Goal: Information Seeking & Learning: Learn about a topic

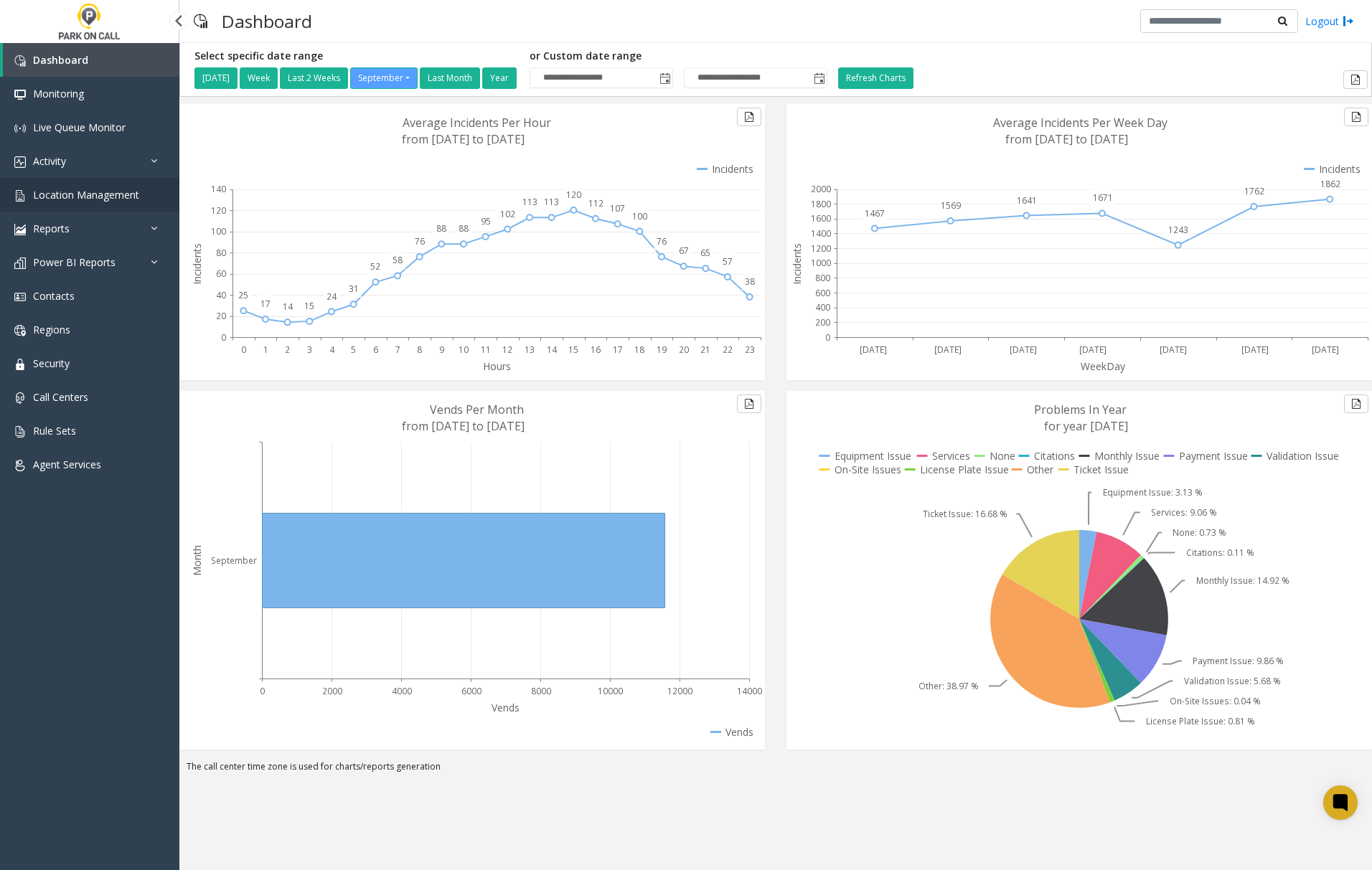
click at [90, 193] on span "Location Management" at bounding box center [86, 194] width 106 height 14
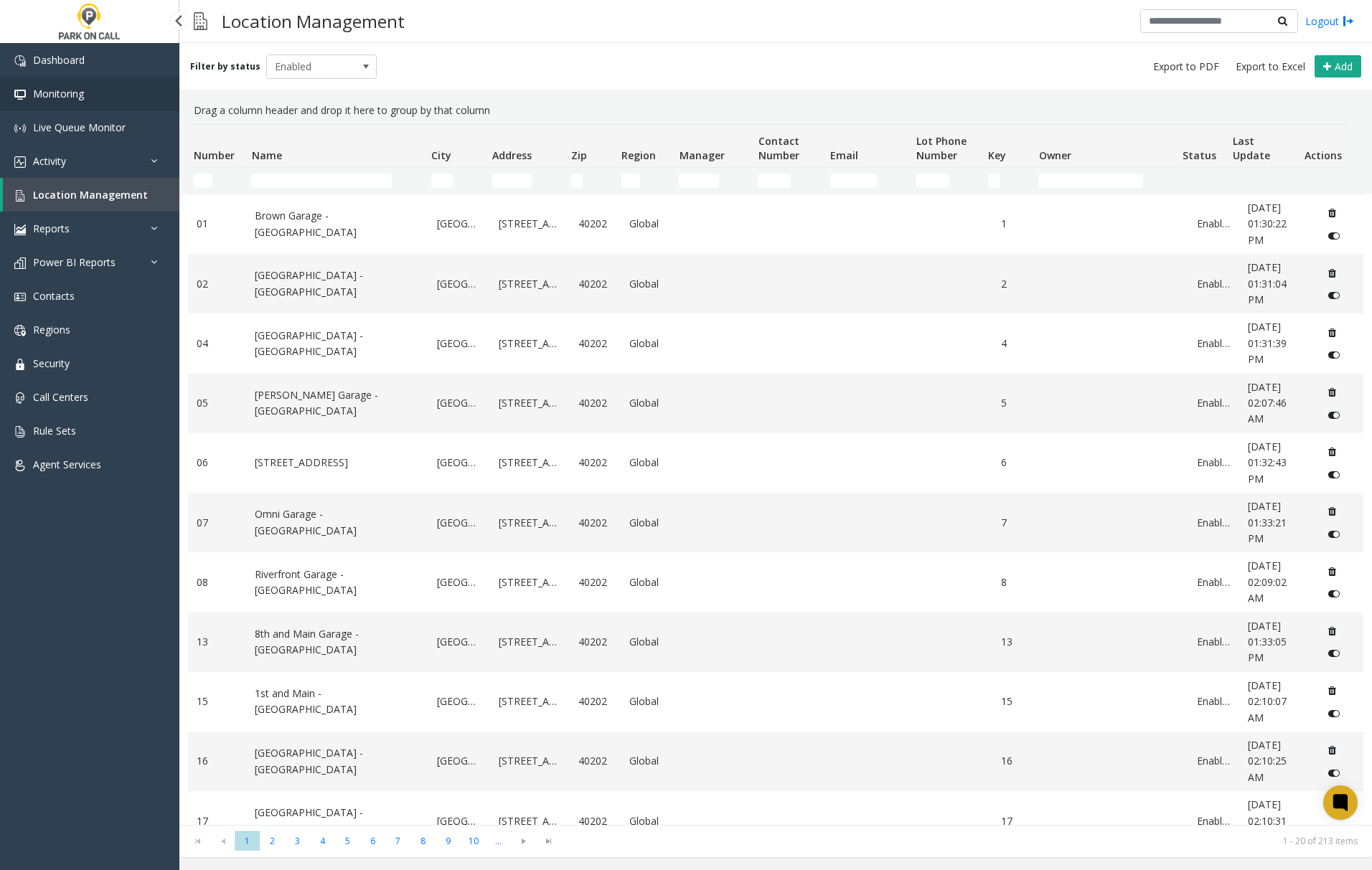
click at [64, 90] on span "Monitoring" at bounding box center [58, 93] width 51 height 14
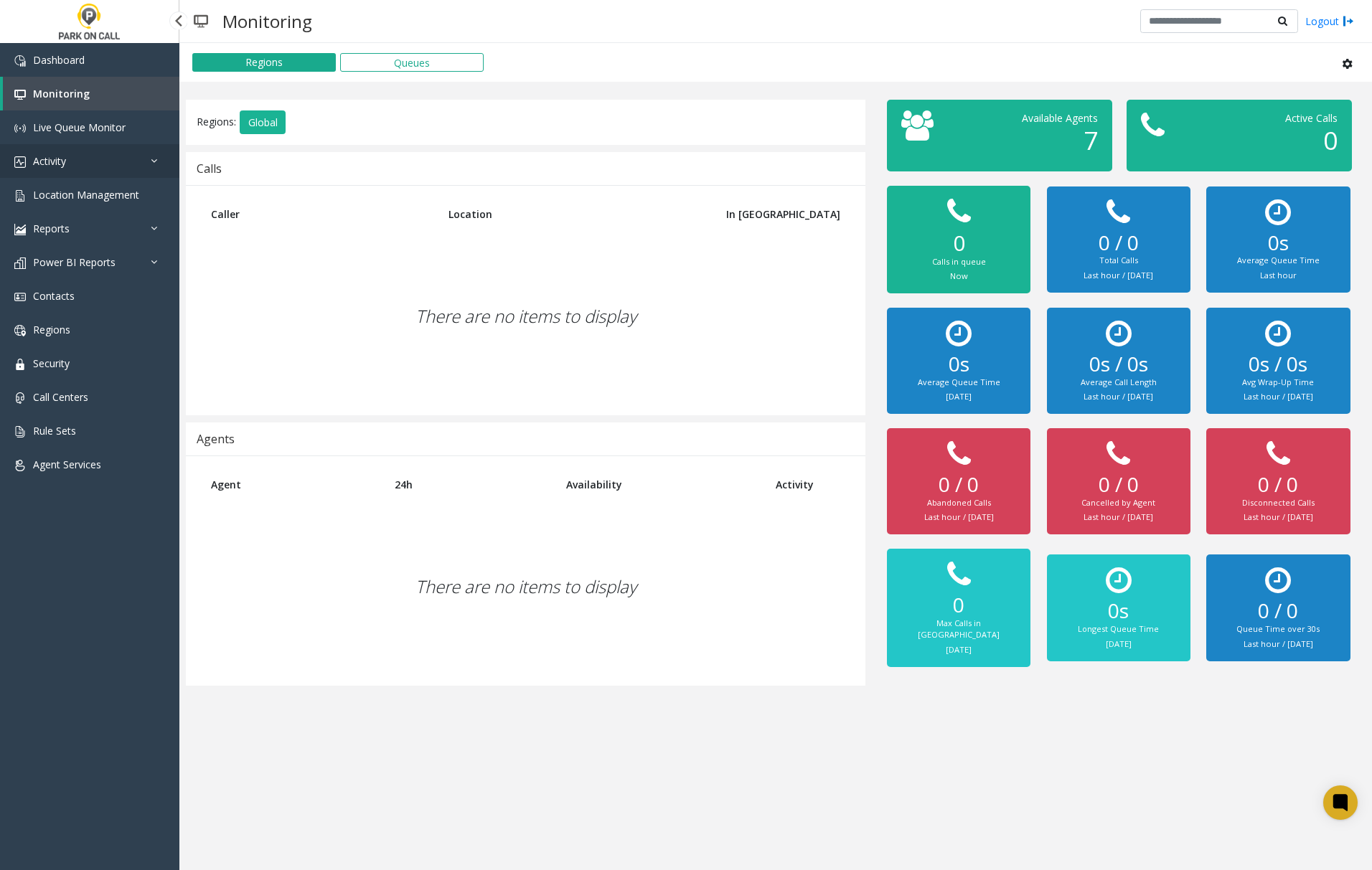
click at [145, 156] on link "Activity" at bounding box center [90, 161] width 179 height 34
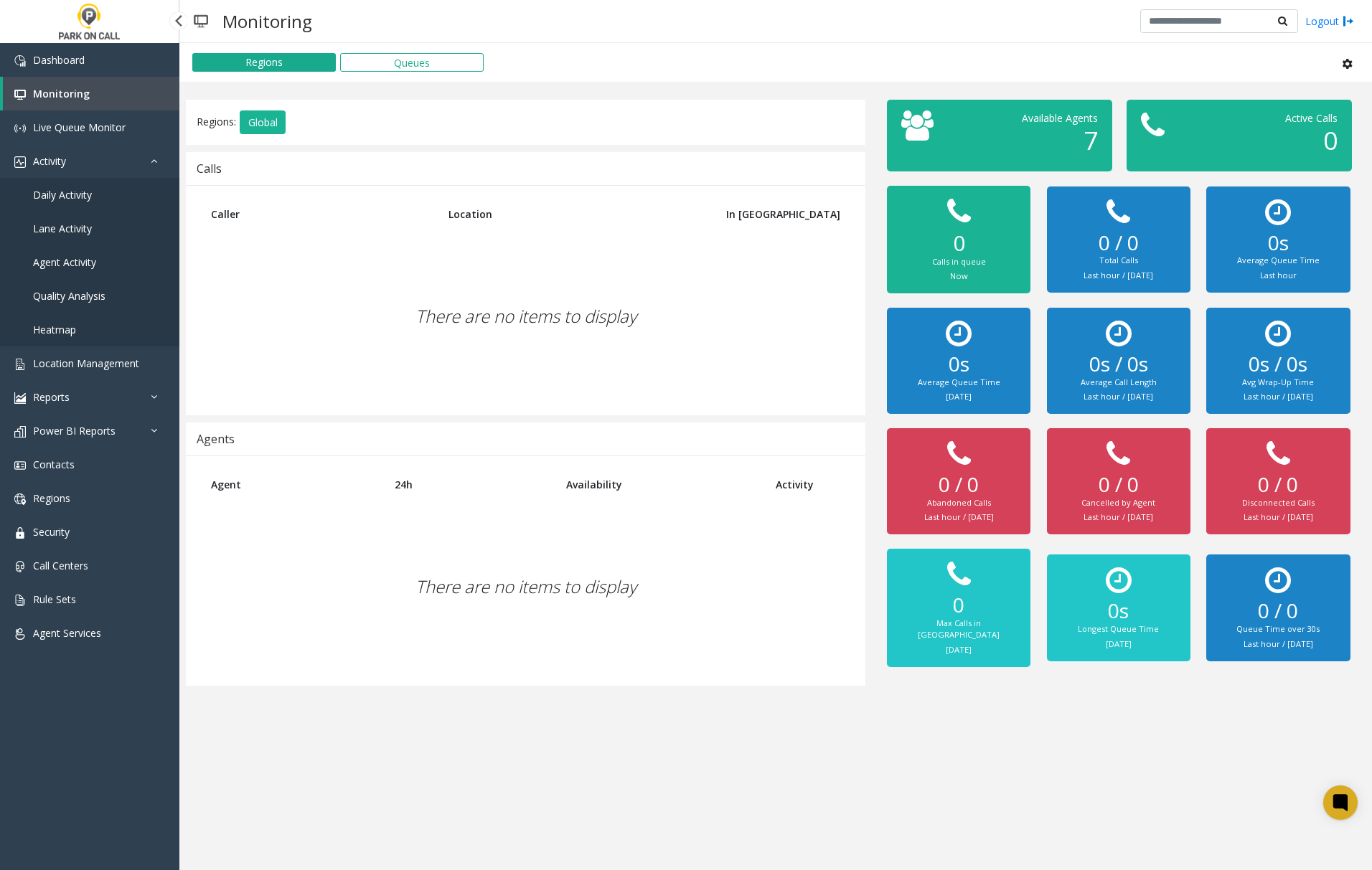
click at [73, 259] on span "Agent Activity" at bounding box center [64, 261] width 64 height 14
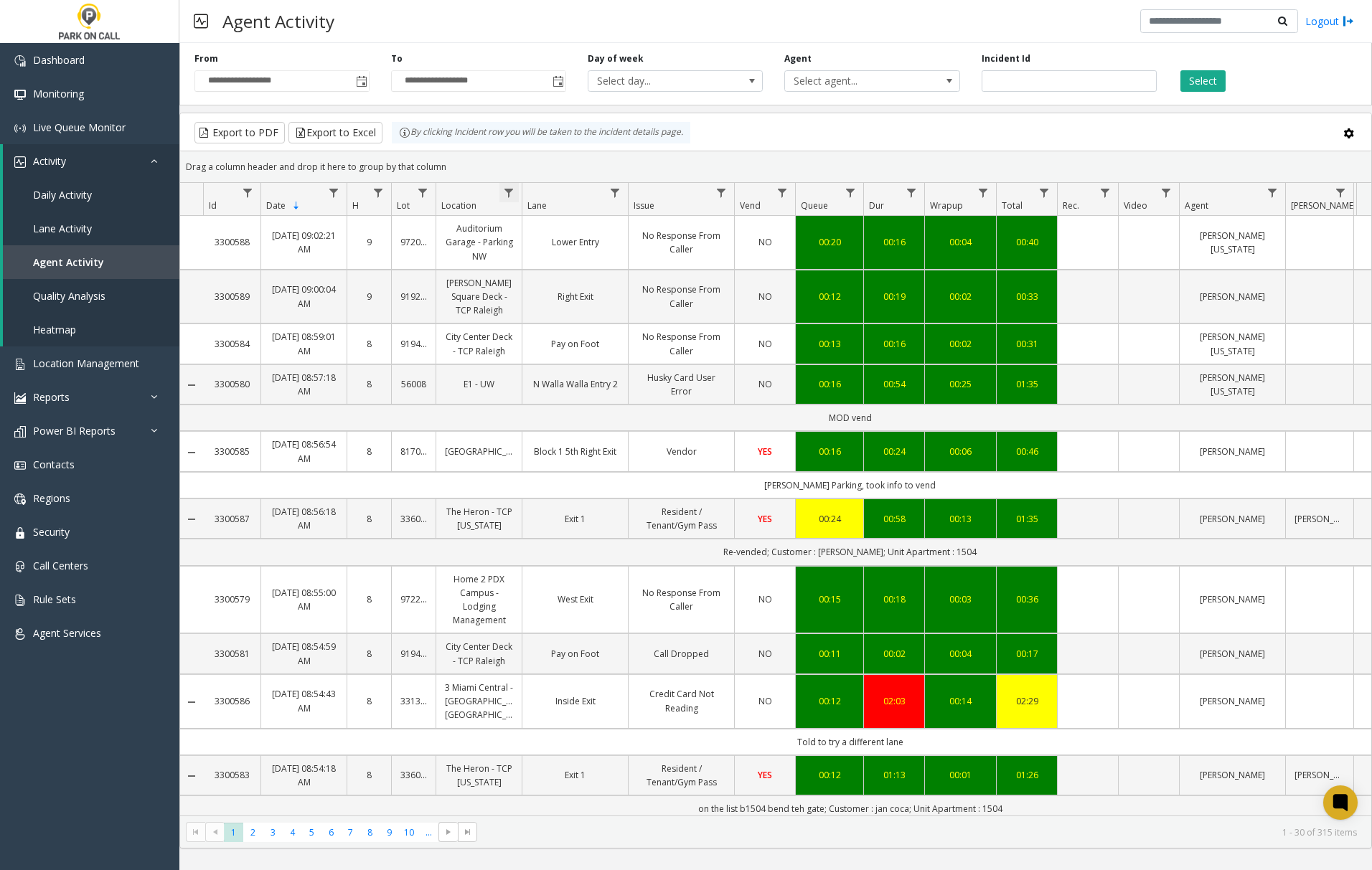
click at [511, 193] on span "Data table" at bounding box center [509, 193] width 11 height 11
click at [552, 260] on input "Location Filter" at bounding box center [571, 255] width 122 height 24
type input "****"
click at [594, 396] on button "Filter" at bounding box center [602, 388] width 59 height 32
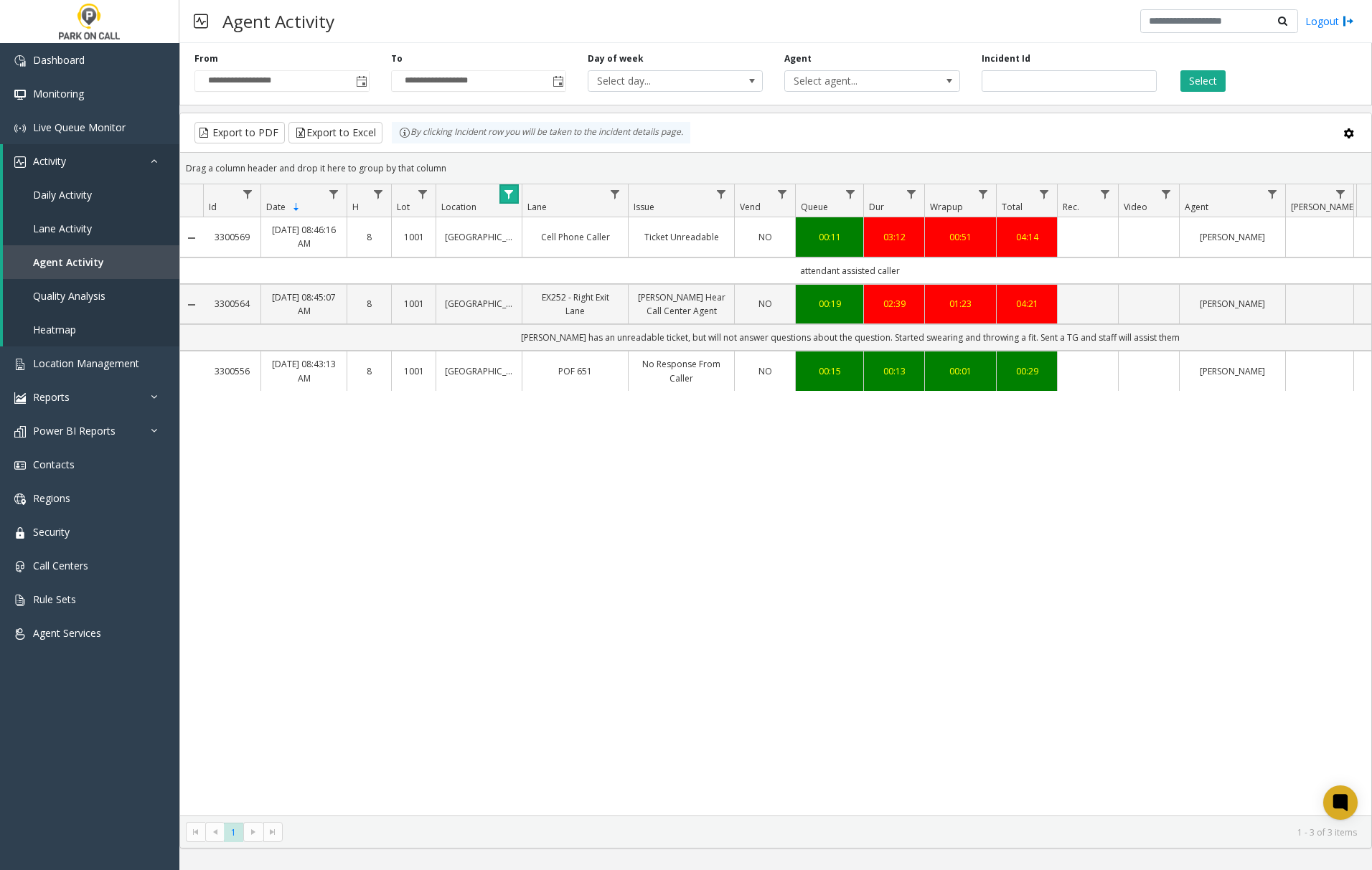
click at [508, 196] on span "Data table" at bounding box center [509, 194] width 11 height 11
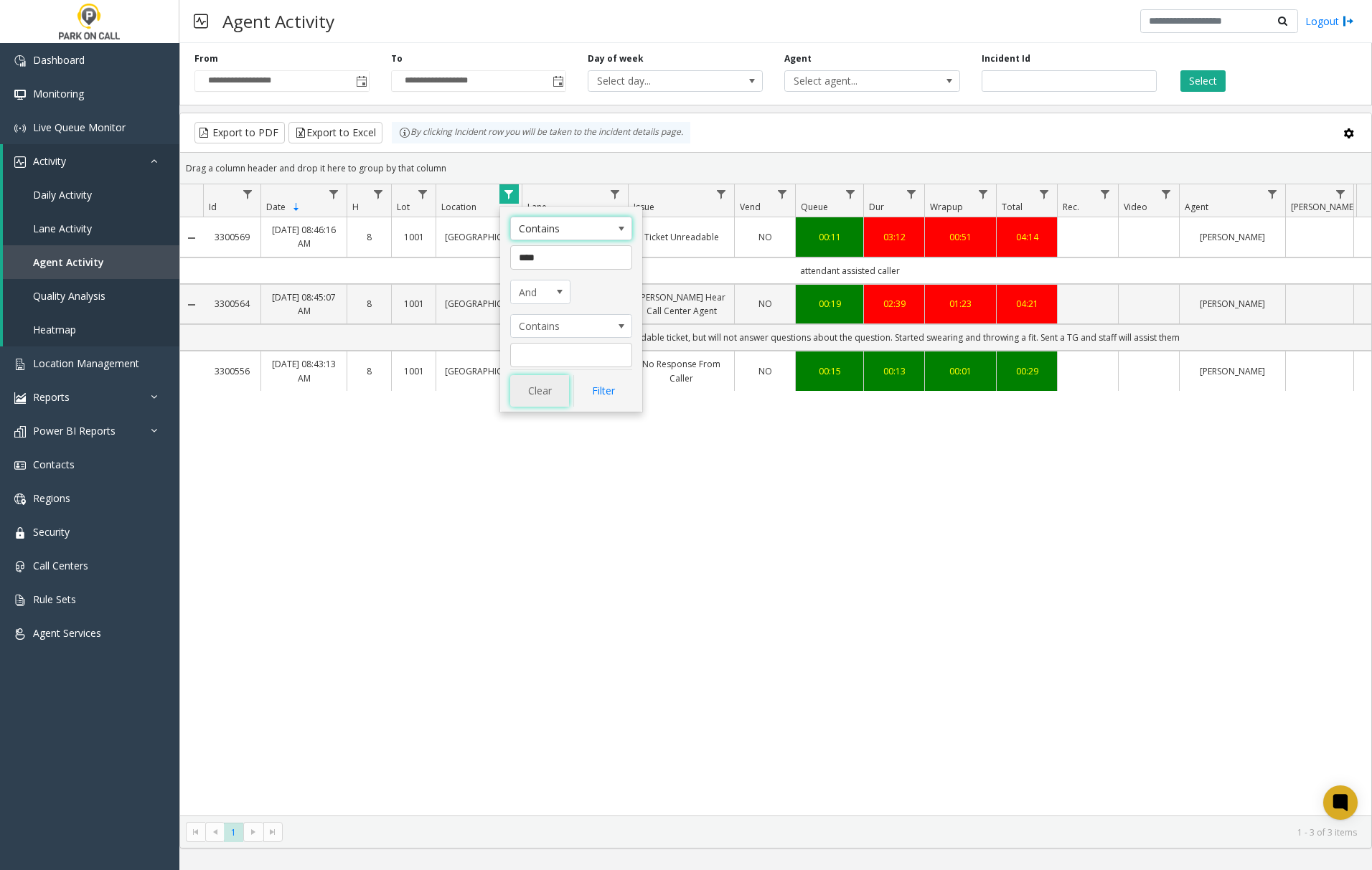
click at [540, 388] on button "Clear" at bounding box center [539, 391] width 59 height 32
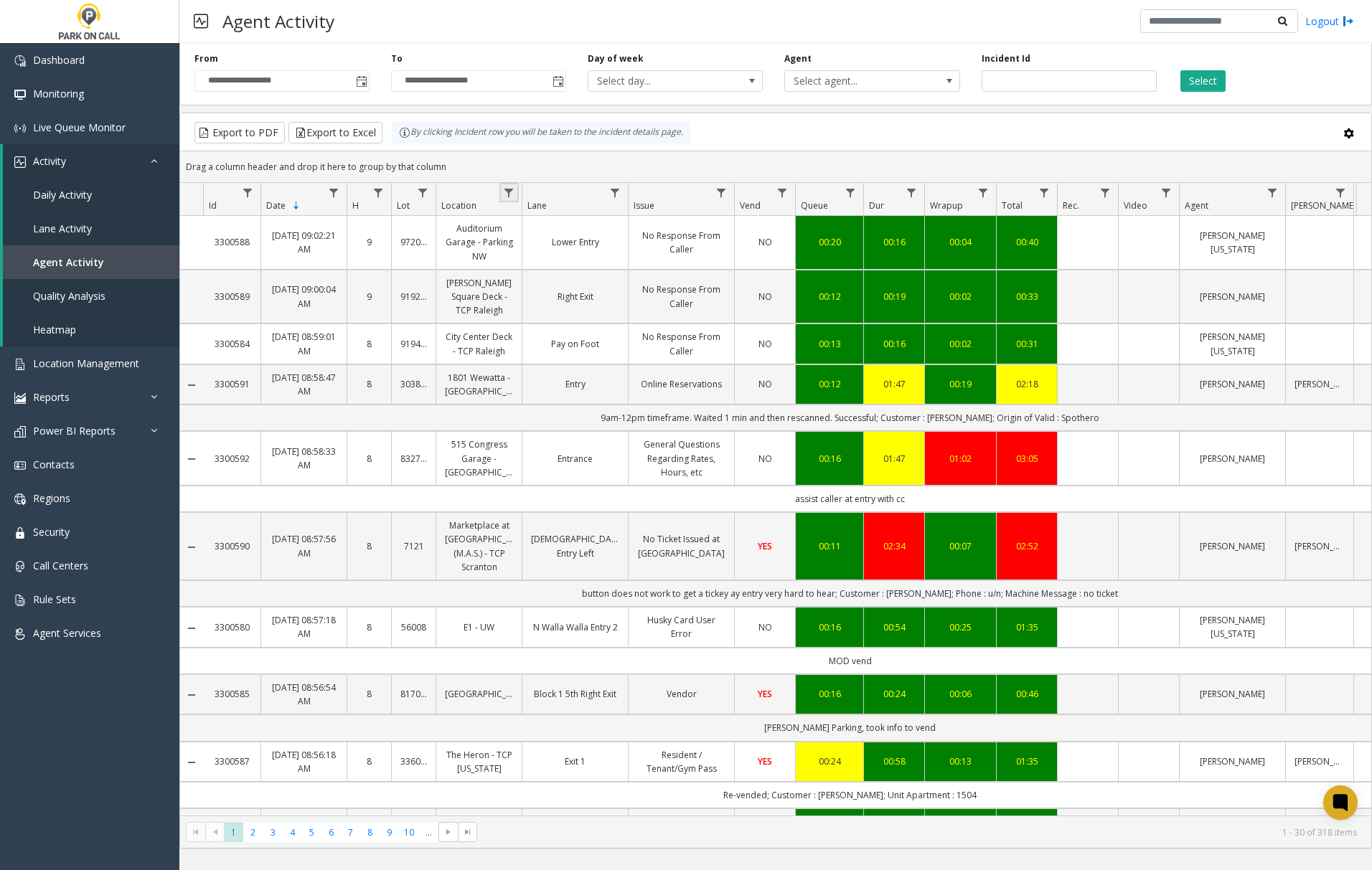
click at [512, 196] on span "Data table" at bounding box center [509, 193] width 11 height 11
click at [537, 255] on input "Location Filter" at bounding box center [571, 255] width 122 height 24
type input "******"
click at [591, 382] on button "Filter" at bounding box center [602, 388] width 59 height 32
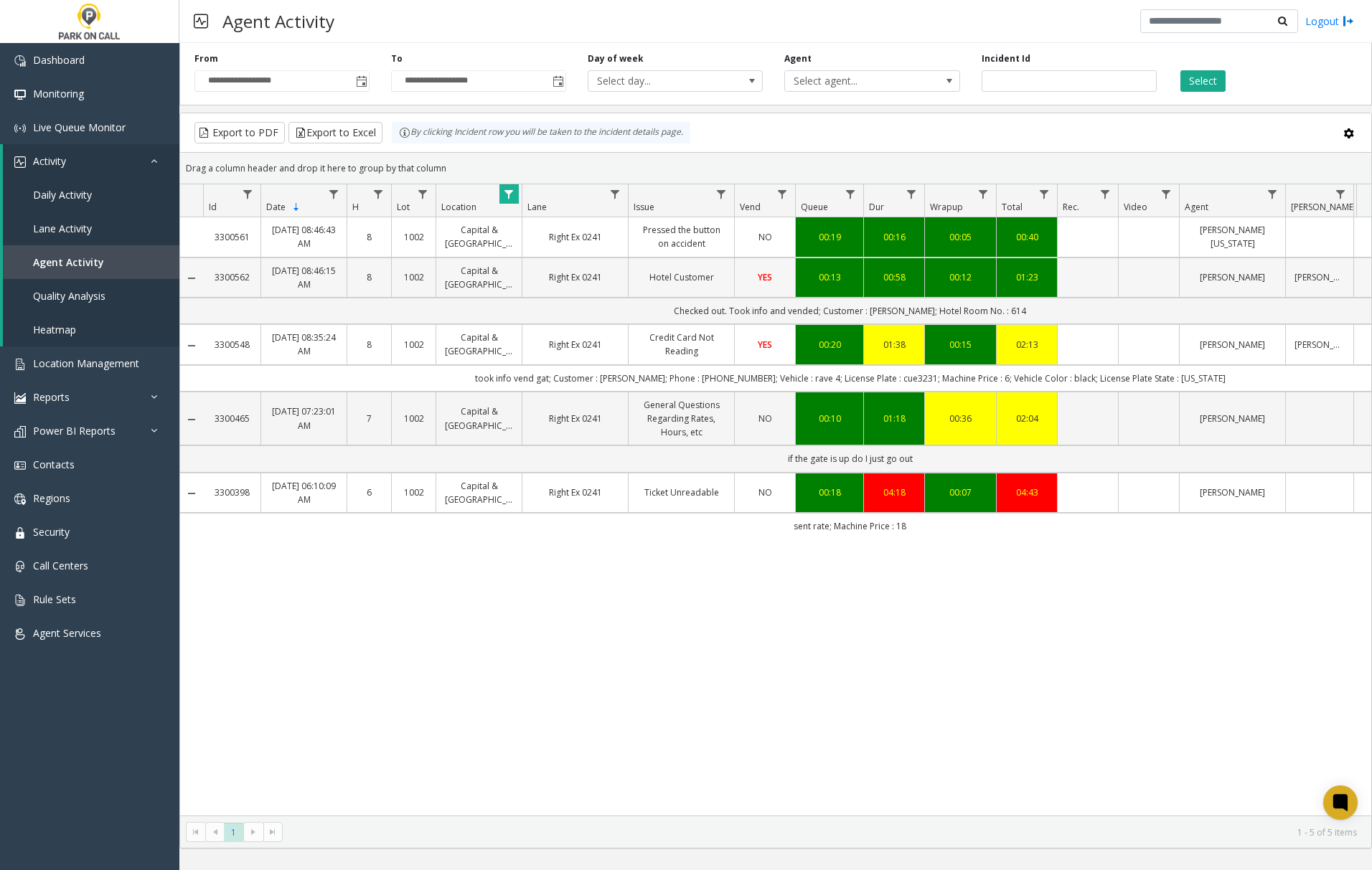
click at [680, 292] on td "Hotel Customer" at bounding box center [681, 277] width 106 height 40
click at [597, 280] on link "Right Ex 0241" at bounding box center [574, 277] width 88 height 14
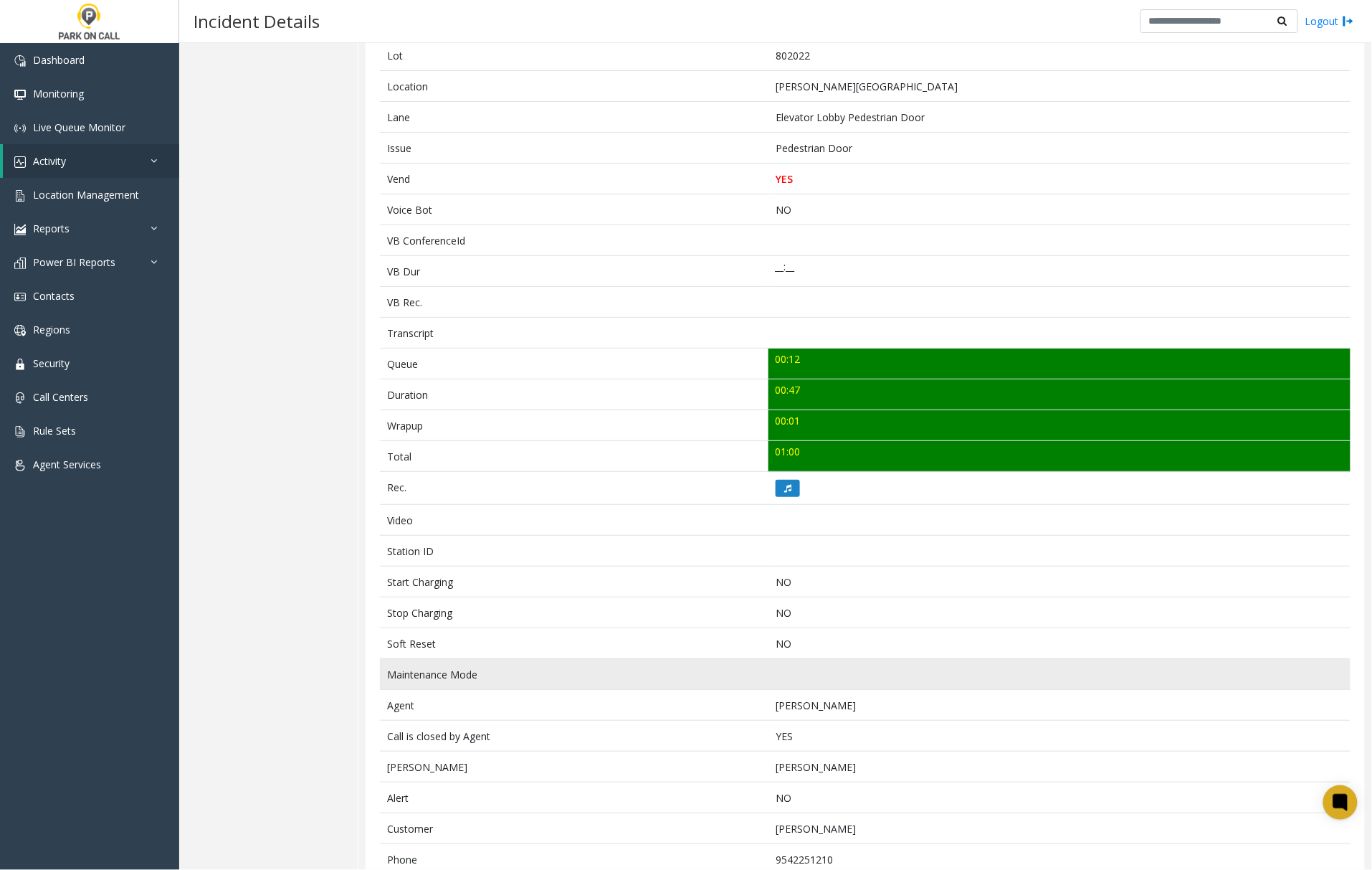
scroll to position [268, 0]
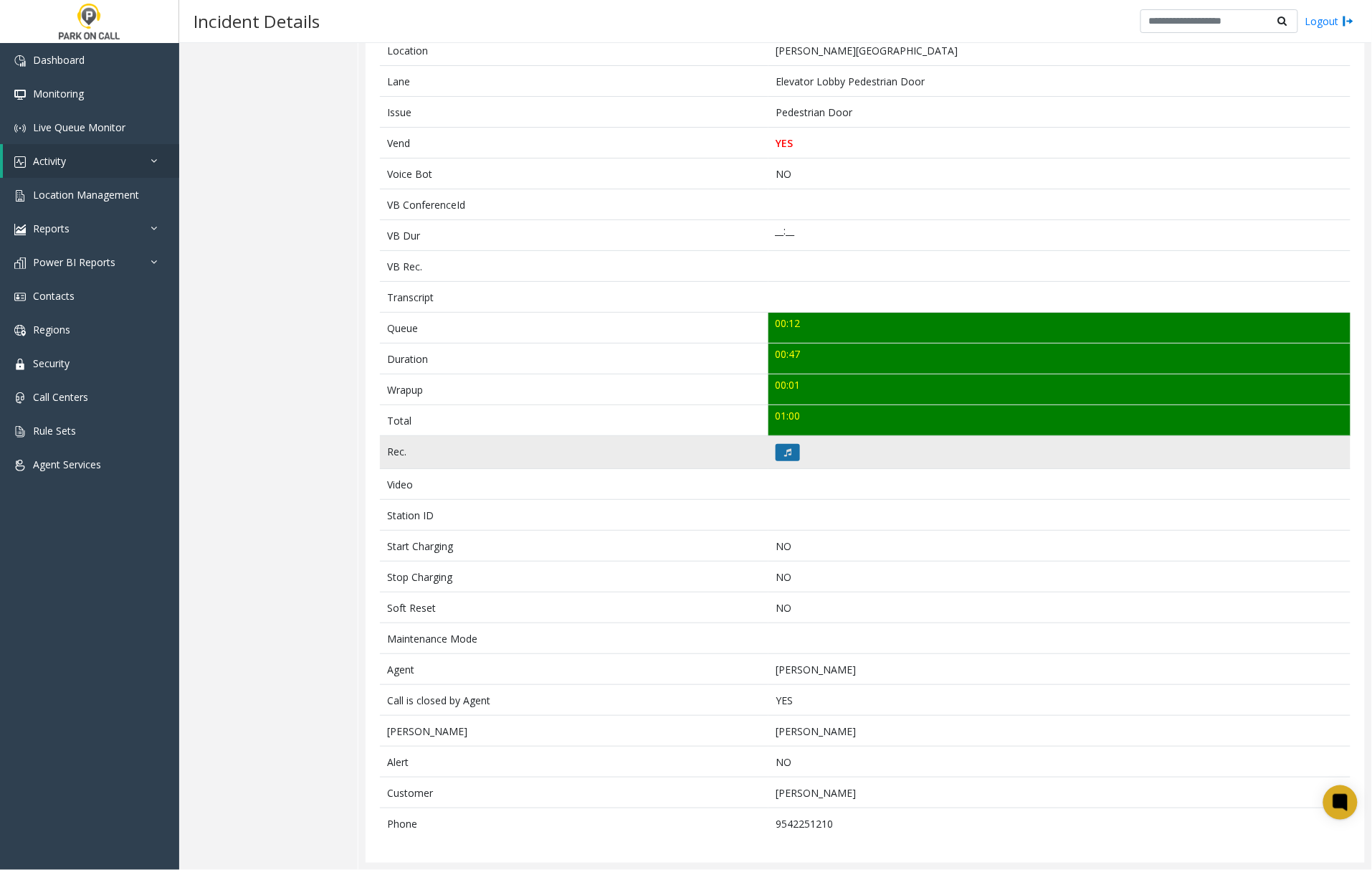
click at [787, 450] on button at bounding box center [788, 453] width 24 height 17
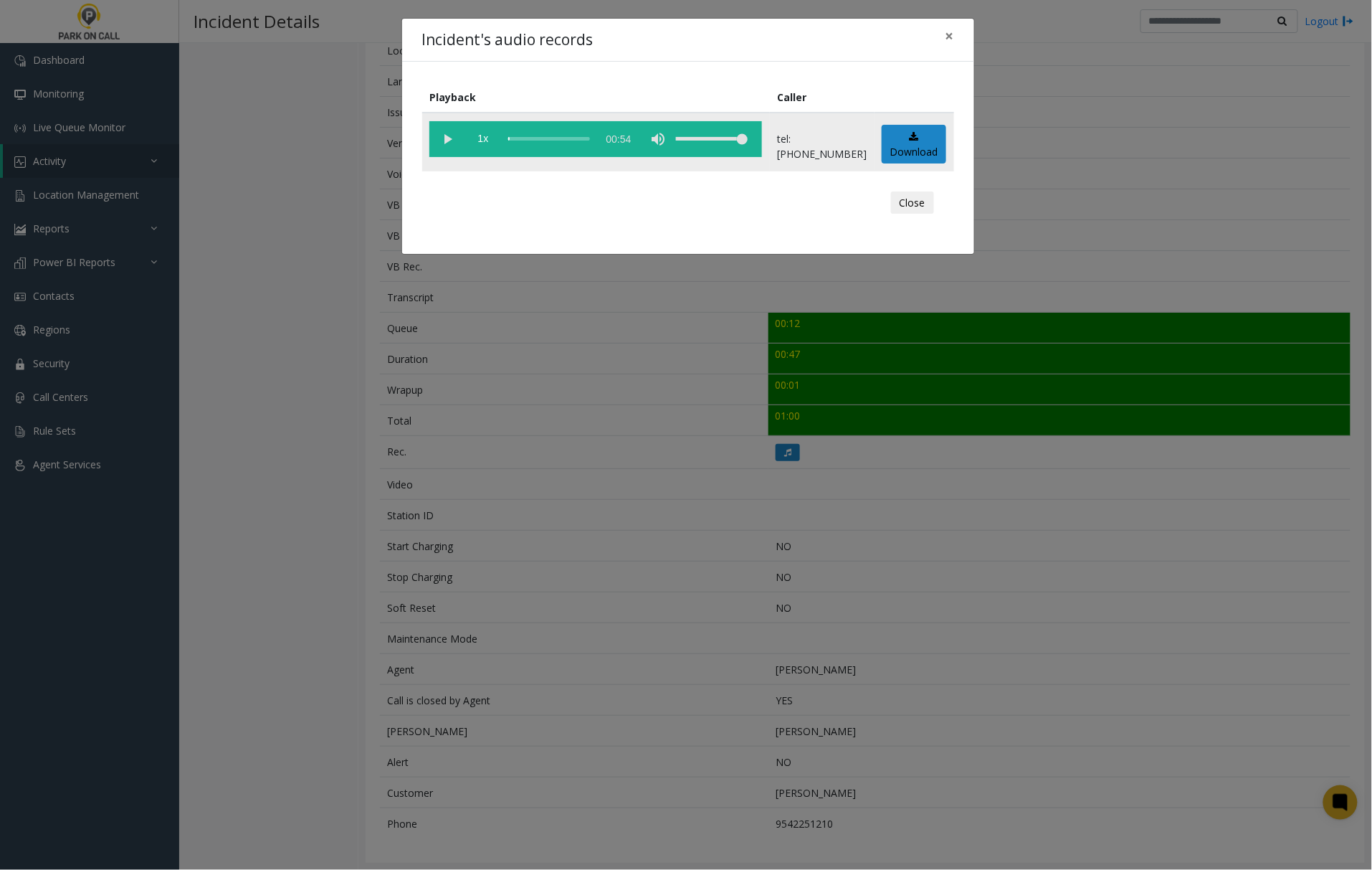
click at [449, 139] on vg-play-pause at bounding box center [447, 139] width 35 height 35
click at [950, 37] on span "×" at bounding box center [949, 36] width 8 height 21
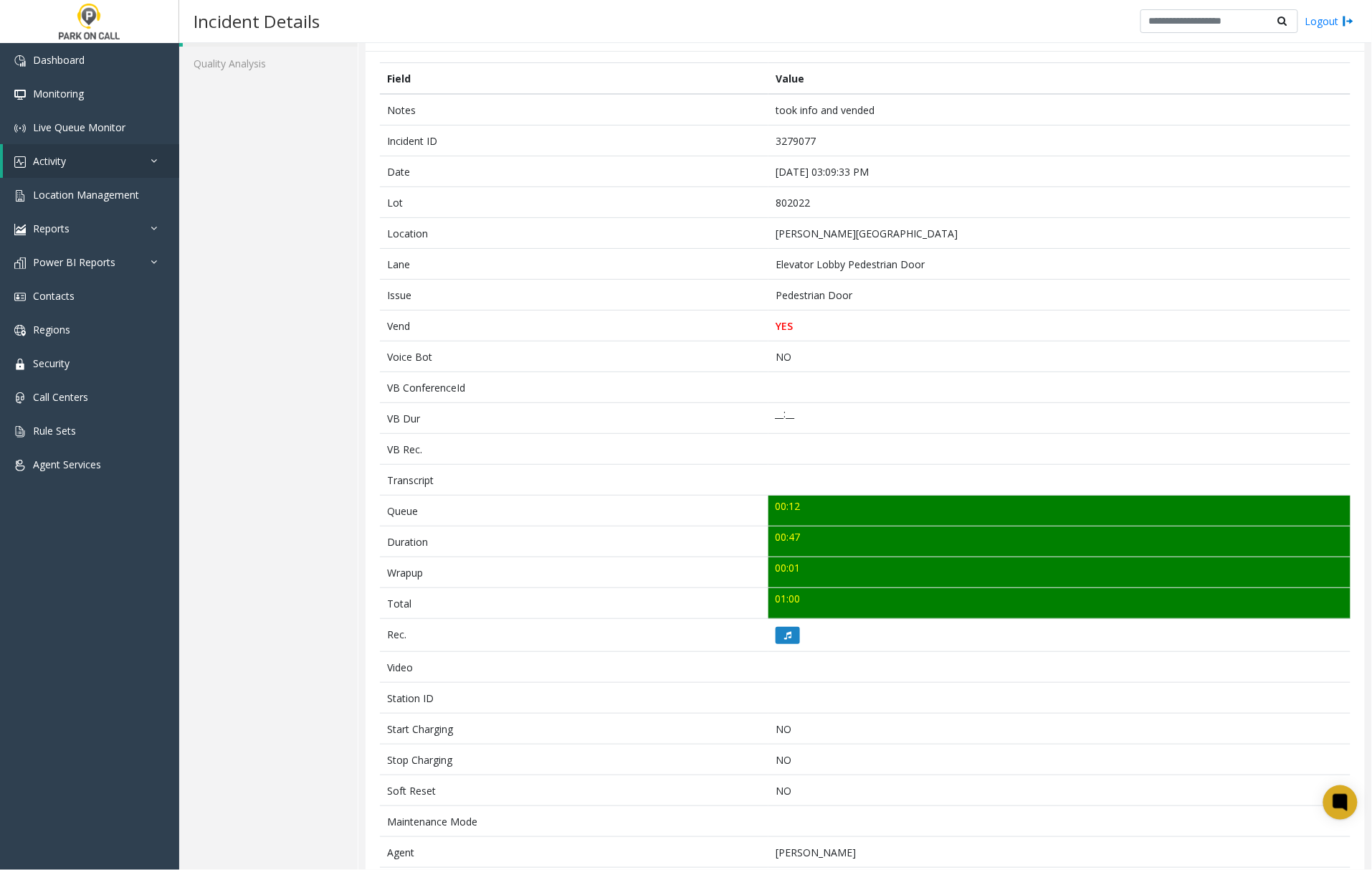
scroll to position [0, 0]
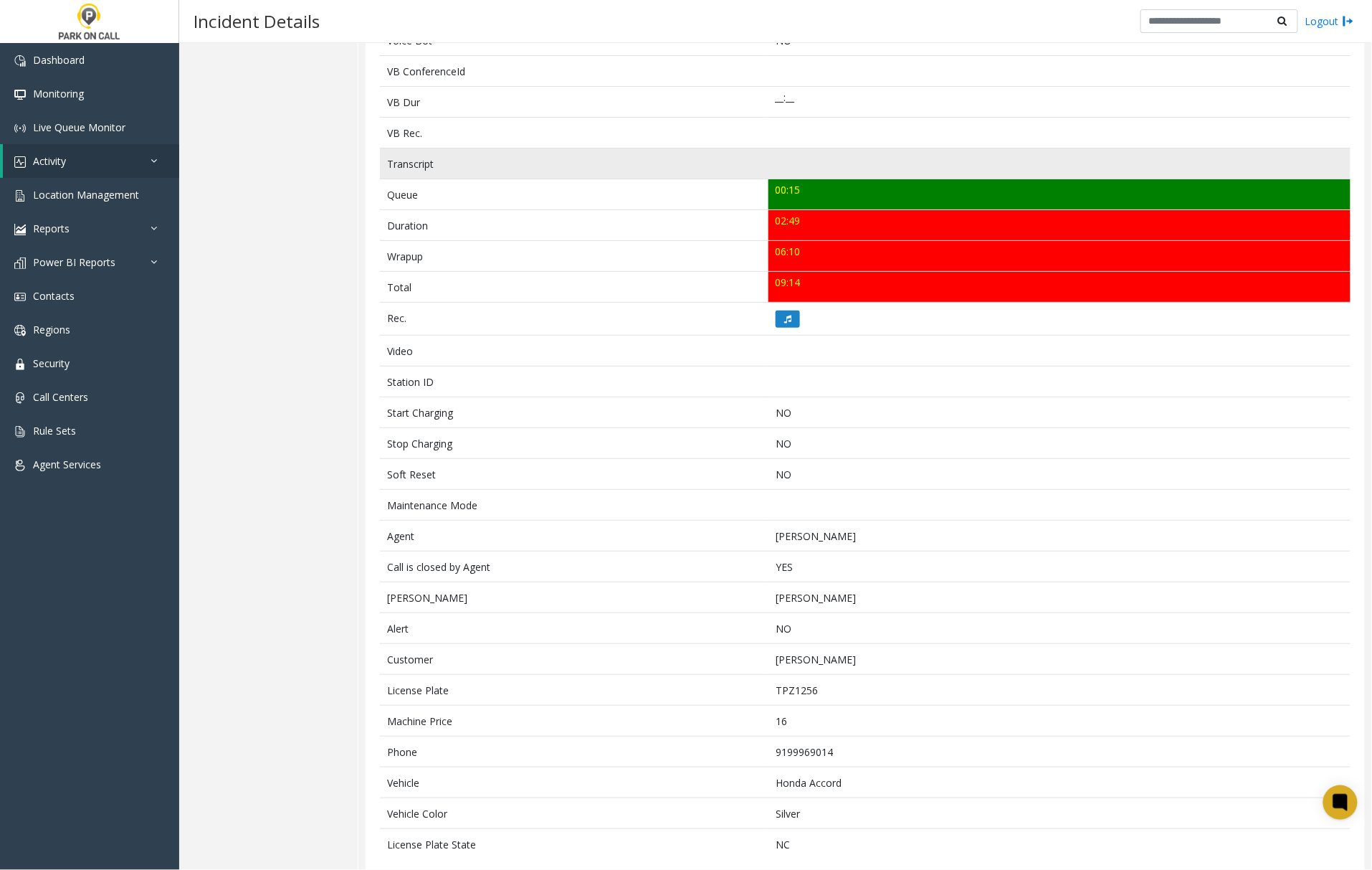
scroll to position [423, 0]
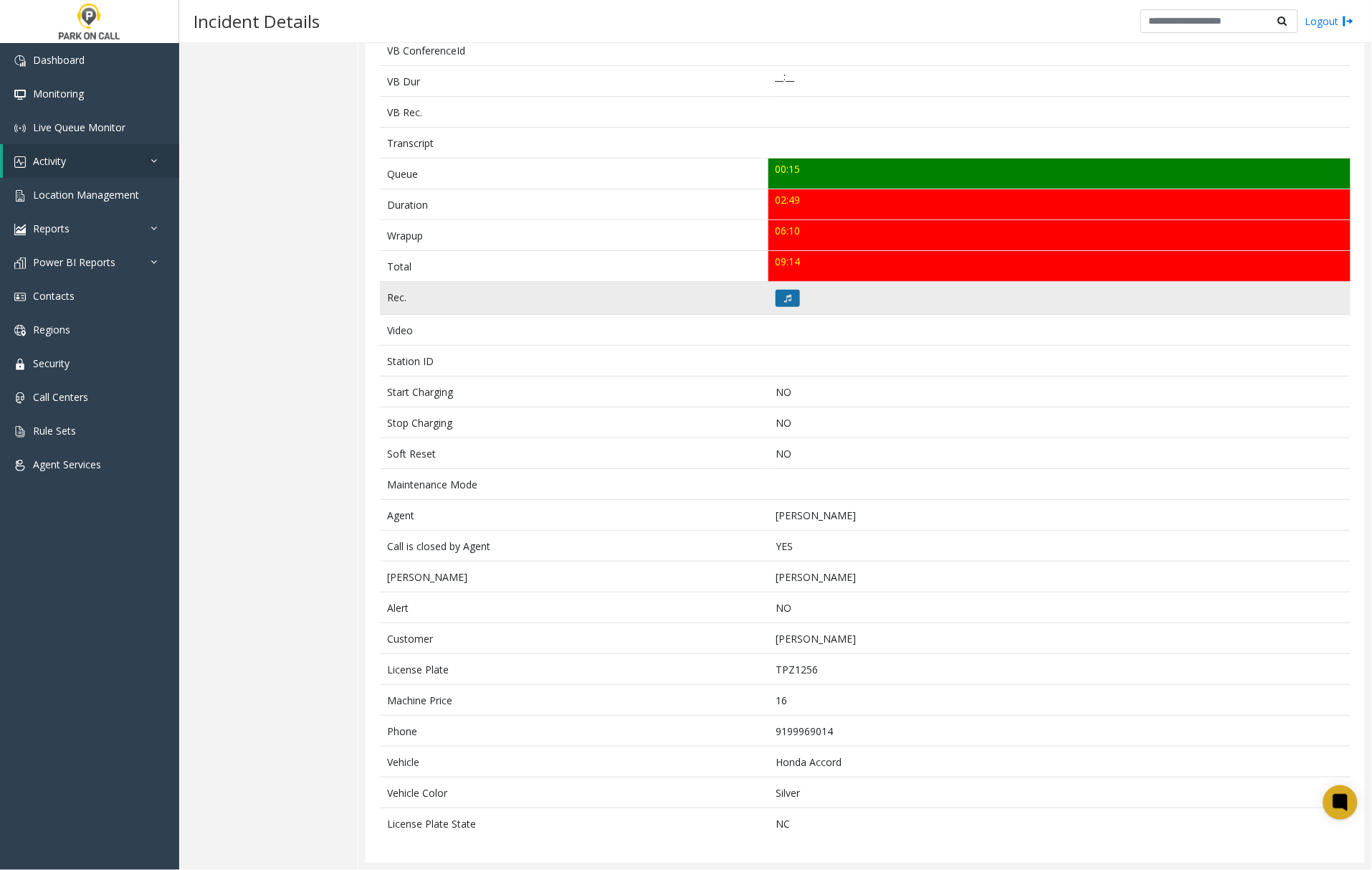
click at [769, 294] on td at bounding box center [1060, 298] width 582 height 33
click at [776, 296] on button at bounding box center [788, 298] width 24 height 17
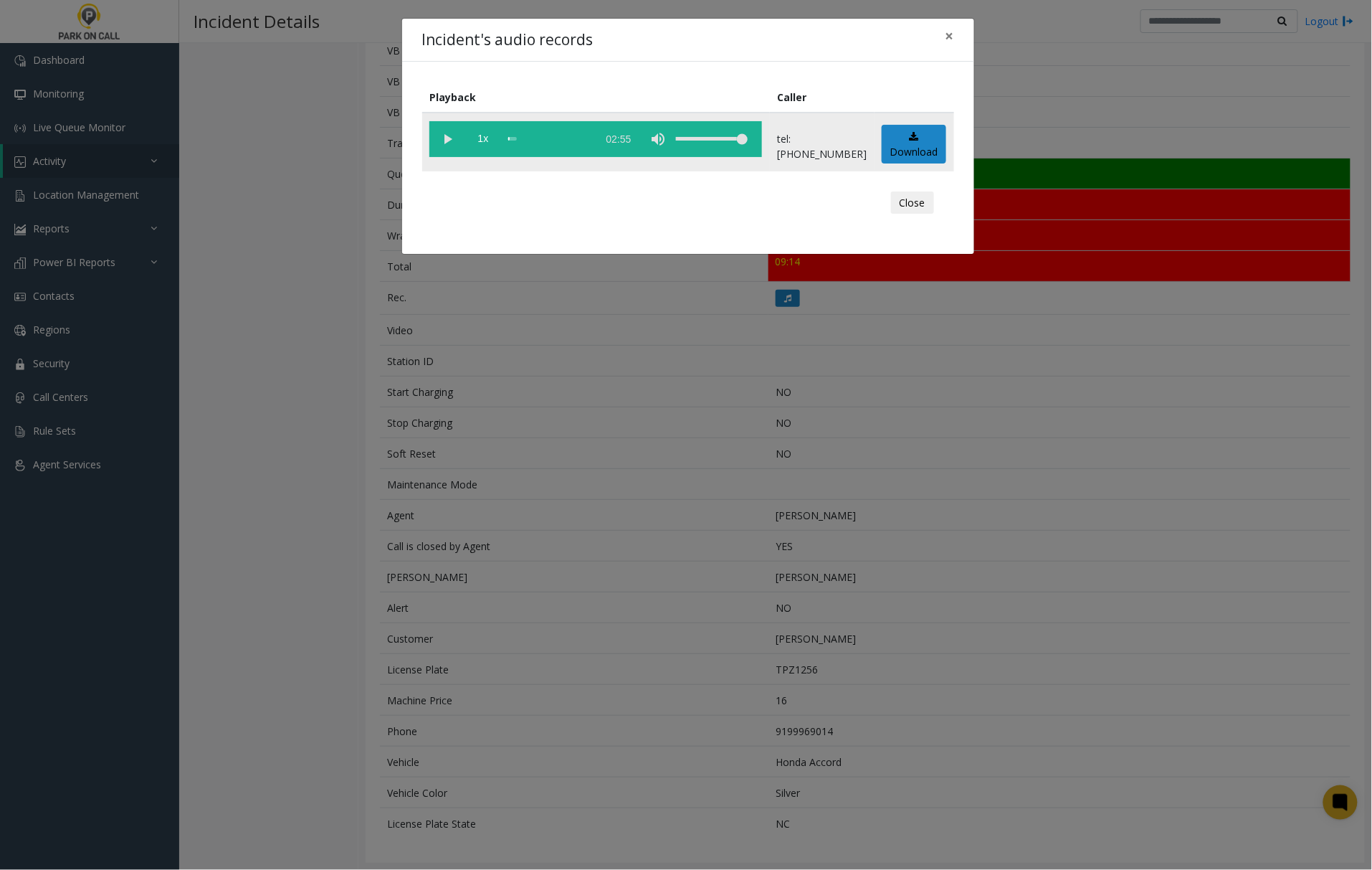
click at [443, 133] on vg-play-pause at bounding box center [447, 139] width 35 height 35
click at [511, 138] on div "scrub bar" at bounding box center [550, 139] width 82 height 35
click at [946, 38] on span "×" at bounding box center [949, 36] width 8 height 21
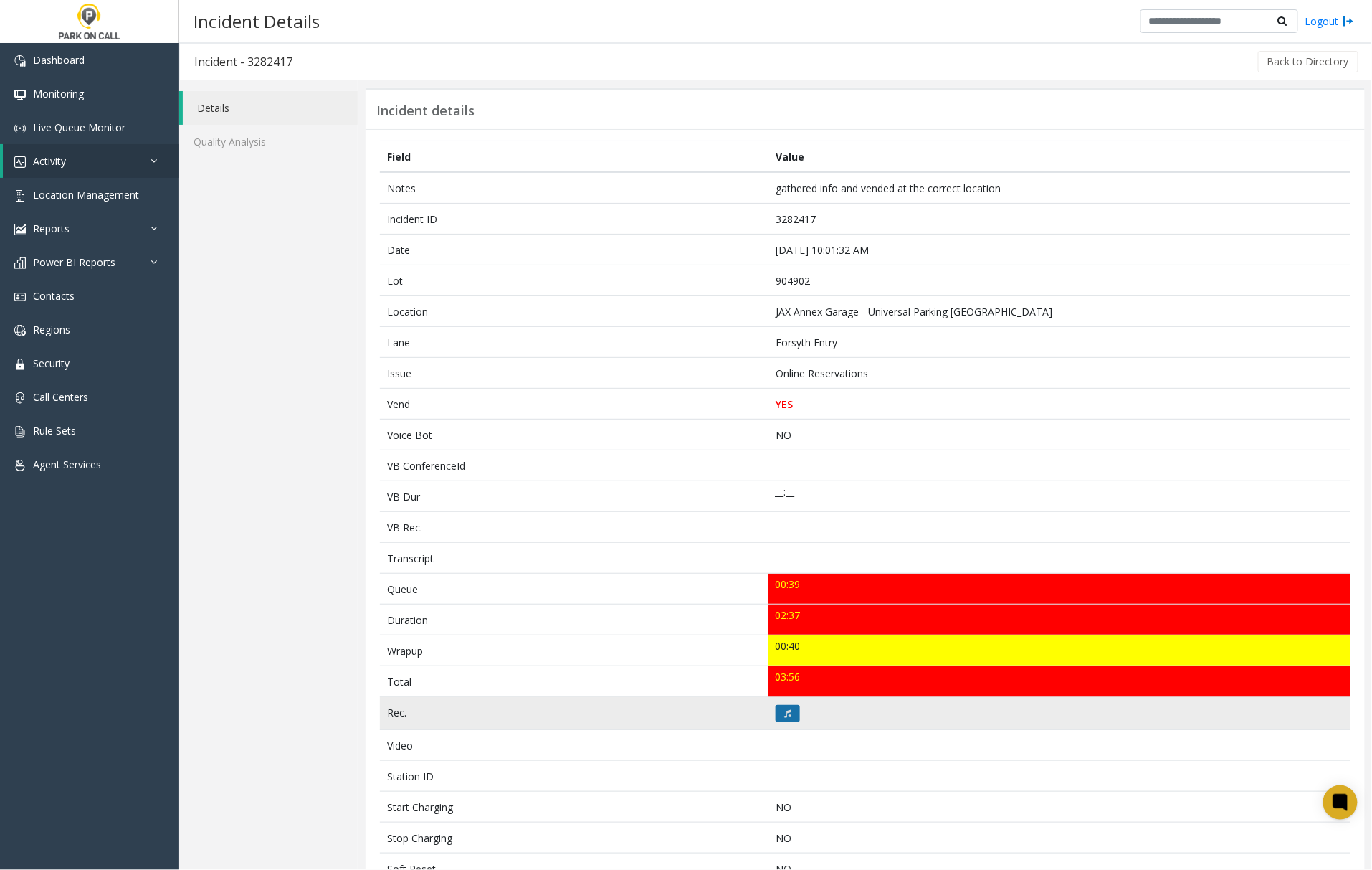
click at [776, 721] on button at bounding box center [788, 713] width 24 height 17
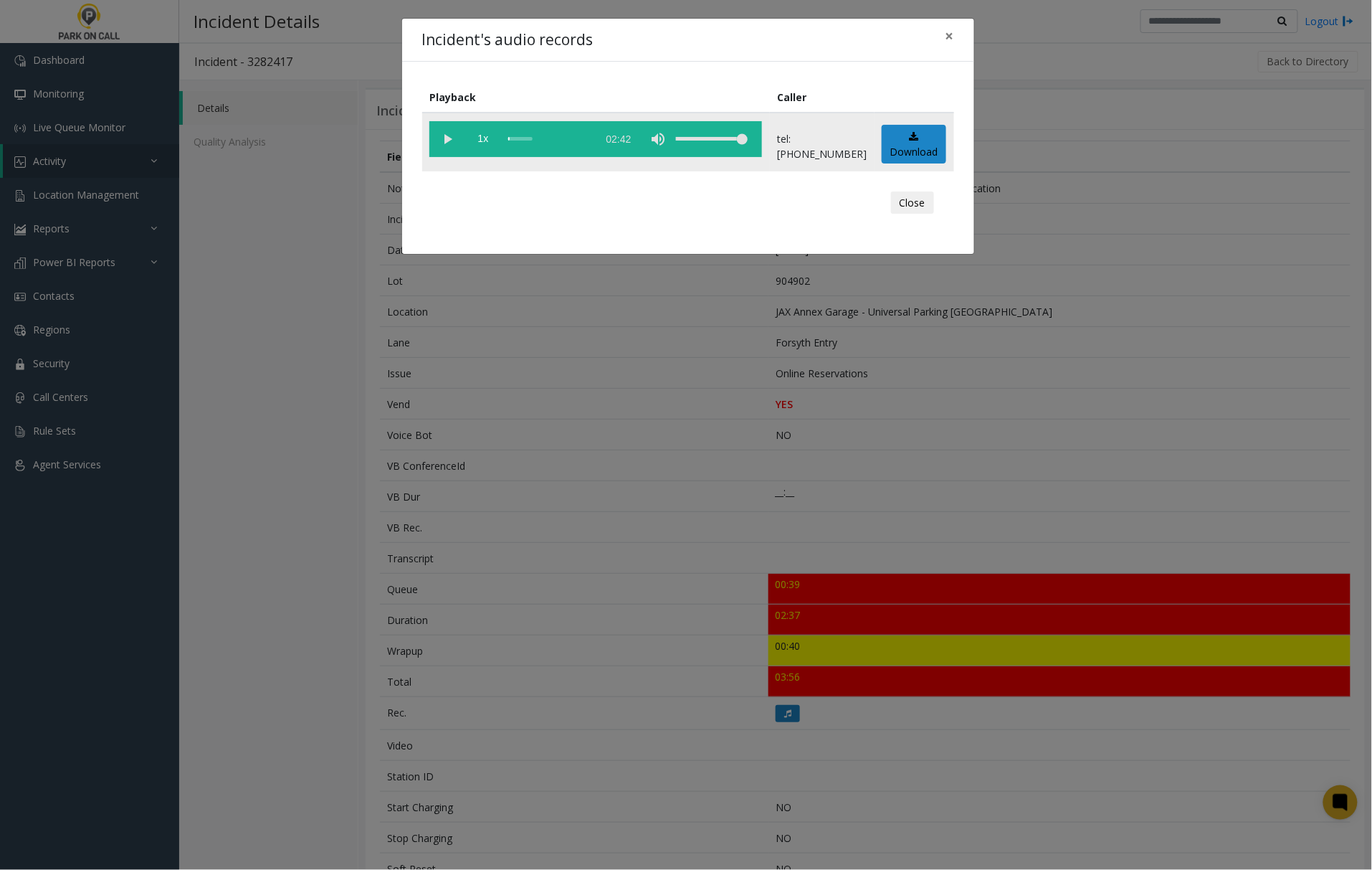
click at [441, 134] on vg-play-pause at bounding box center [447, 139] width 35 height 35
click at [449, 138] on vg-play-pause at bounding box center [447, 139] width 35 height 35
click at [447, 139] on vg-play-pause at bounding box center [447, 139] width 35 height 35
click at [451, 141] on vg-play-pause at bounding box center [447, 139] width 35 height 35
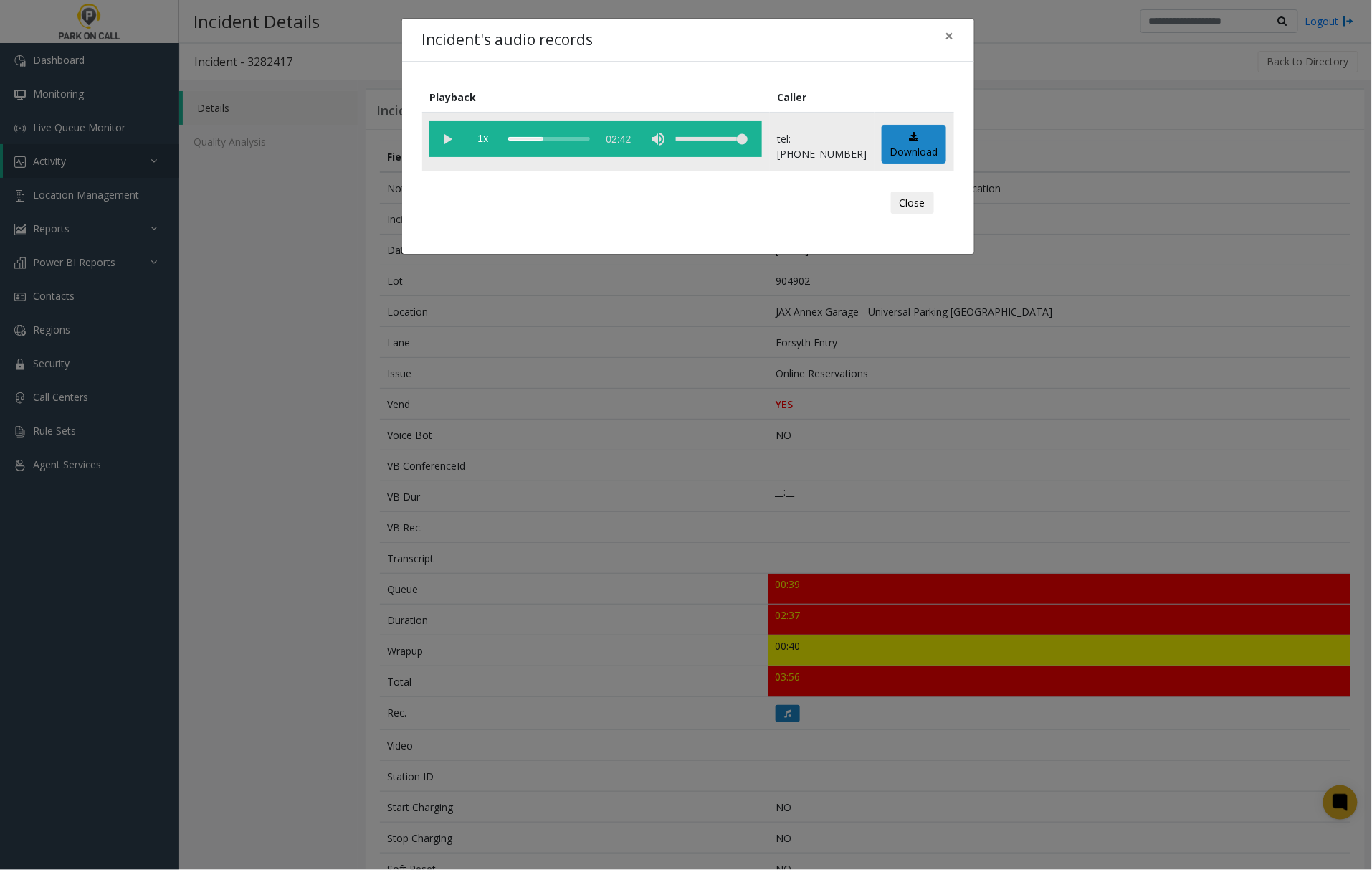
click at [522, 138] on div "scrub bar" at bounding box center [550, 139] width 82 height 35
click at [448, 139] on vg-play-pause at bounding box center [447, 139] width 35 height 35
click at [450, 138] on vg-play-pause at bounding box center [447, 139] width 35 height 35
click at [951, 35] on span "×" at bounding box center [949, 36] width 8 height 21
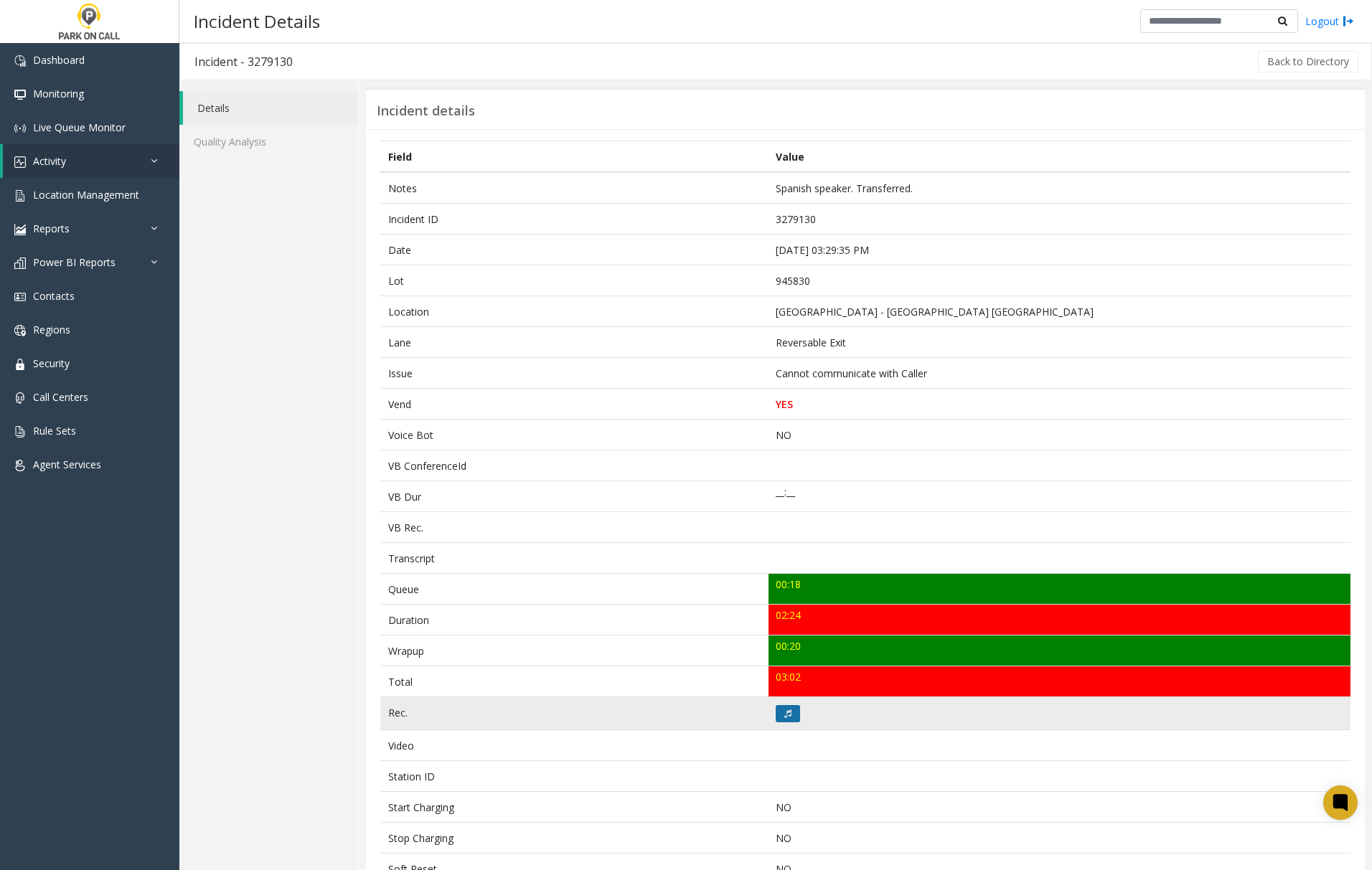
click at [785, 718] on icon at bounding box center [788, 713] width 7 height 8
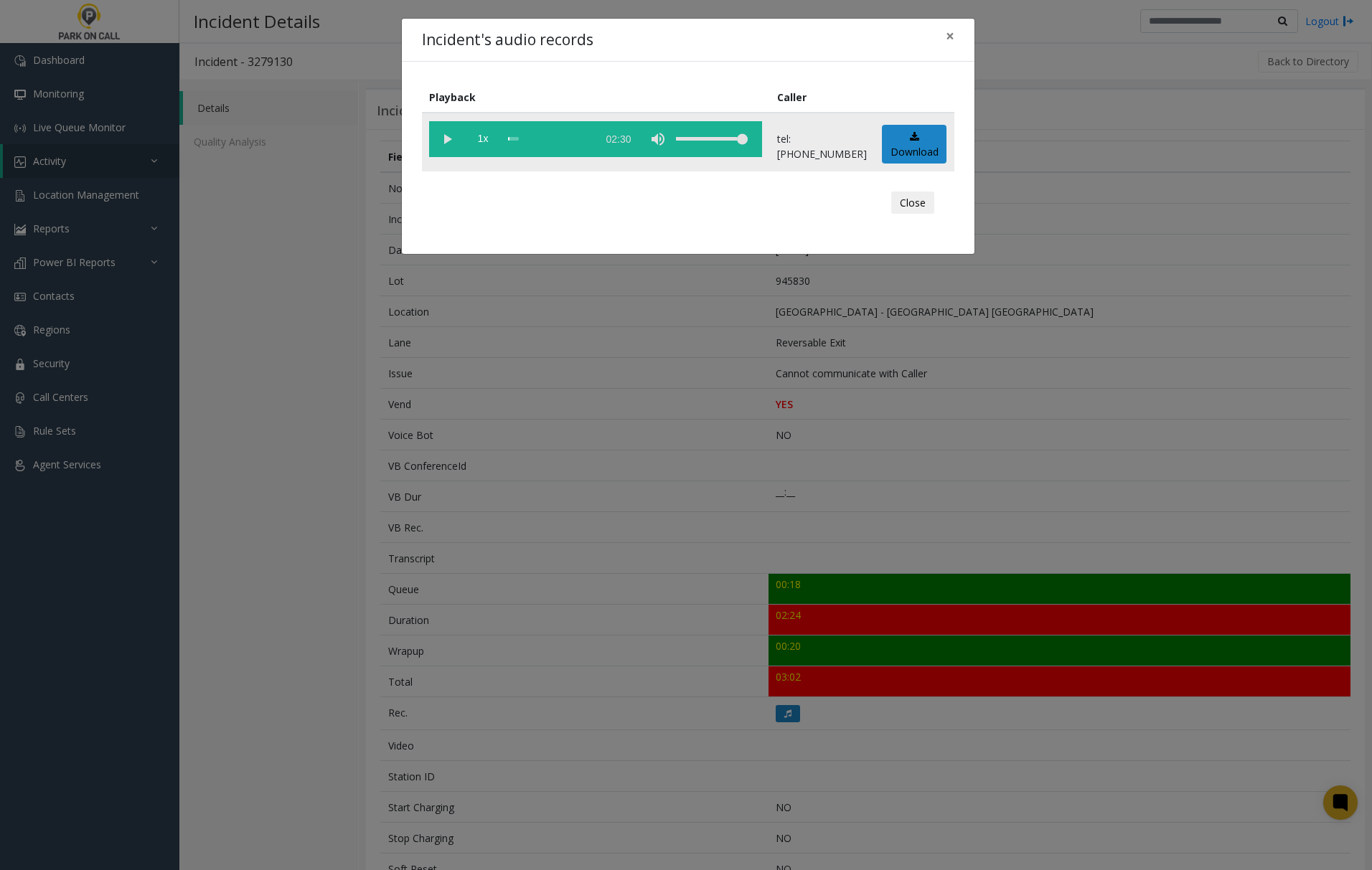
click at [450, 144] on vg-play-pause at bounding box center [446, 139] width 35 height 35
click at [448, 138] on vg-play-pause at bounding box center [446, 139] width 35 height 35
click at [446, 141] on vg-play-pause at bounding box center [446, 139] width 35 height 35
click at [949, 35] on span "×" at bounding box center [950, 36] width 8 height 21
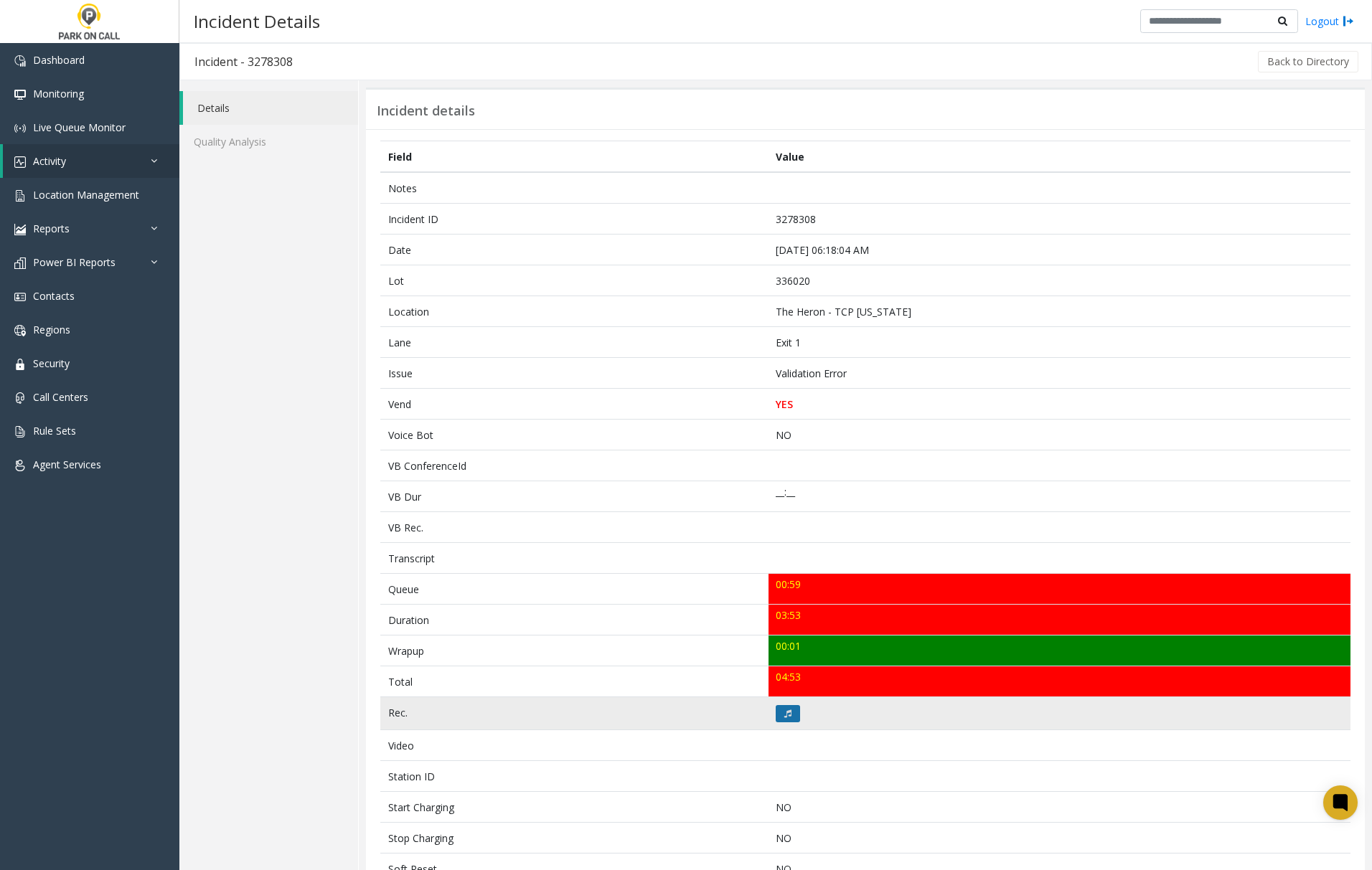
click at [782, 712] on button at bounding box center [787, 713] width 24 height 17
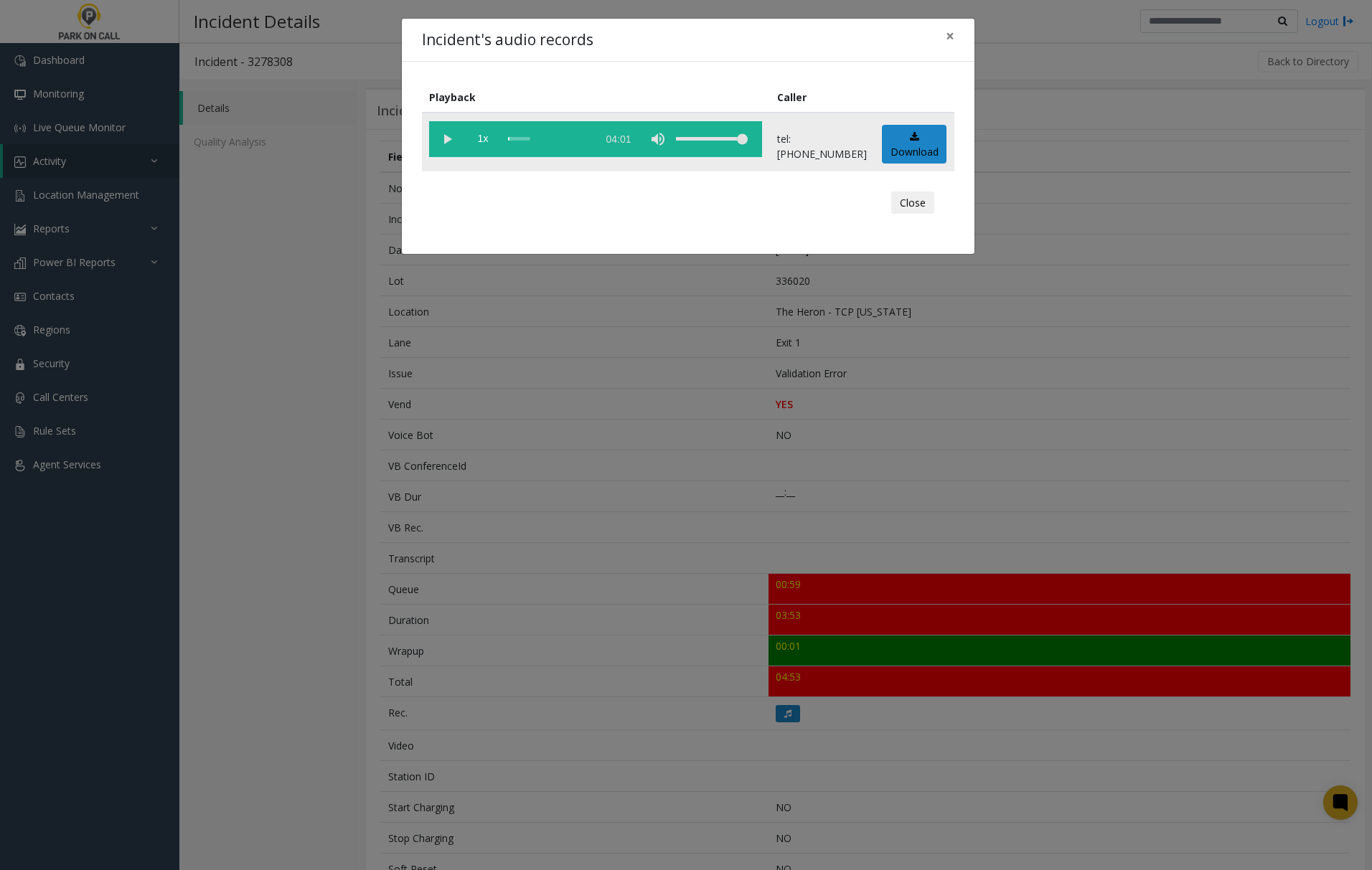
click at [445, 138] on vg-play-pause at bounding box center [446, 139] width 35 height 35
click at [443, 141] on vg-play-pause at bounding box center [446, 139] width 35 height 35
click at [516, 138] on div "scrub bar" at bounding box center [549, 139] width 82 height 35
click at [449, 138] on vg-play-pause at bounding box center [446, 139] width 35 height 35
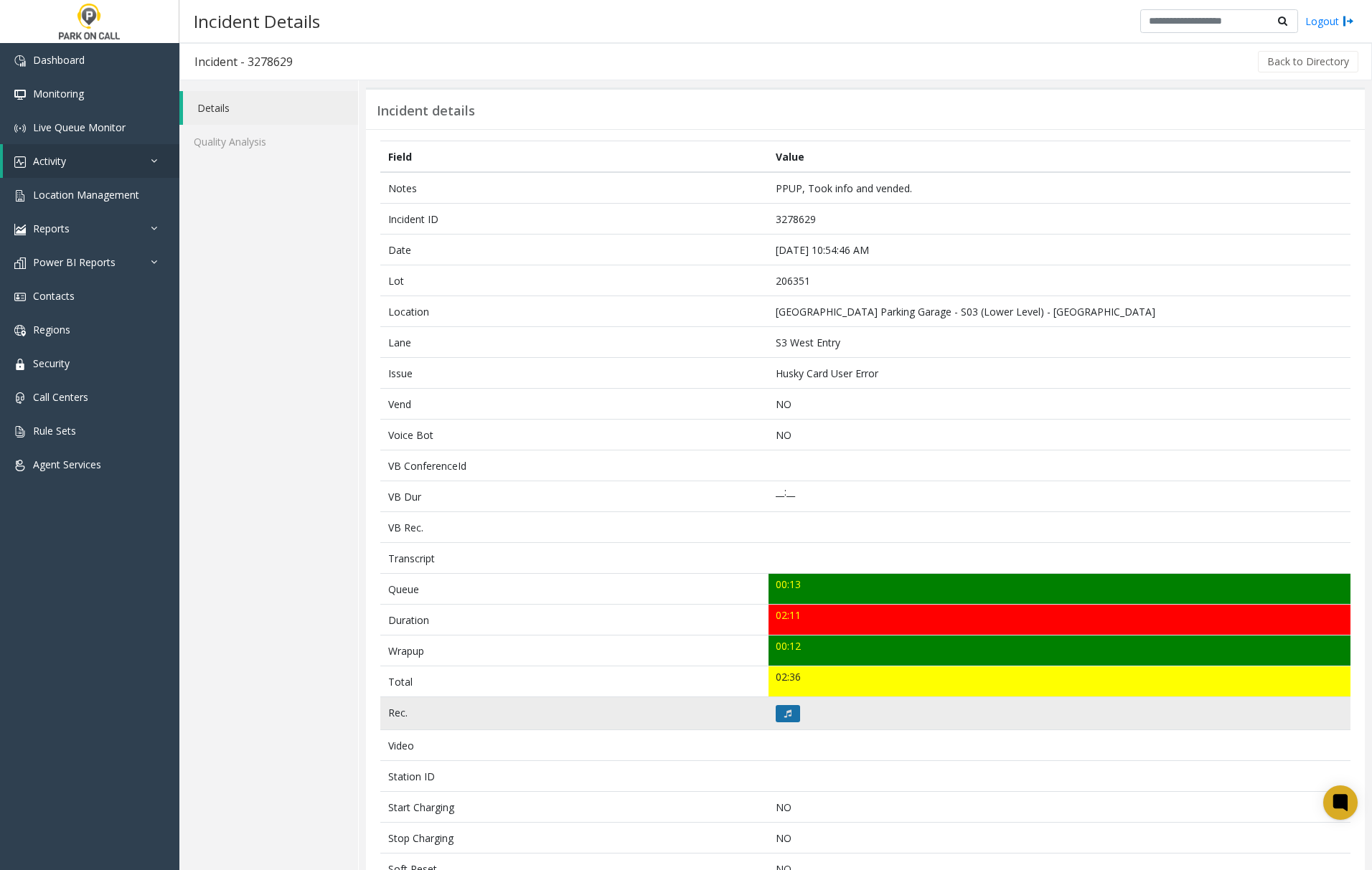
click at [785, 718] on icon at bounding box center [788, 713] width 7 height 8
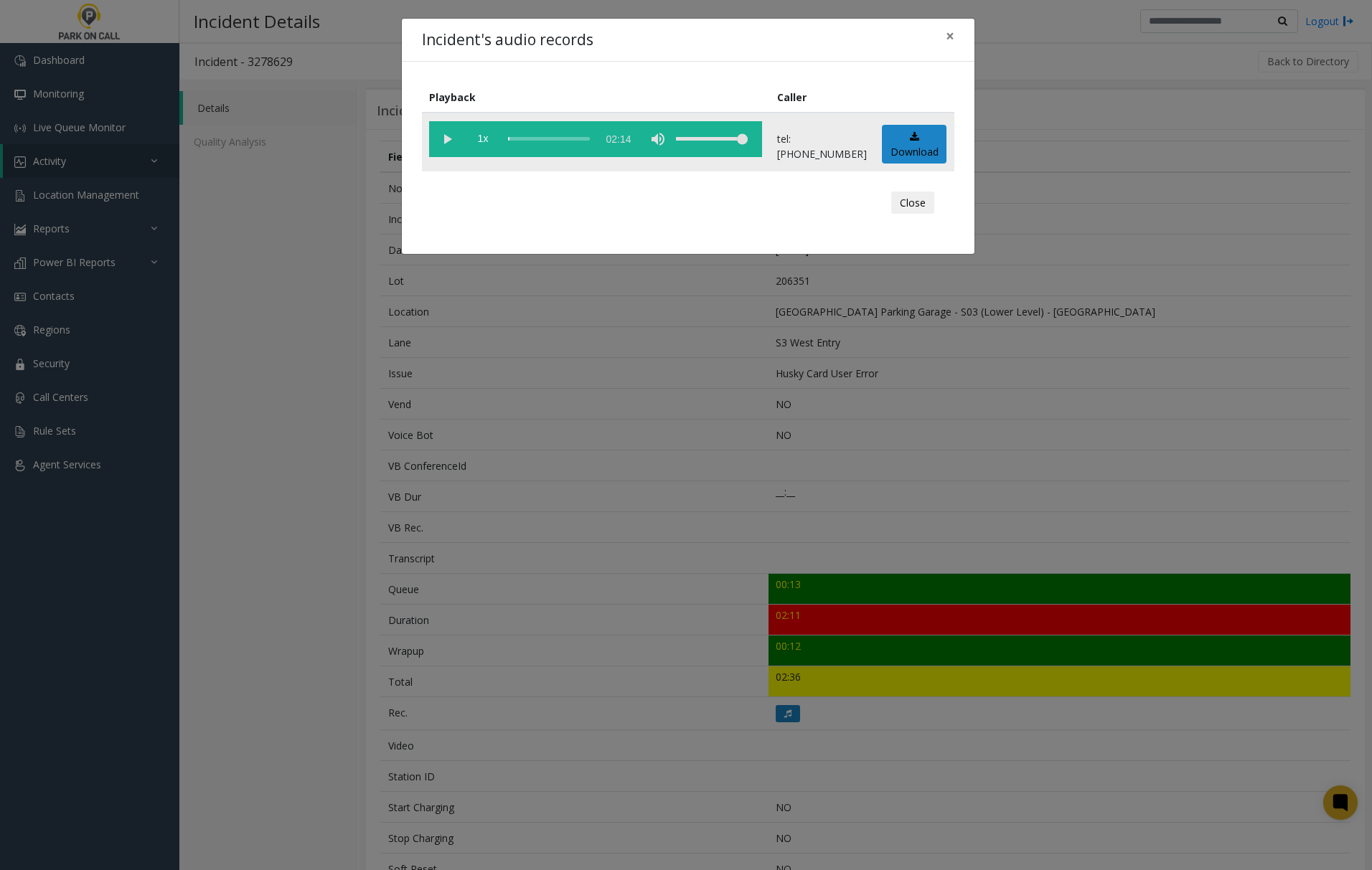
click at [442, 132] on vg-play-pause at bounding box center [446, 139] width 35 height 35
click at [950, 33] on span "×" at bounding box center [950, 36] width 8 height 21
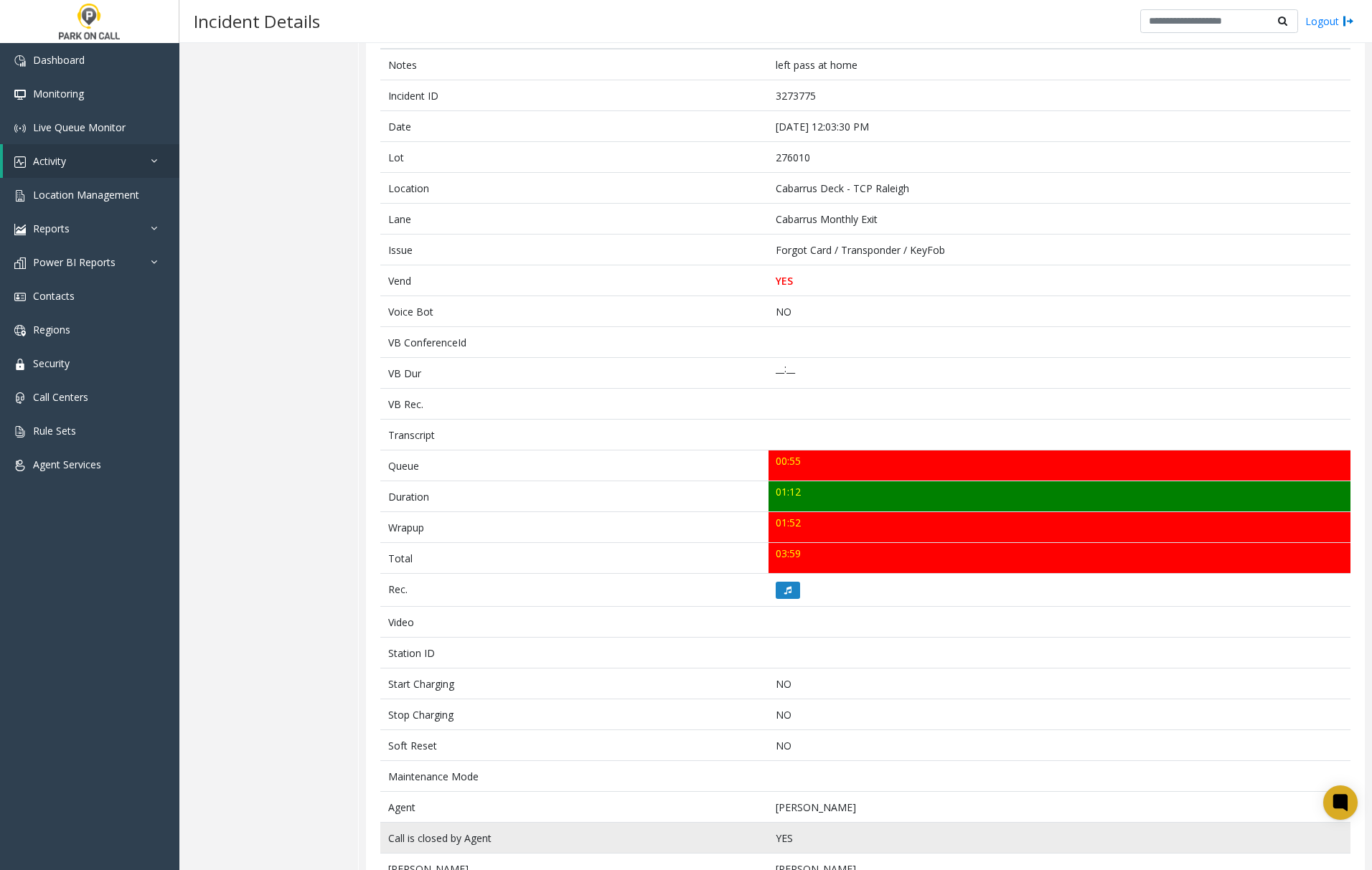
scroll to position [95, 0]
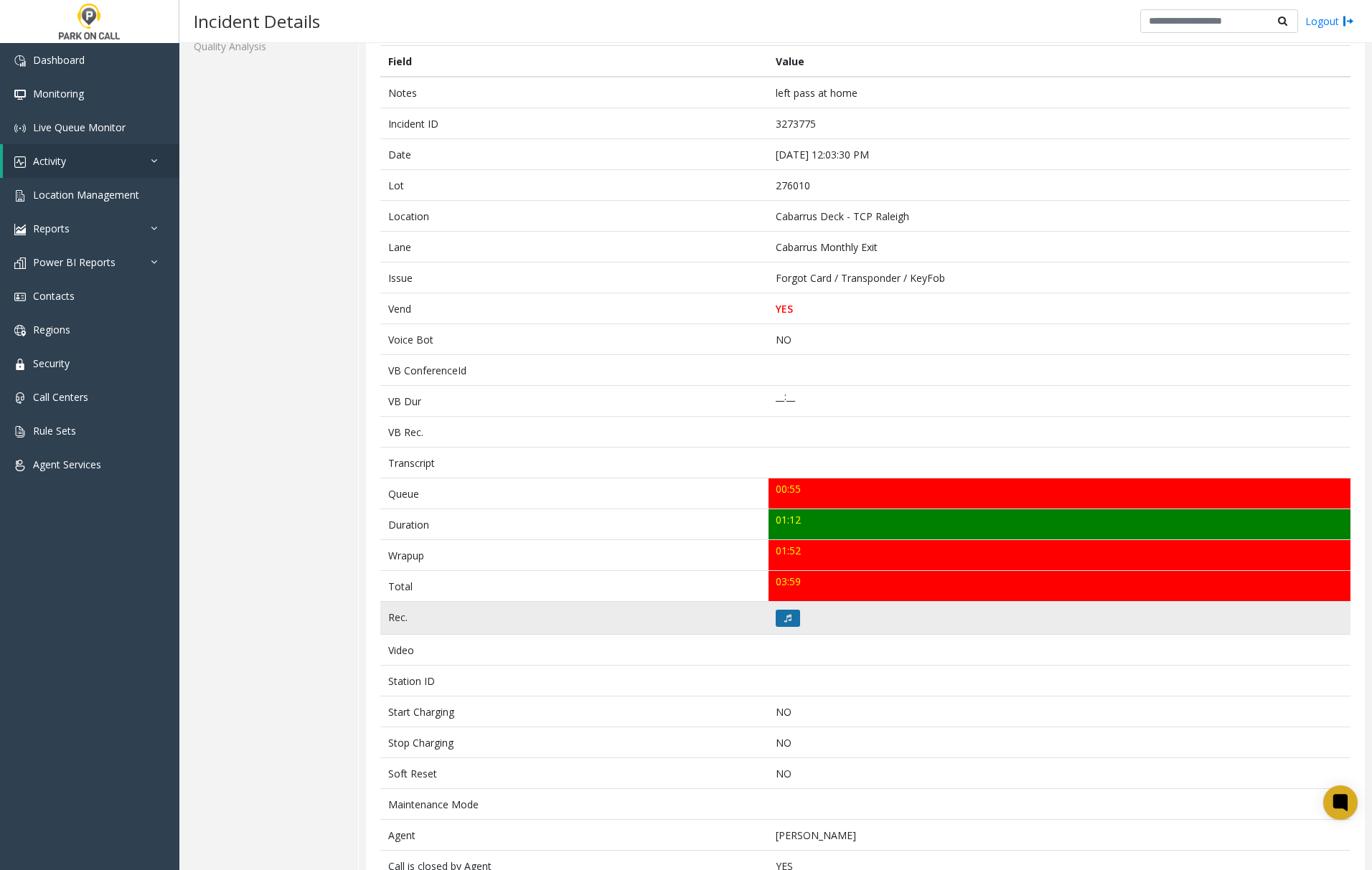
click at [785, 621] on icon at bounding box center [788, 618] width 7 height 8
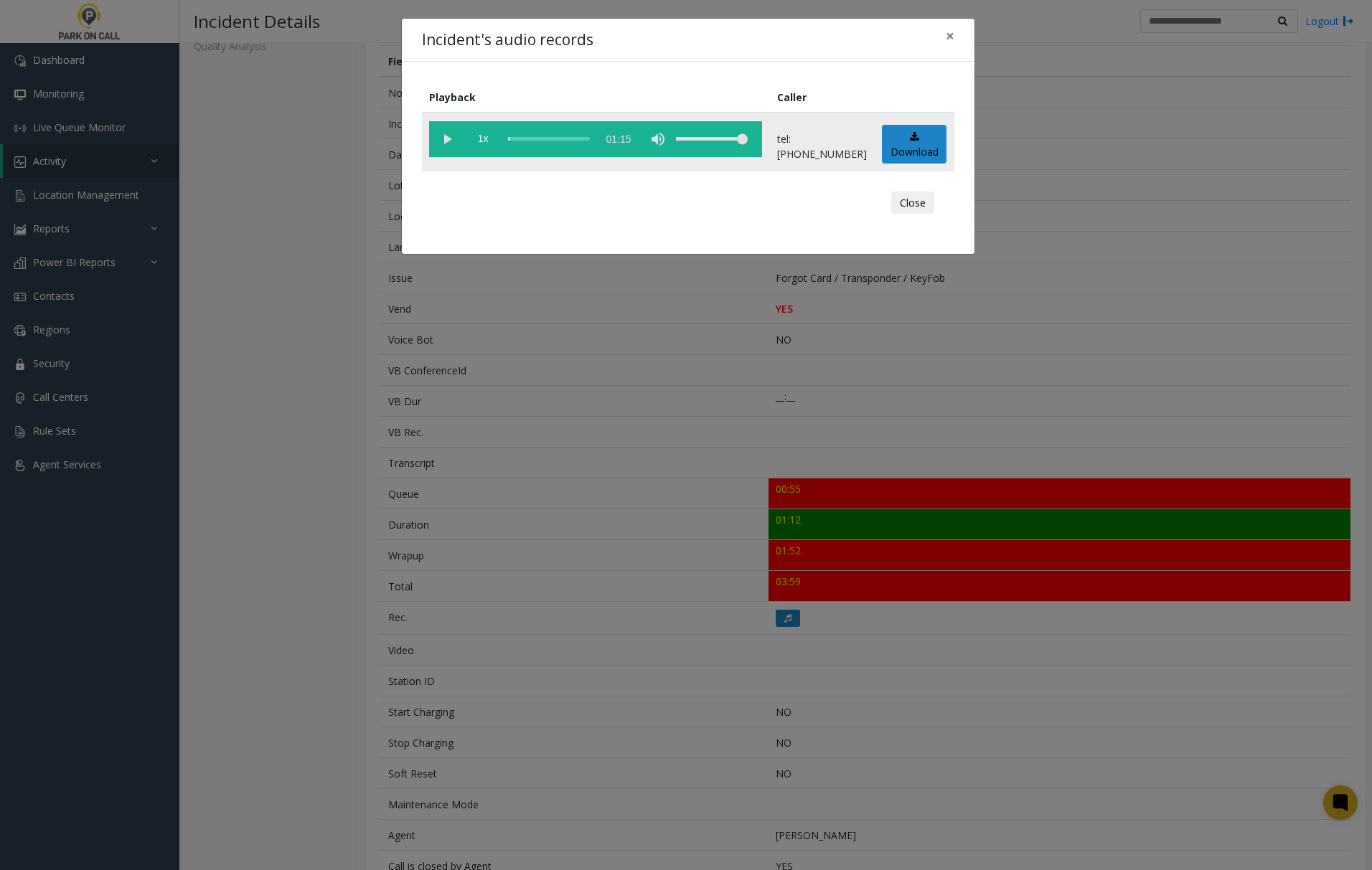
click at [439, 133] on vg-play-pause at bounding box center [446, 139] width 35 height 35
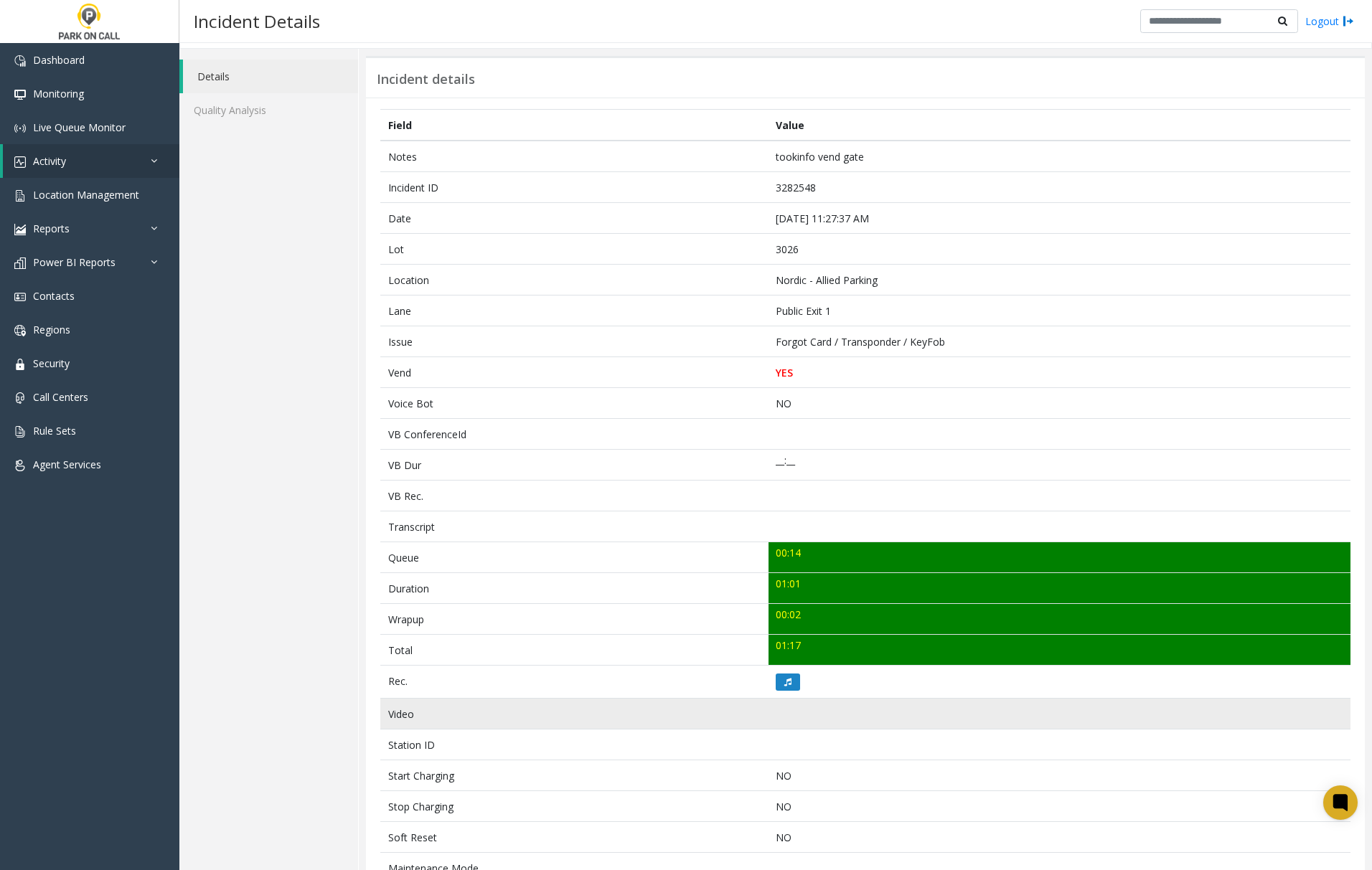
scroll to position [95, 0]
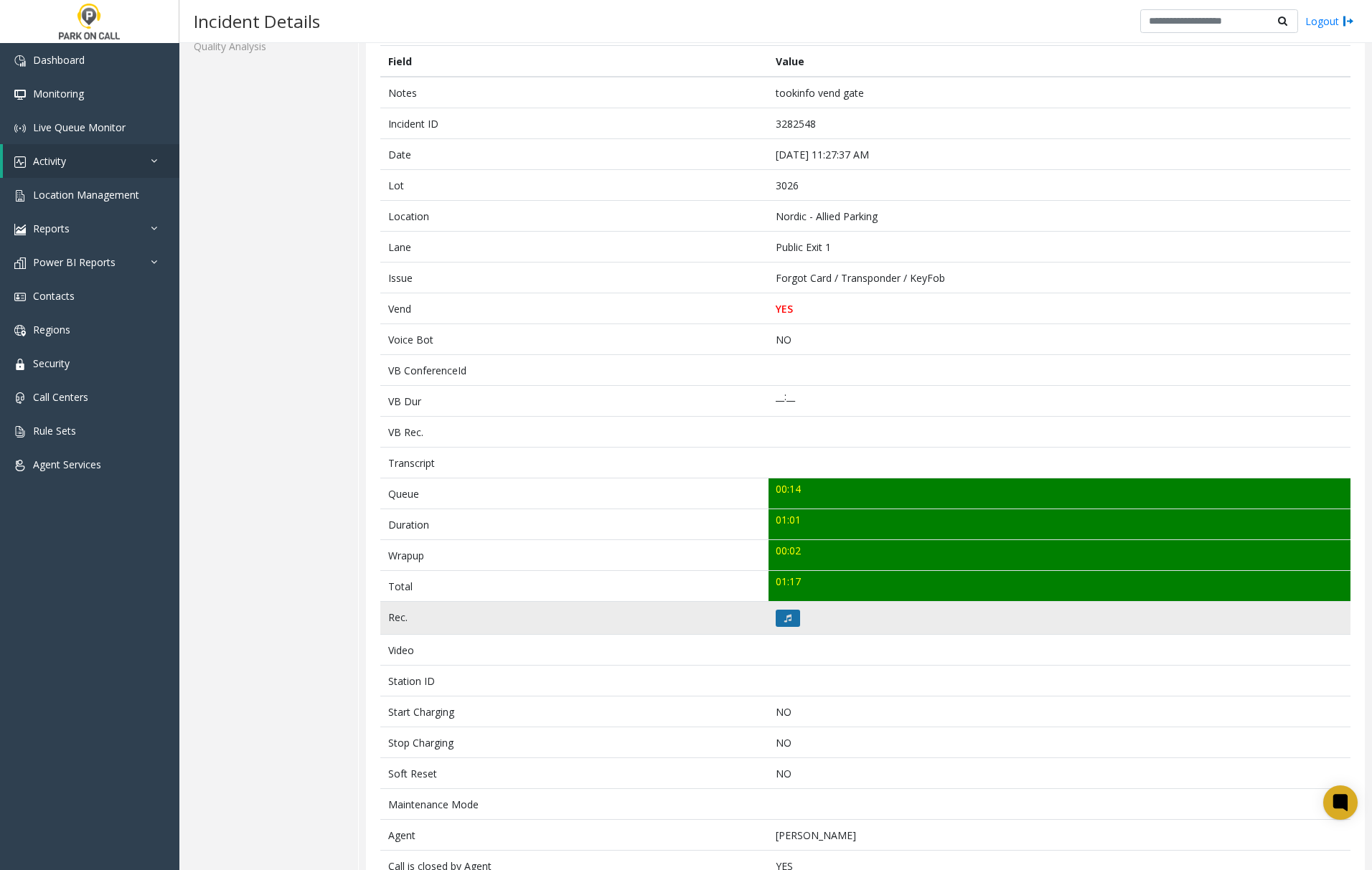
click at [785, 623] on icon at bounding box center [788, 618] width 7 height 8
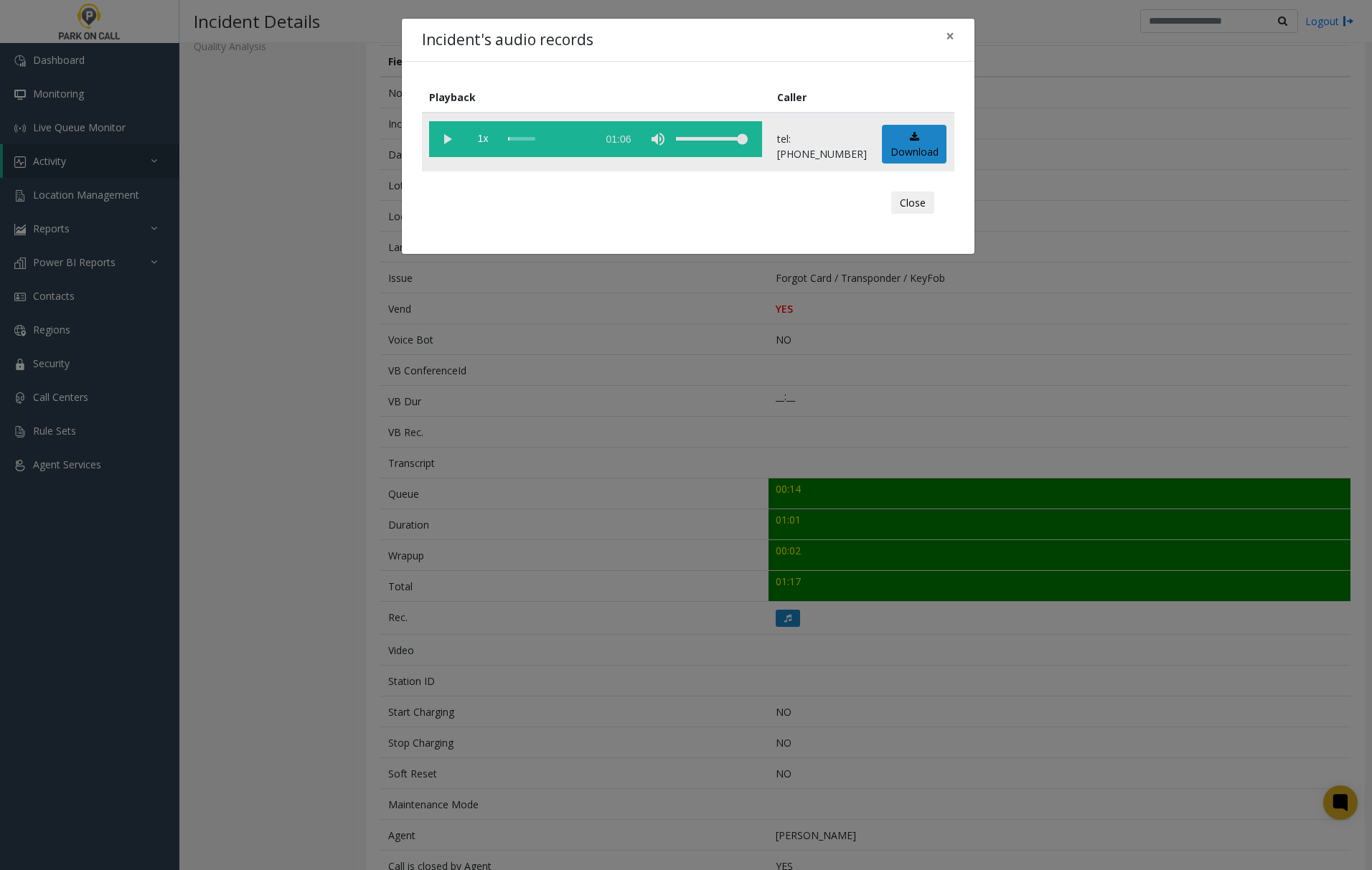
click at [448, 133] on vg-play-pause at bounding box center [446, 139] width 35 height 35
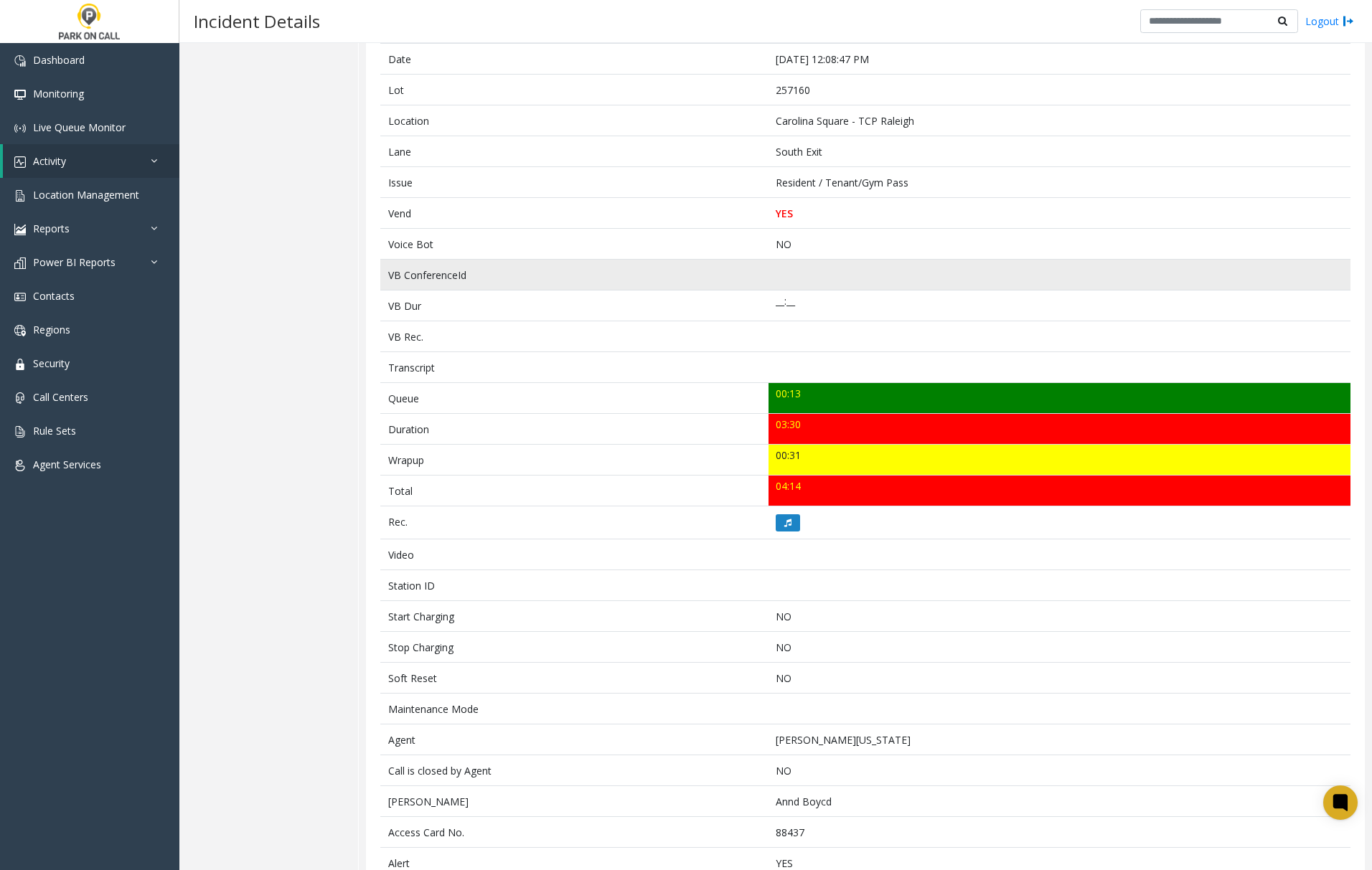
scroll to position [95, 0]
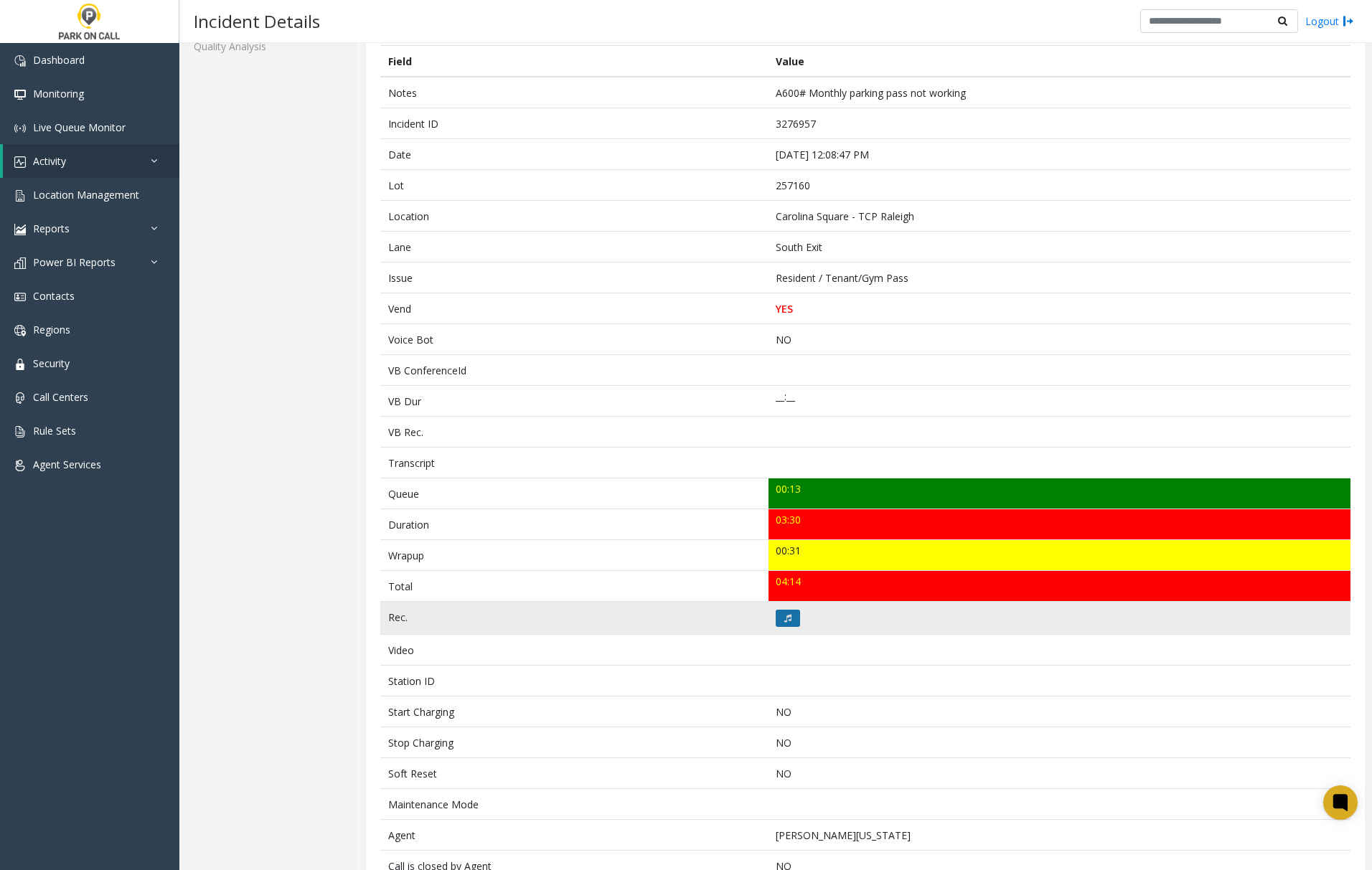
click at [778, 624] on button at bounding box center [787, 618] width 24 height 17
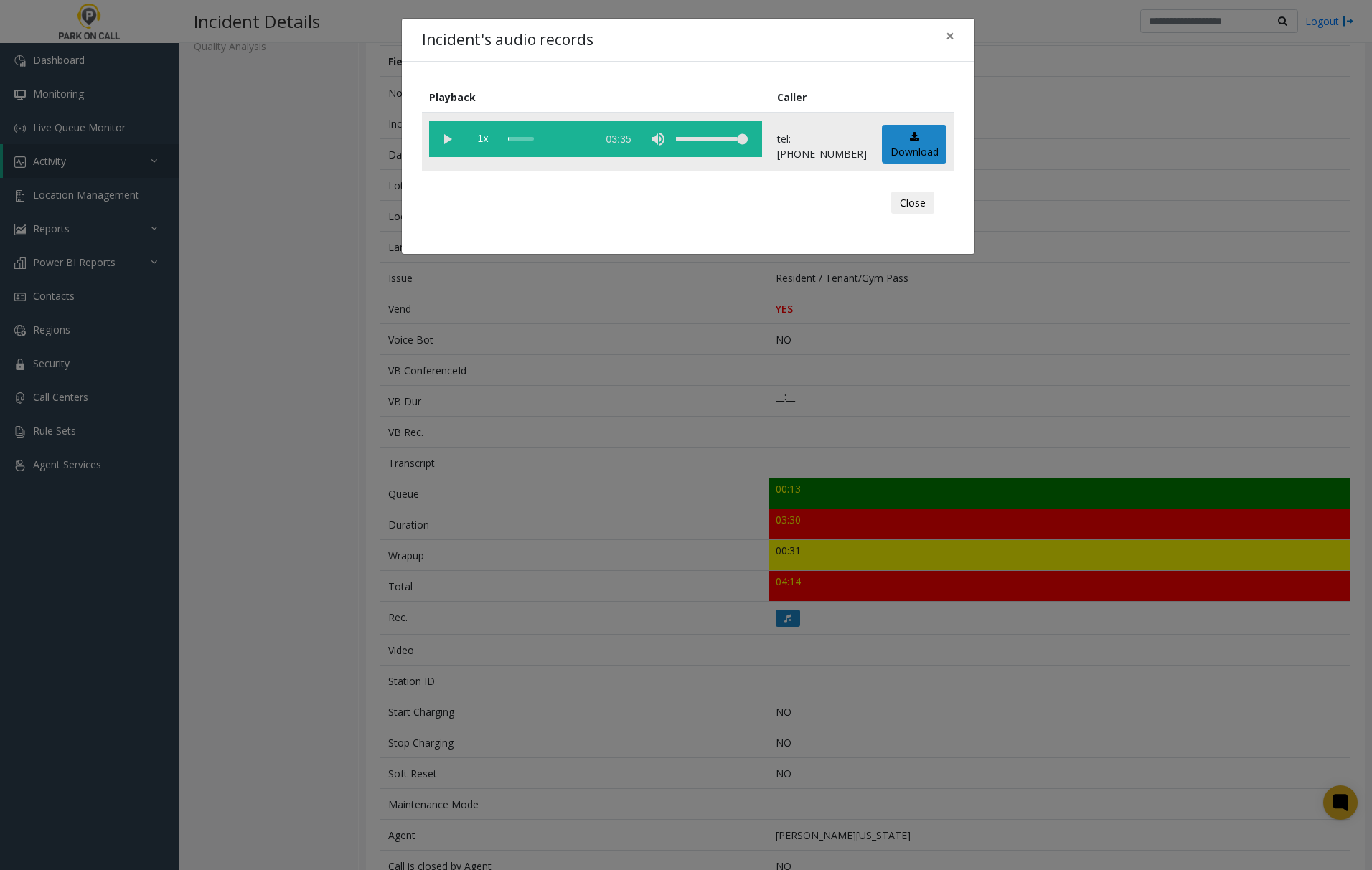
click at [446, 141] on vg-play-pause at bounding box center [446, 139] width 35 height 35
click at [442, 133] on vg-play-pause at bounding box center [446, 139] width 35 height 35
click at [445, 141] on vg-play-pause at bounding box center [446, 139] width 35 height 35
click at [534, 138] on div "scrub bar" at bounding box center [549, 139] width 82 height 35
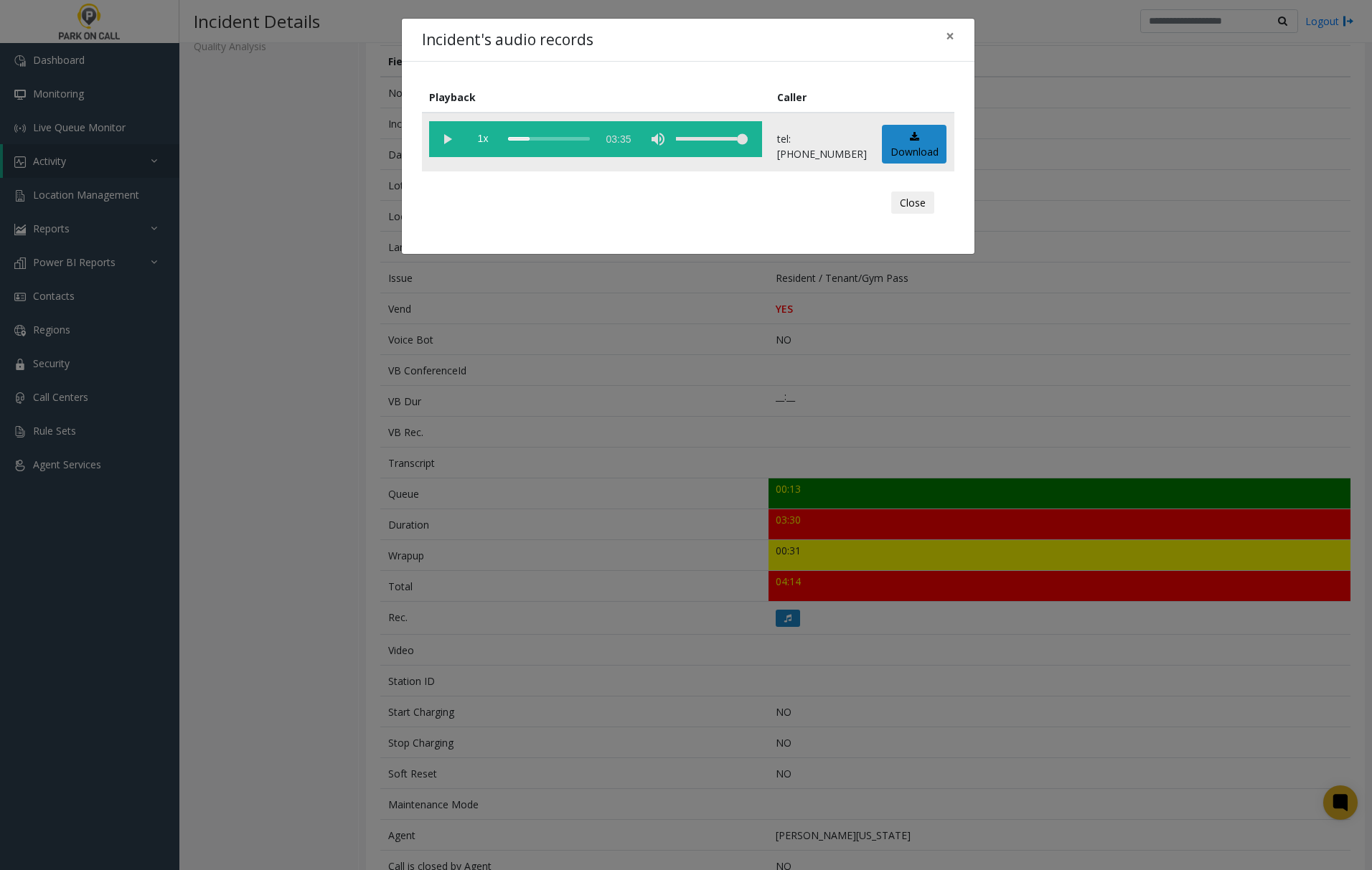
click at [445, 138] on vg-play-pause at bounding box center [446, 139] width 35 height 35
click at [953, 35] on span "×" at bounding box center [950, 36] width 8 height 21
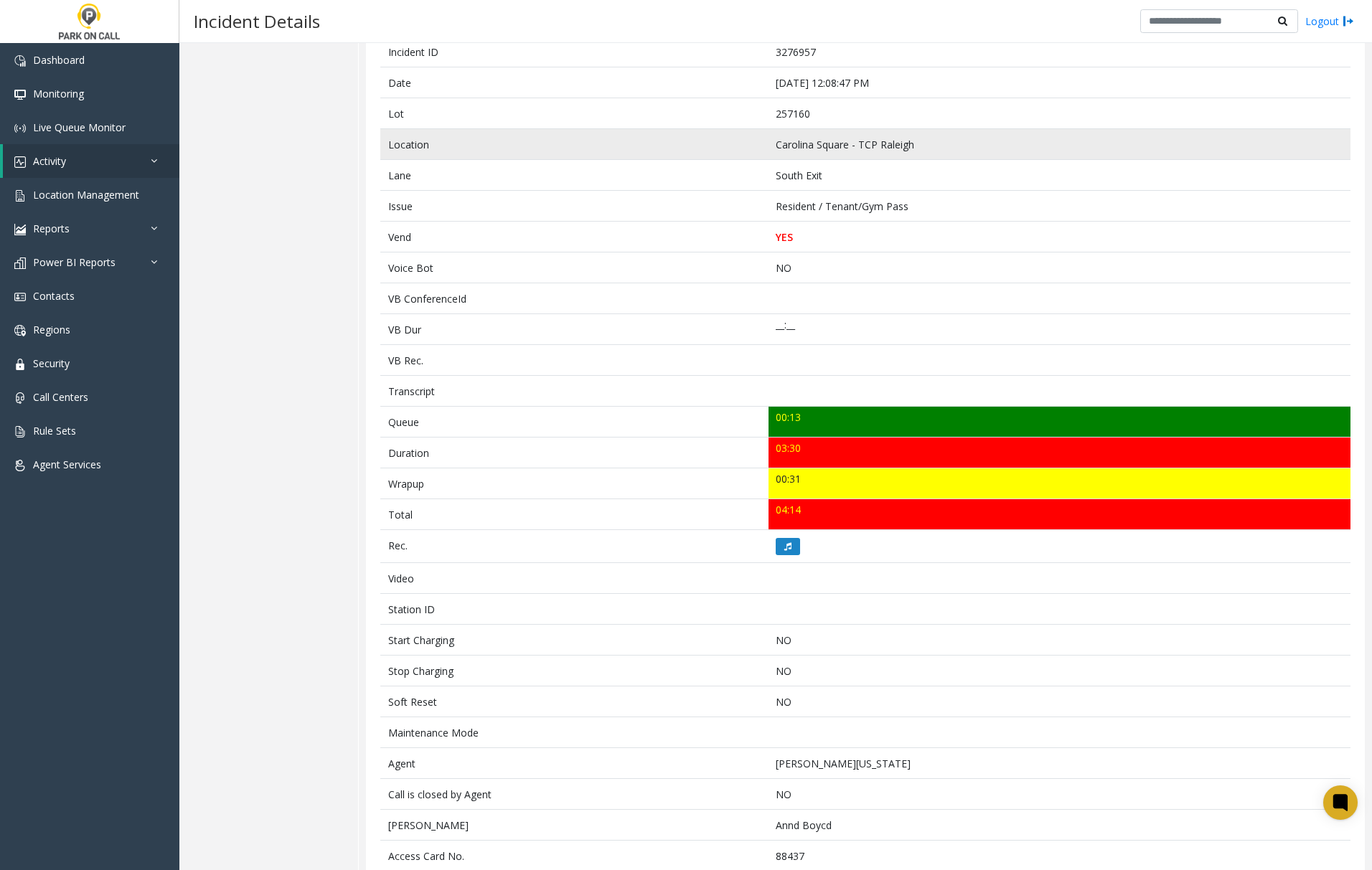
scroll to position [0, 0]
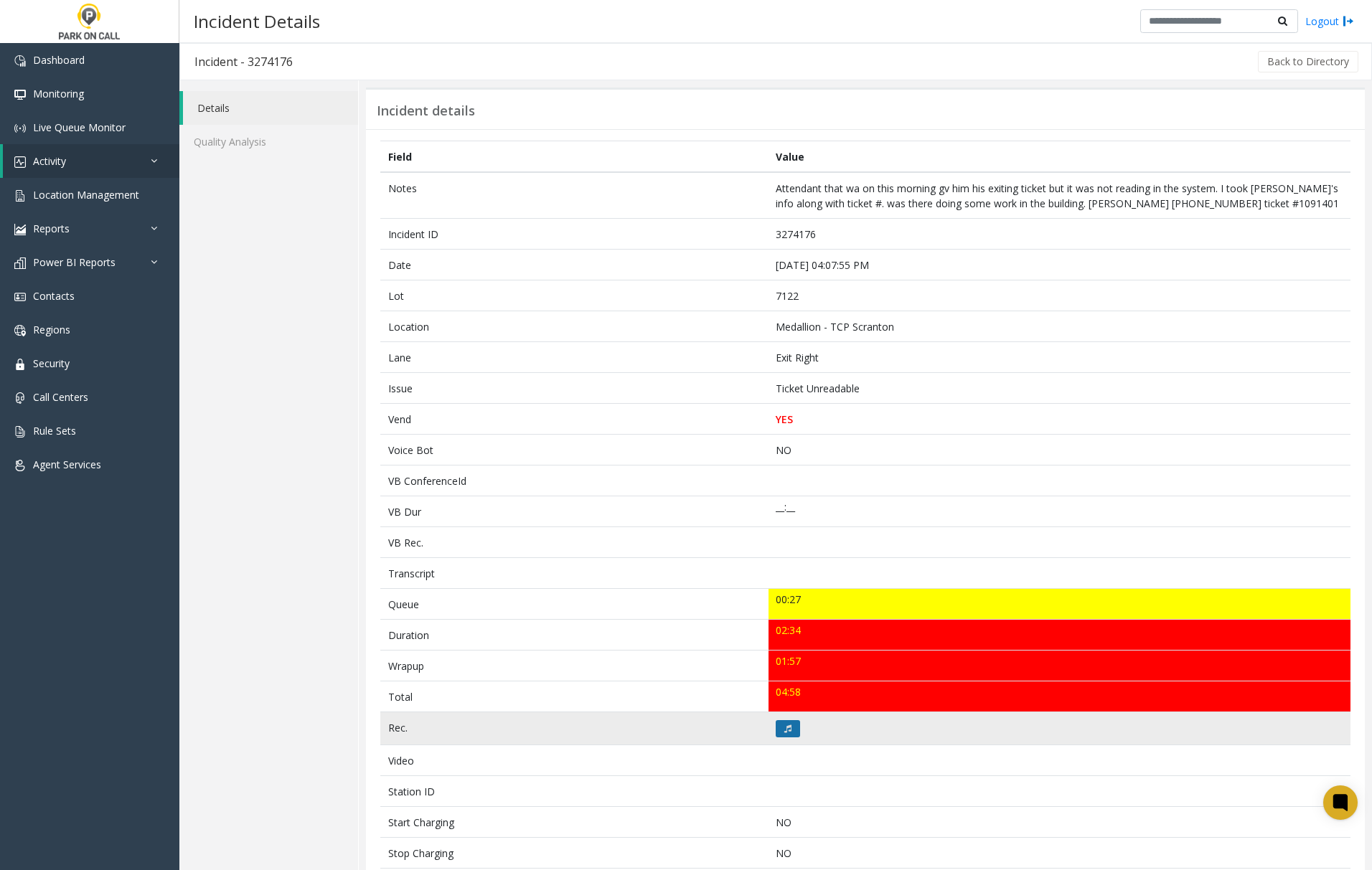
click at [786, 726] on button at bounding box center [787, 728] width 24 height 17
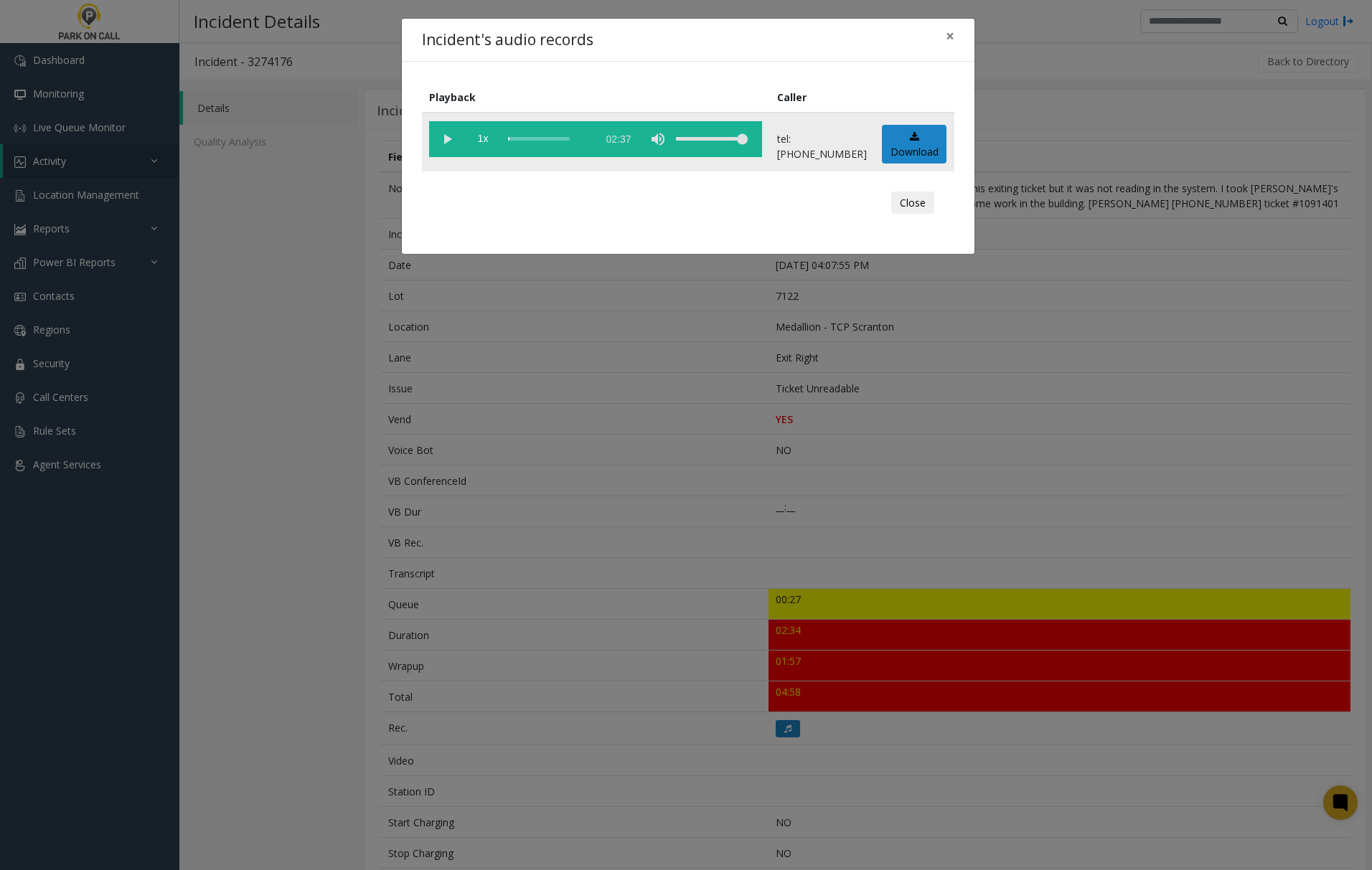
click at [448, 138] on vg-play-pause at bounding box center [446, 139] width 35 height 35
click at [948, 35] on span "×" at bounding box center [950, 36] width 8 height 21
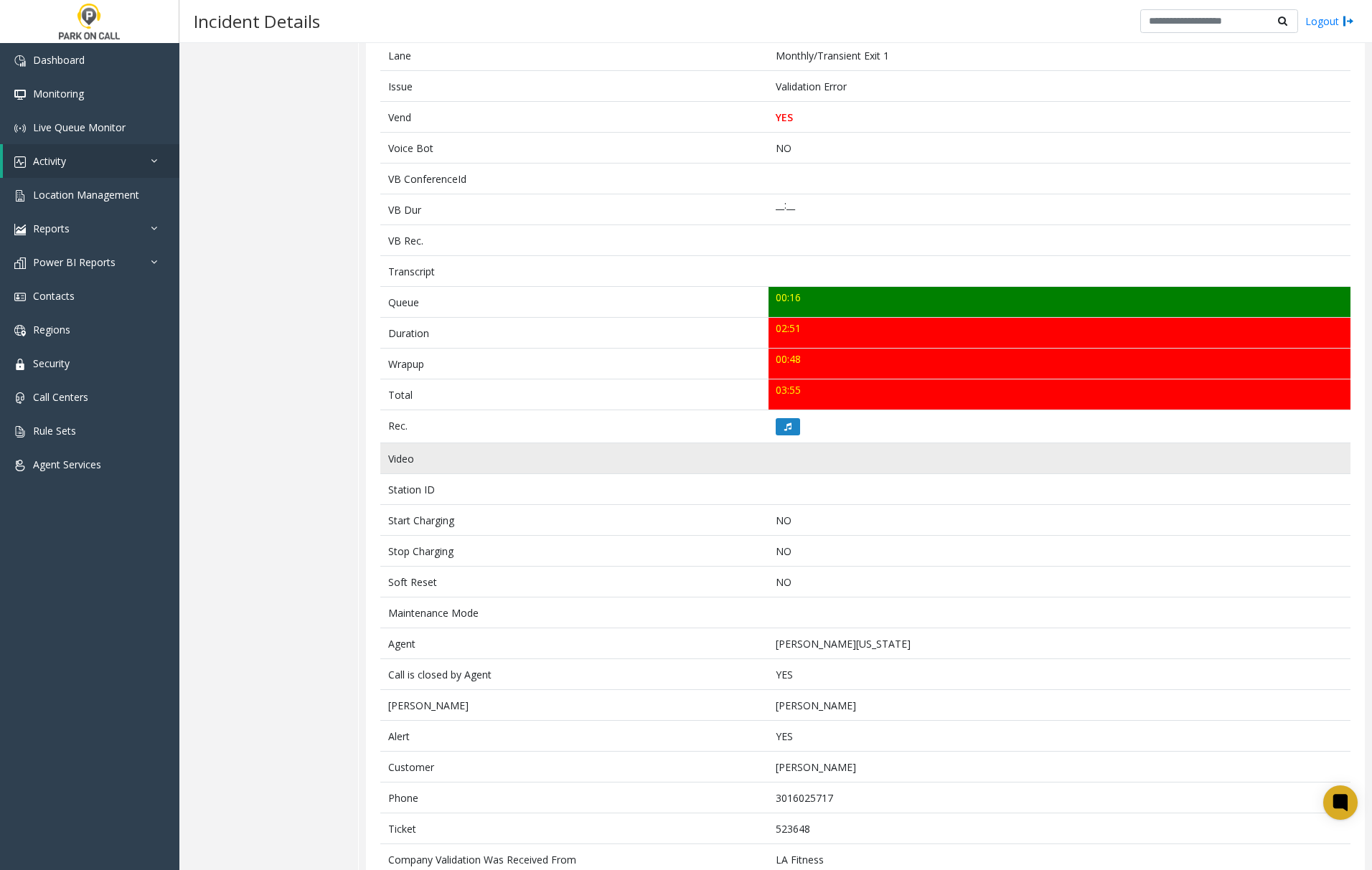
scroll to position [330, 0]
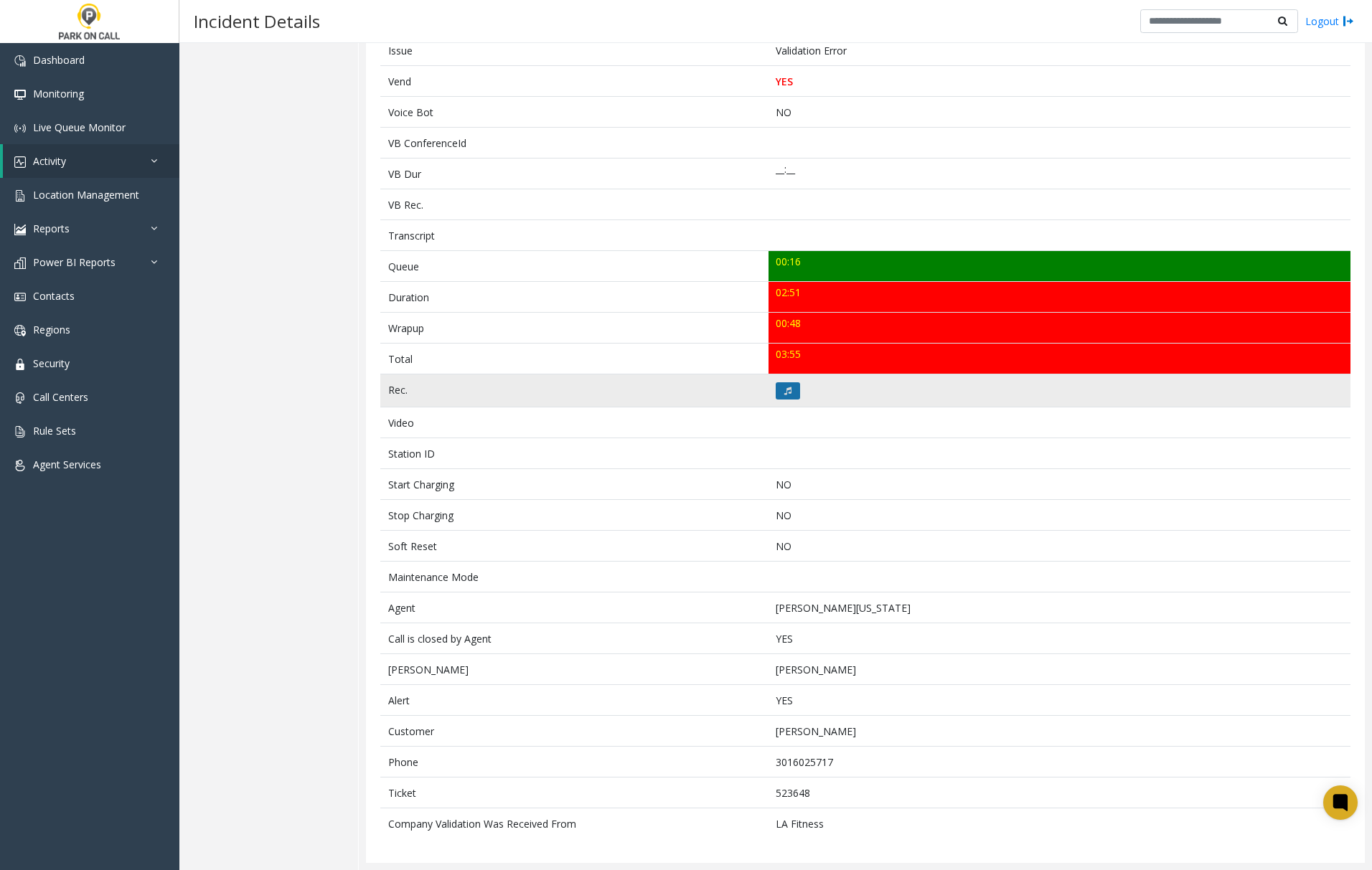
click at [785, 388] on icon at bounding box center [788, 390] width 7 height 8
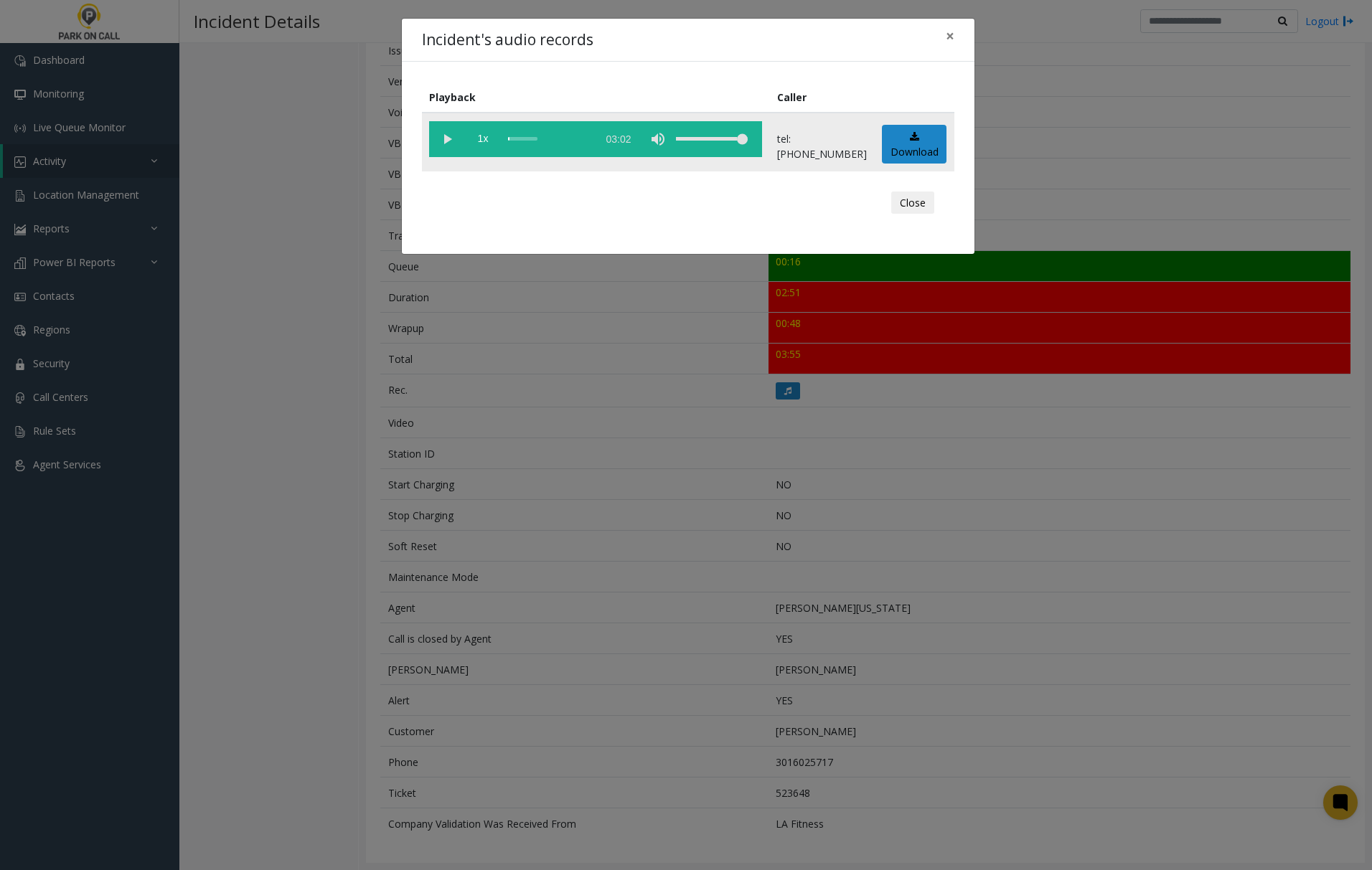
click at [450, 138] on vg-play-pause at bounding box center [446, 139] width 35 height 35
click at [444, 135] on vg-play-pause at bounding box center [446, 139] width 35 height 35
click at [448, 138] on vg-play-pause at bounding box center [446, 139] width 35 height 35
click at [447, 138] on vg-play-pause at bounding box center [446, 139] width 35 height 35
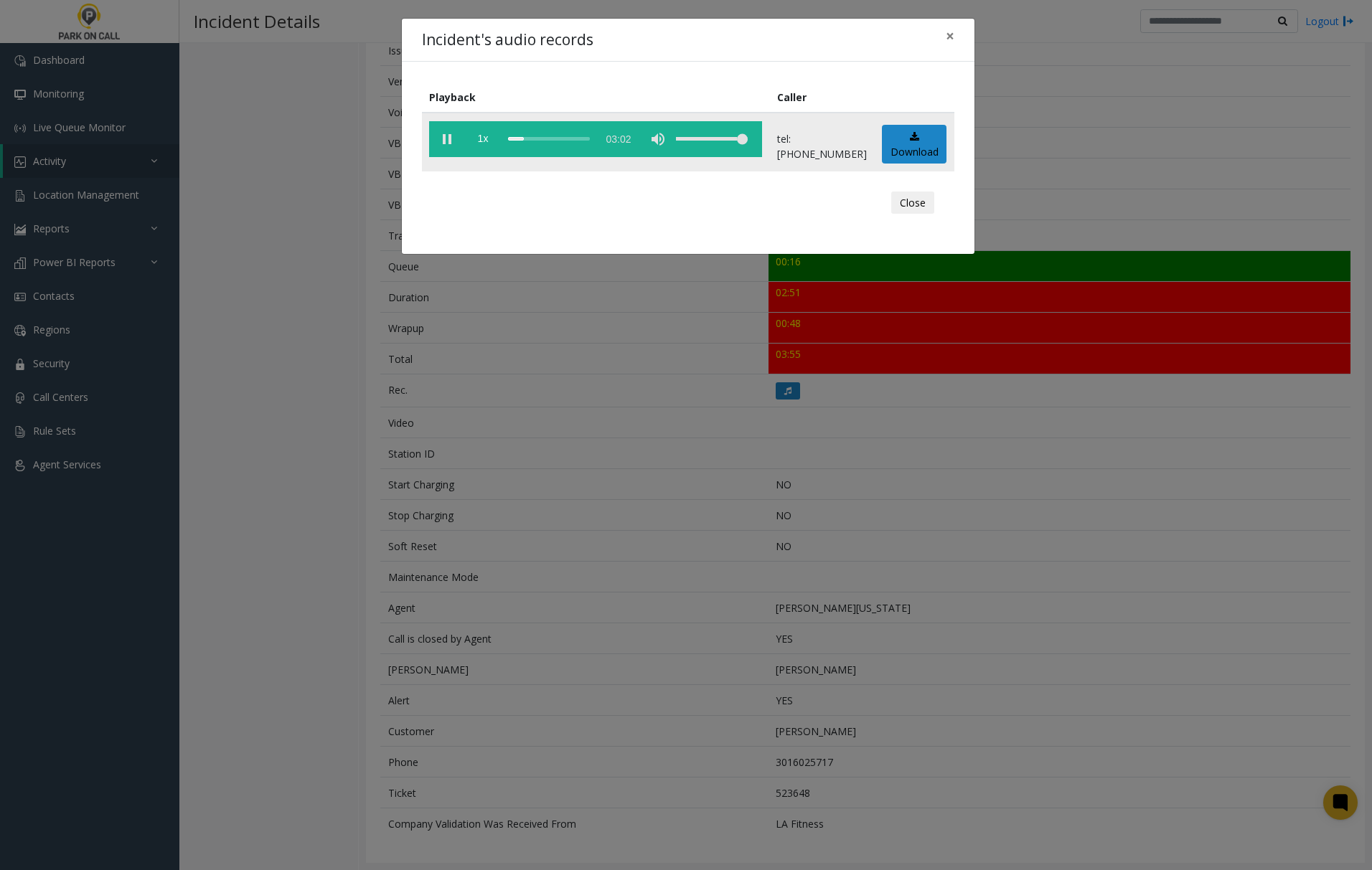
click at [509, 139] on div "scrub bar" at bounding box center [549, 139] width 82 height 35
click at [947, 35] on span "×" at bounding box center [950, 36] width 8 height 21
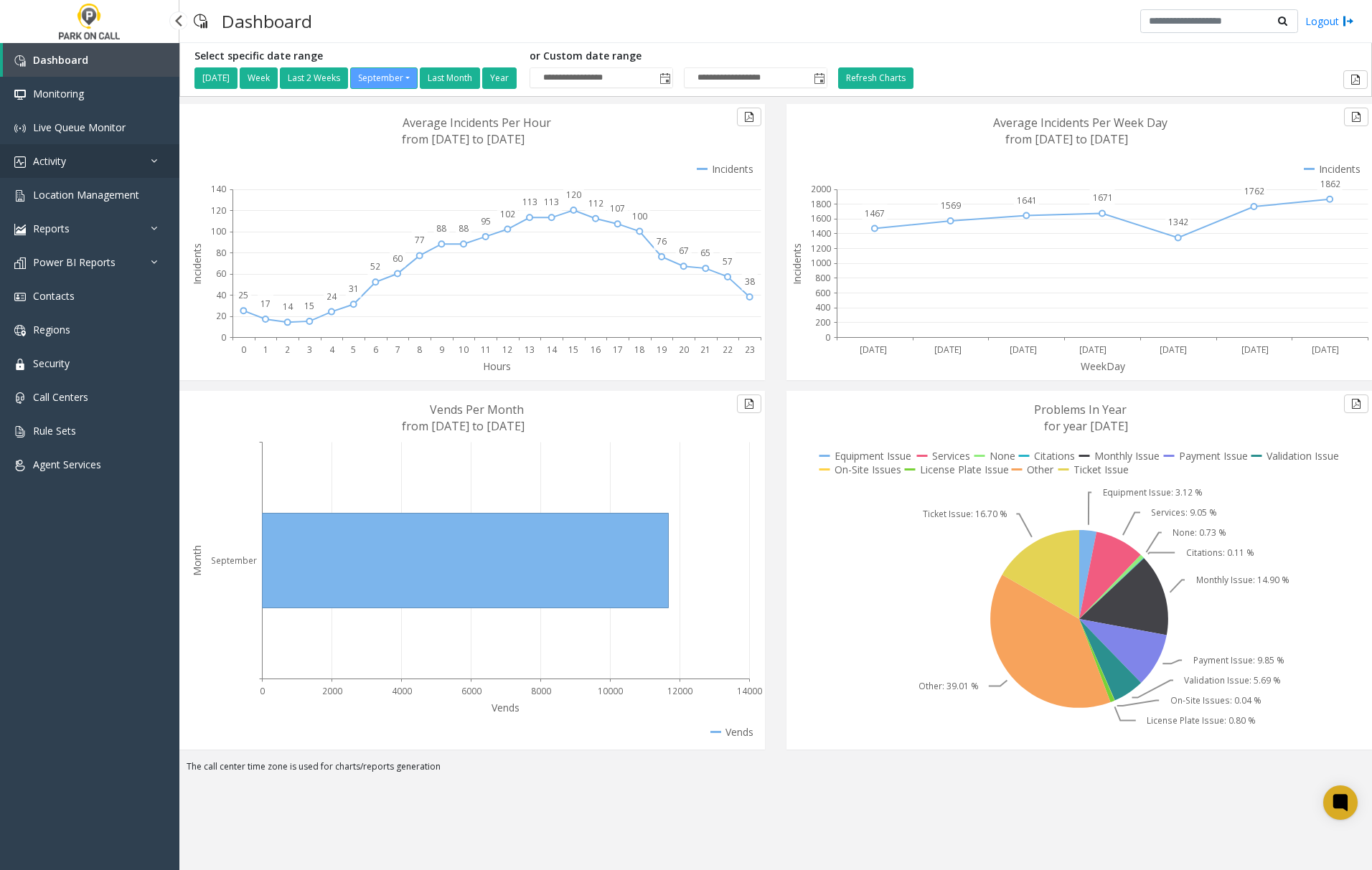
click at [64, 167] on link "Activity" at bounding box center [90, 161] width 179 height 34
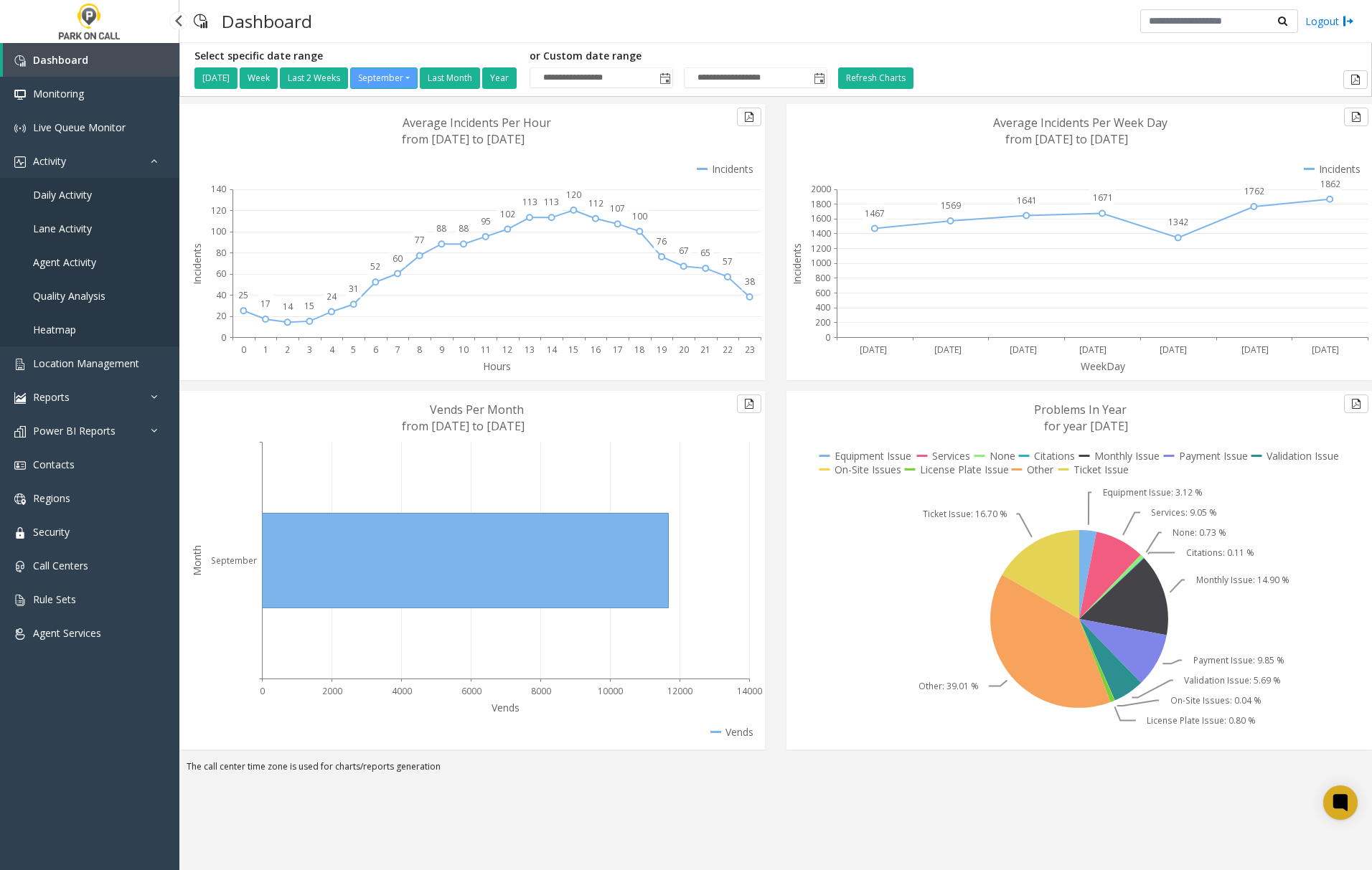
click at [64, 268] on link "Agent Activity" at bounding box center [90, 262] width 179 height 34
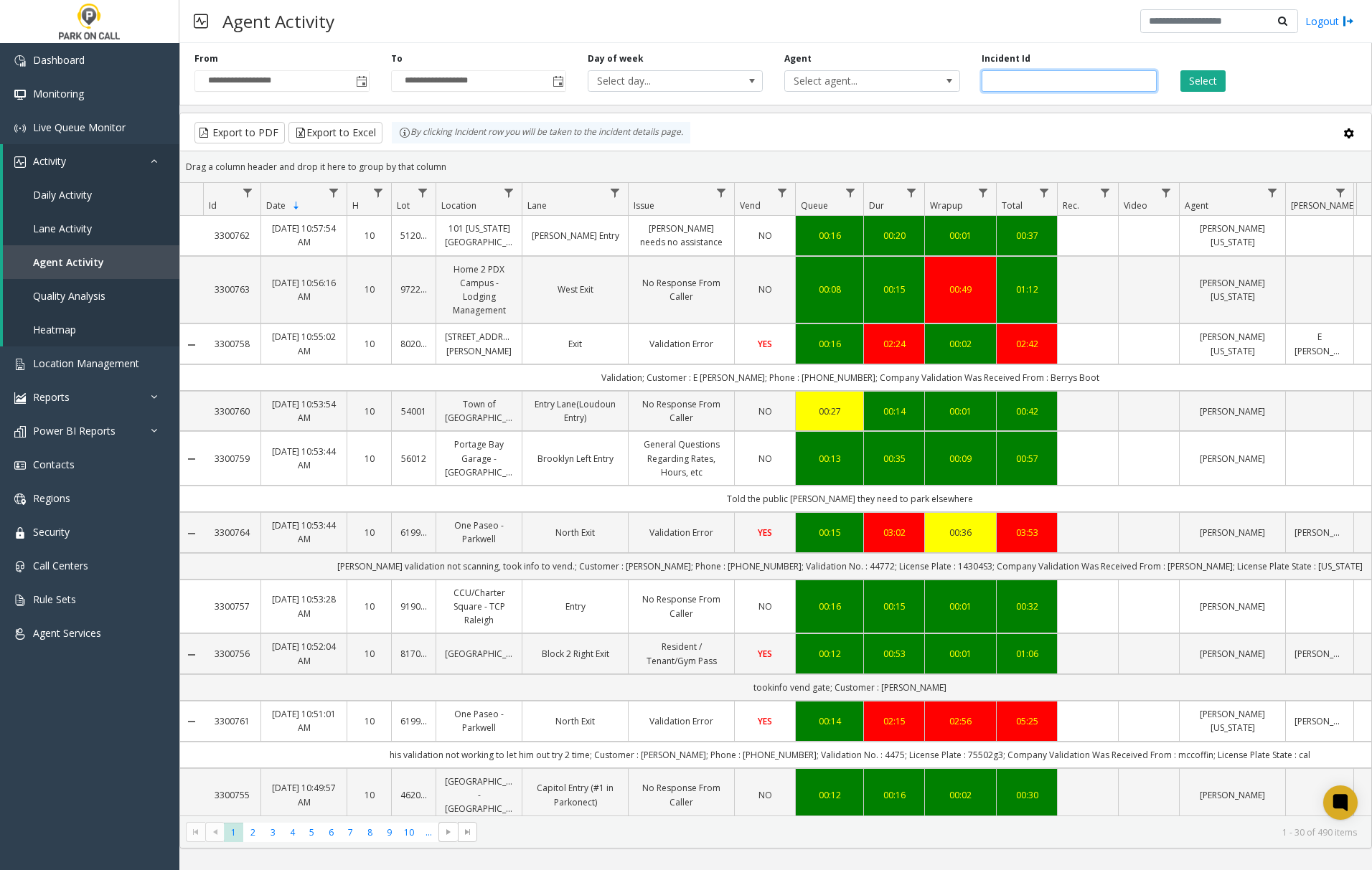
click at [996, 79] on input "number" at bounding box center [1068, 80] width 175 height 21
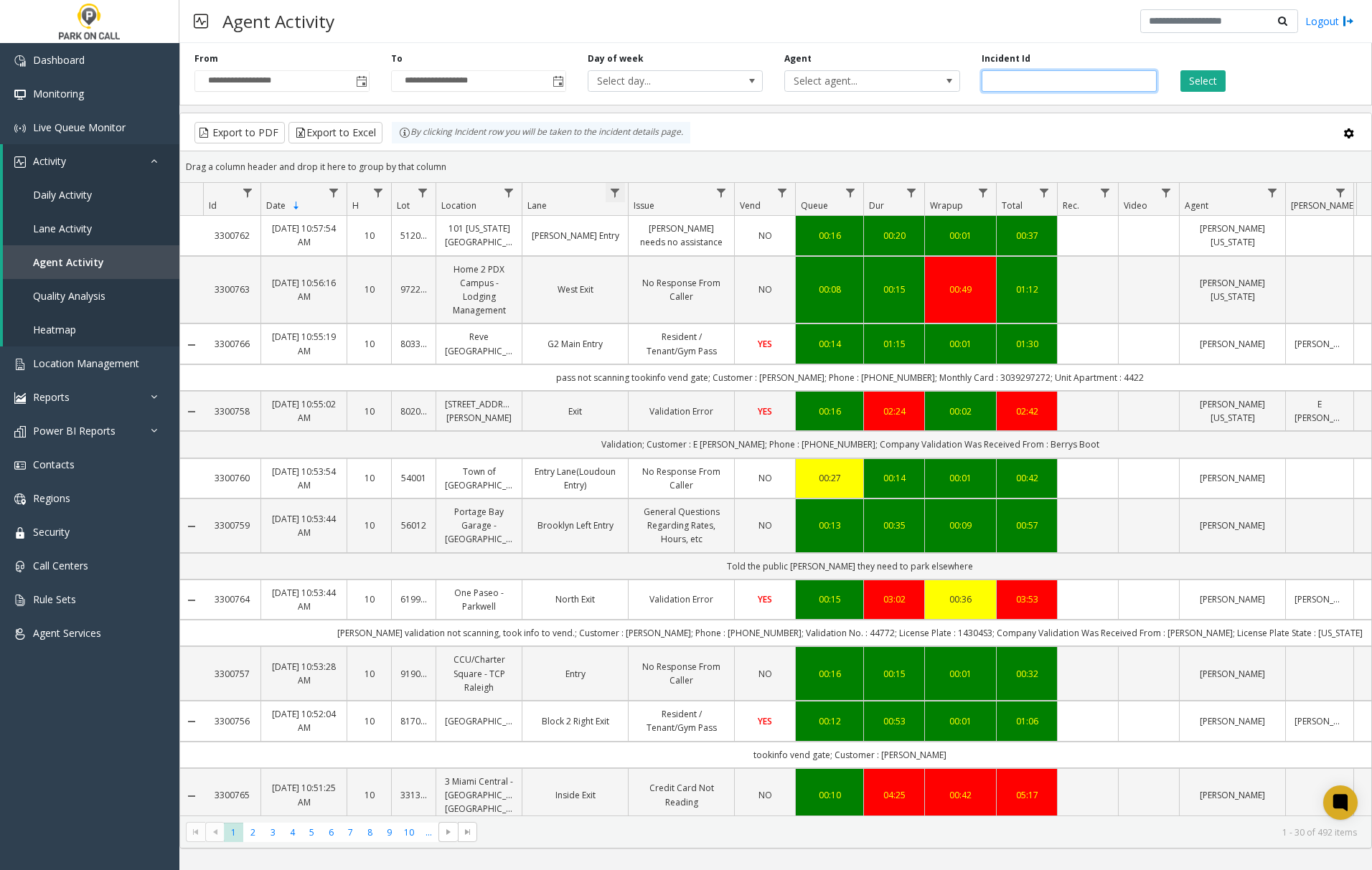
click at [612, 196] on span "Data table" at bounding box center [615, 193] width 11 height 11
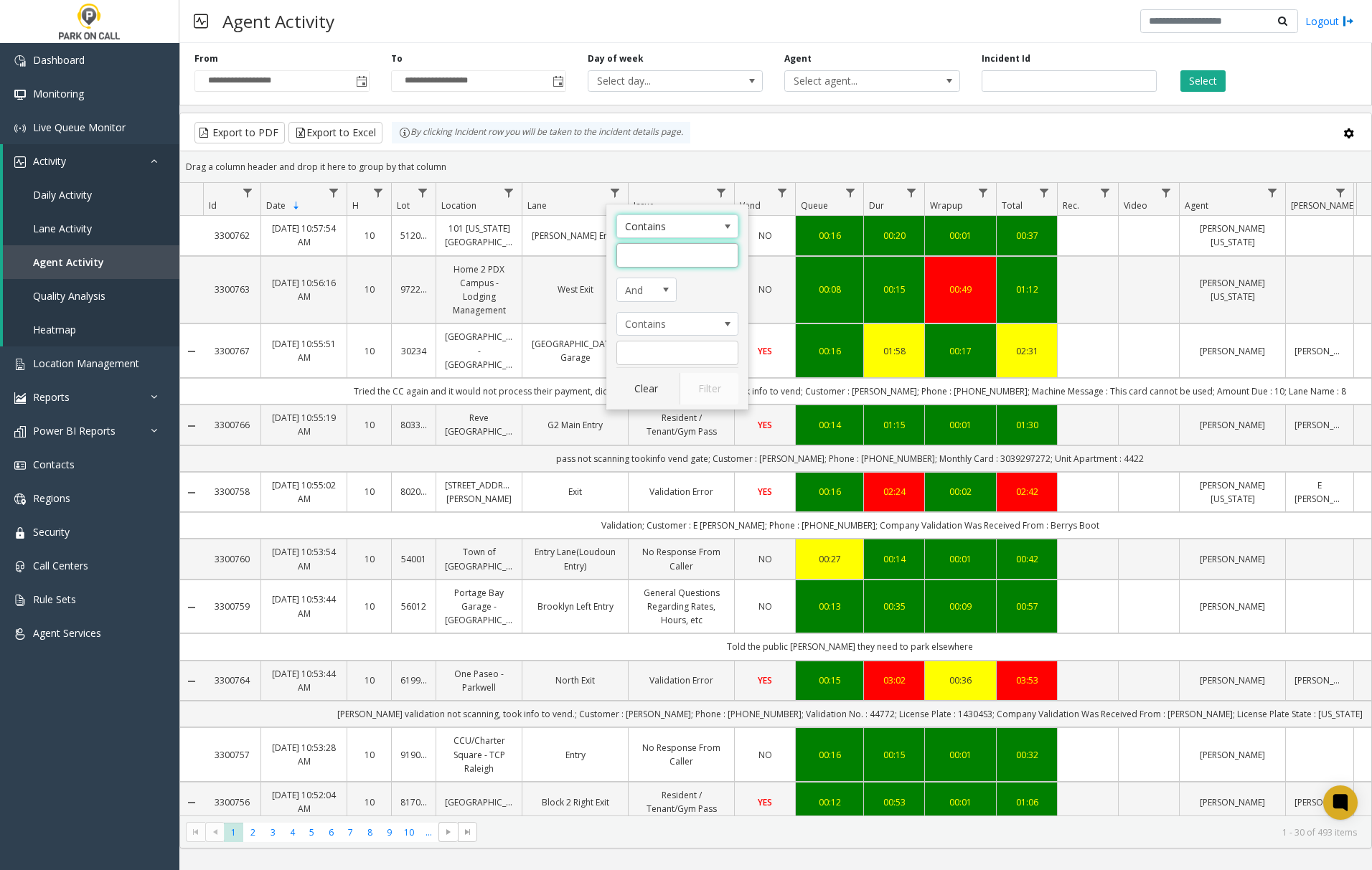
click at [667, 259] on input "Lane Filter" at bounding box center [677, 255] width 122 height 24
type input "***"
click at [712, 390] on button "Filter" at bounding box center [709, 388] width 59 height 32
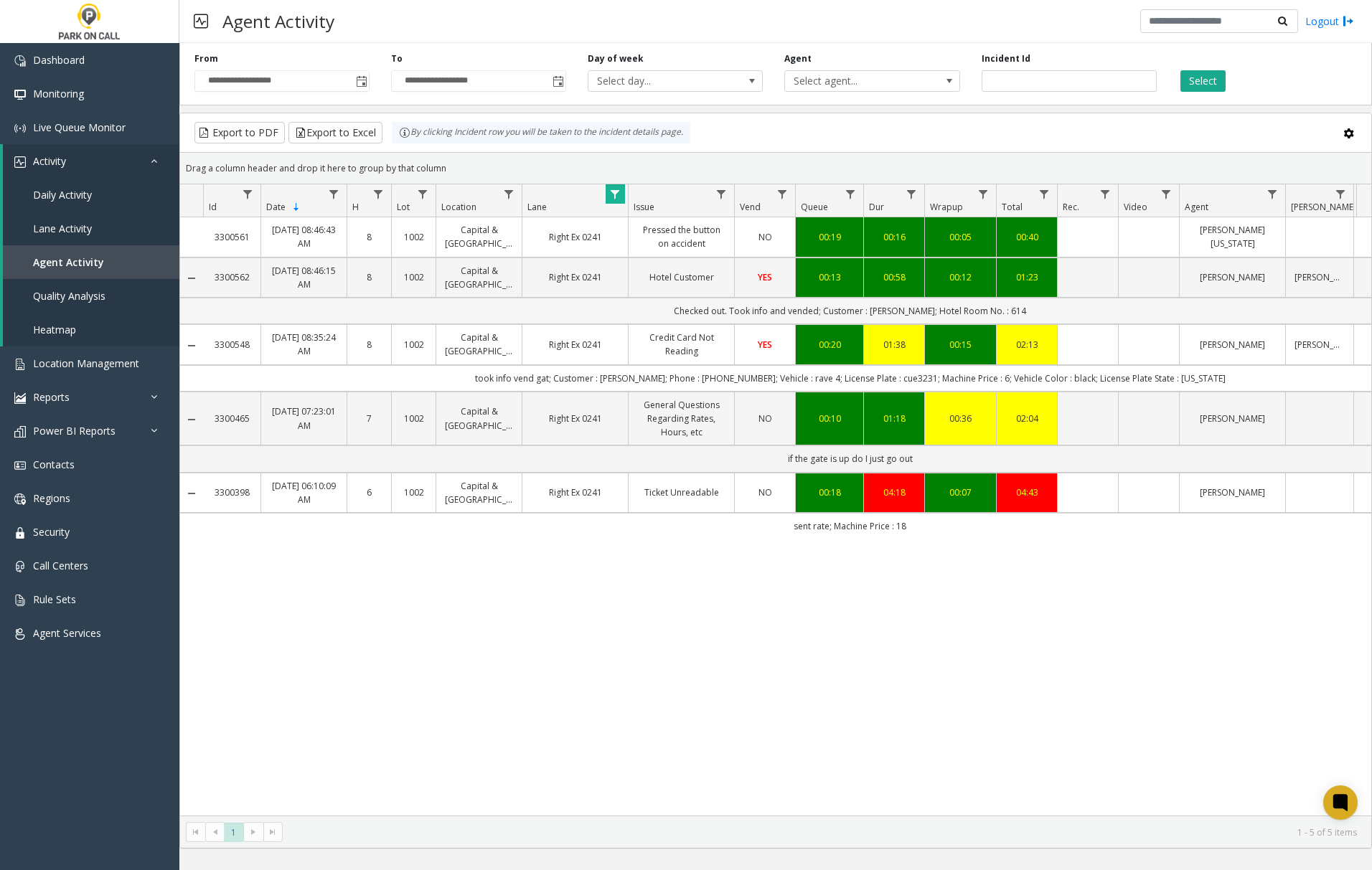
drag, startPoint x: 669, startPoint y: 314, endPoint x: 1051, endPoint y: 313, distance: 382.0
click at [1051, 313] on td "Checked out. Took info and vended; Customer : Cindy Goodrich; Hotel Room No. : …" at bounding box center [849, 311] width 1294 height 26
click at [573, 308] on td "Checked out. Took info and vended; Customer : Cindy Goodrich; Hotel Room No. : …" at bounding box center [849, 311] width 1294 height 26
click at [652, 283] on link "Hotel Customer" at bounding box center [681, 277] width 88 height 14
click at [56, 364] on span "Location Management" at bounding box center [86, 363] width 106 height 14
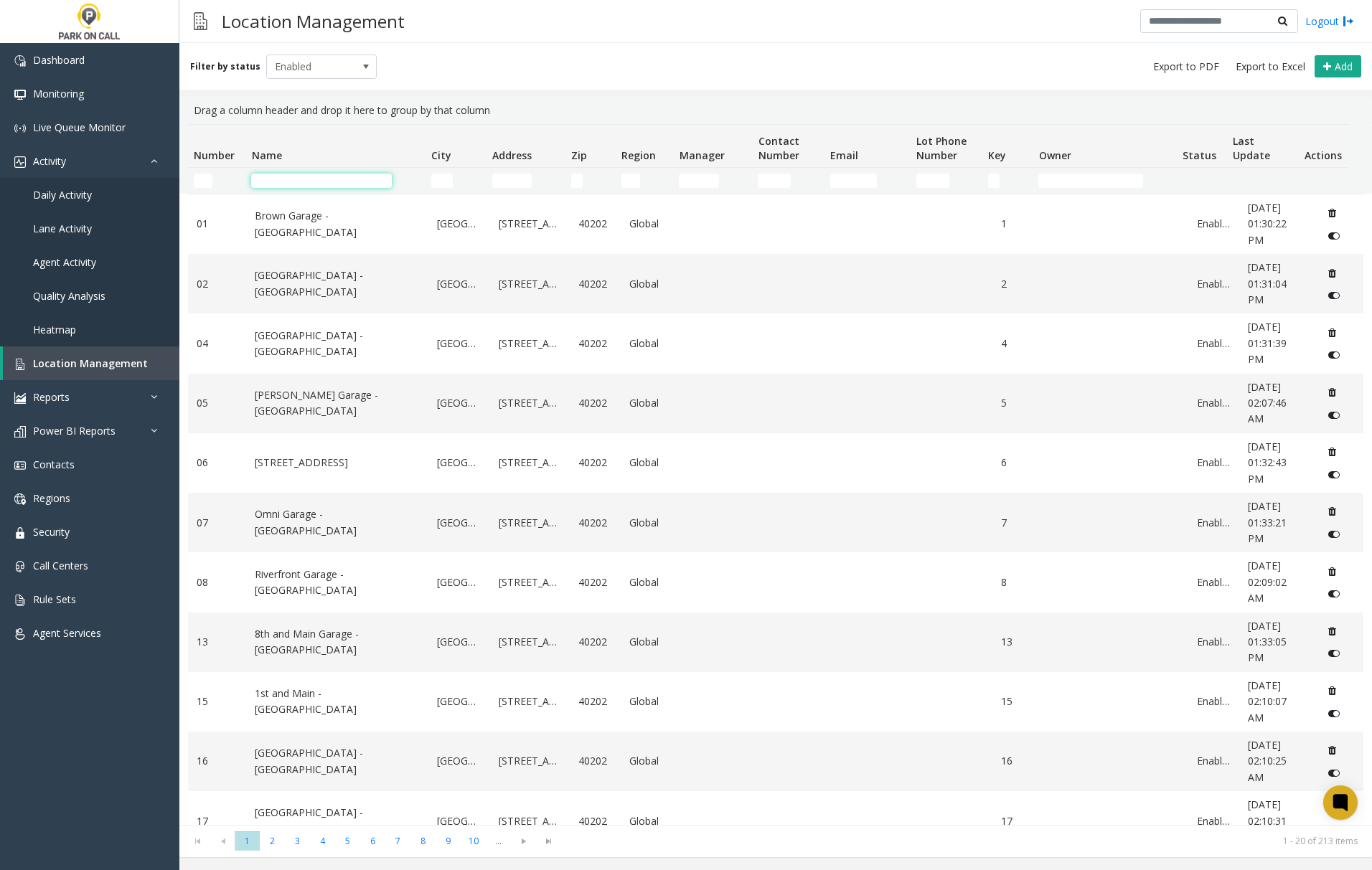
click at [289, 175] on input "Name Filter" at bounding box center [321, 180] width 141 height 14
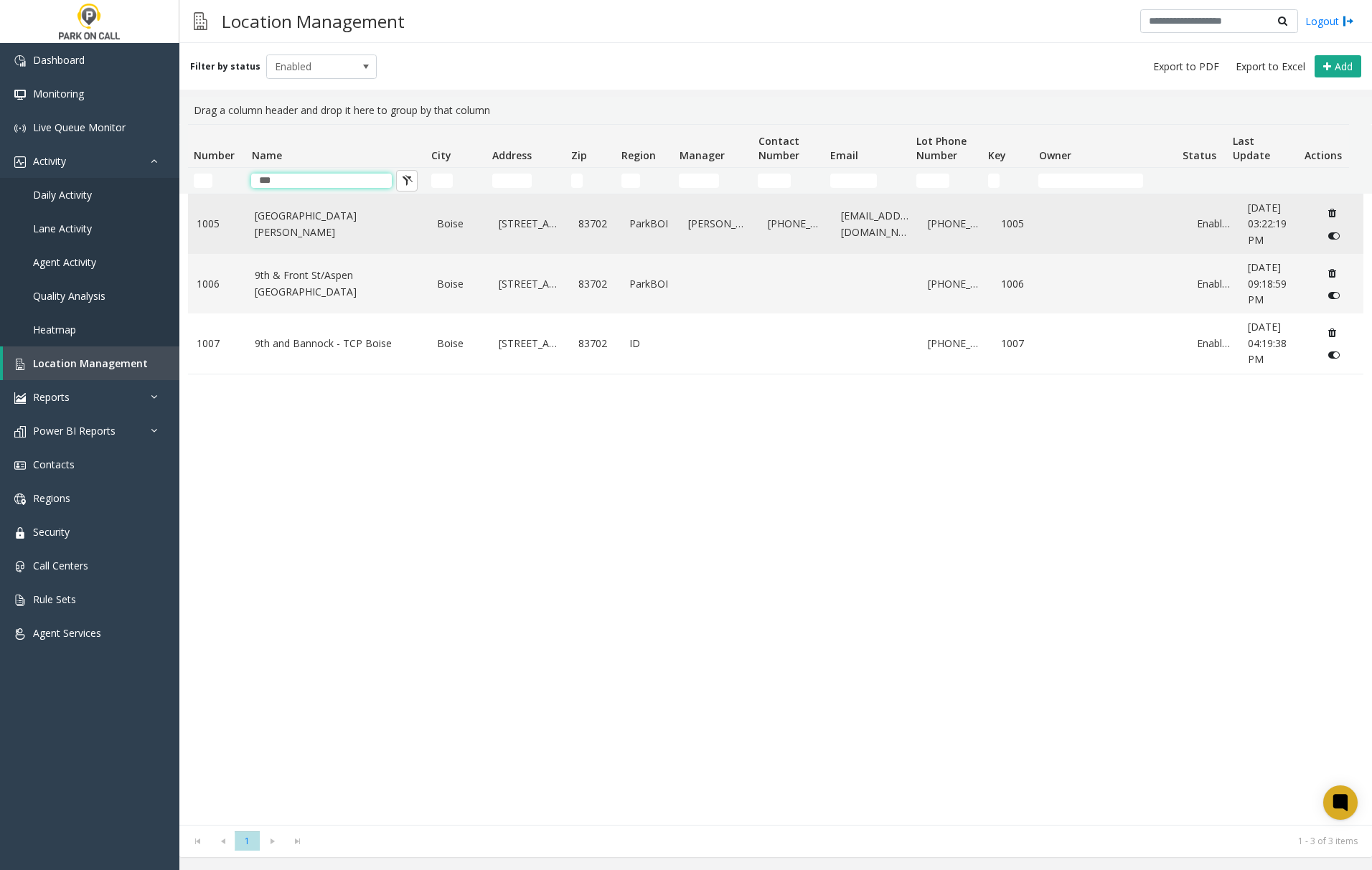
type input "***"
click at [348, 232] on link "9th & Main St/Eastman - ParkBOI" at bounding box center [337, 224] width 165 height 33
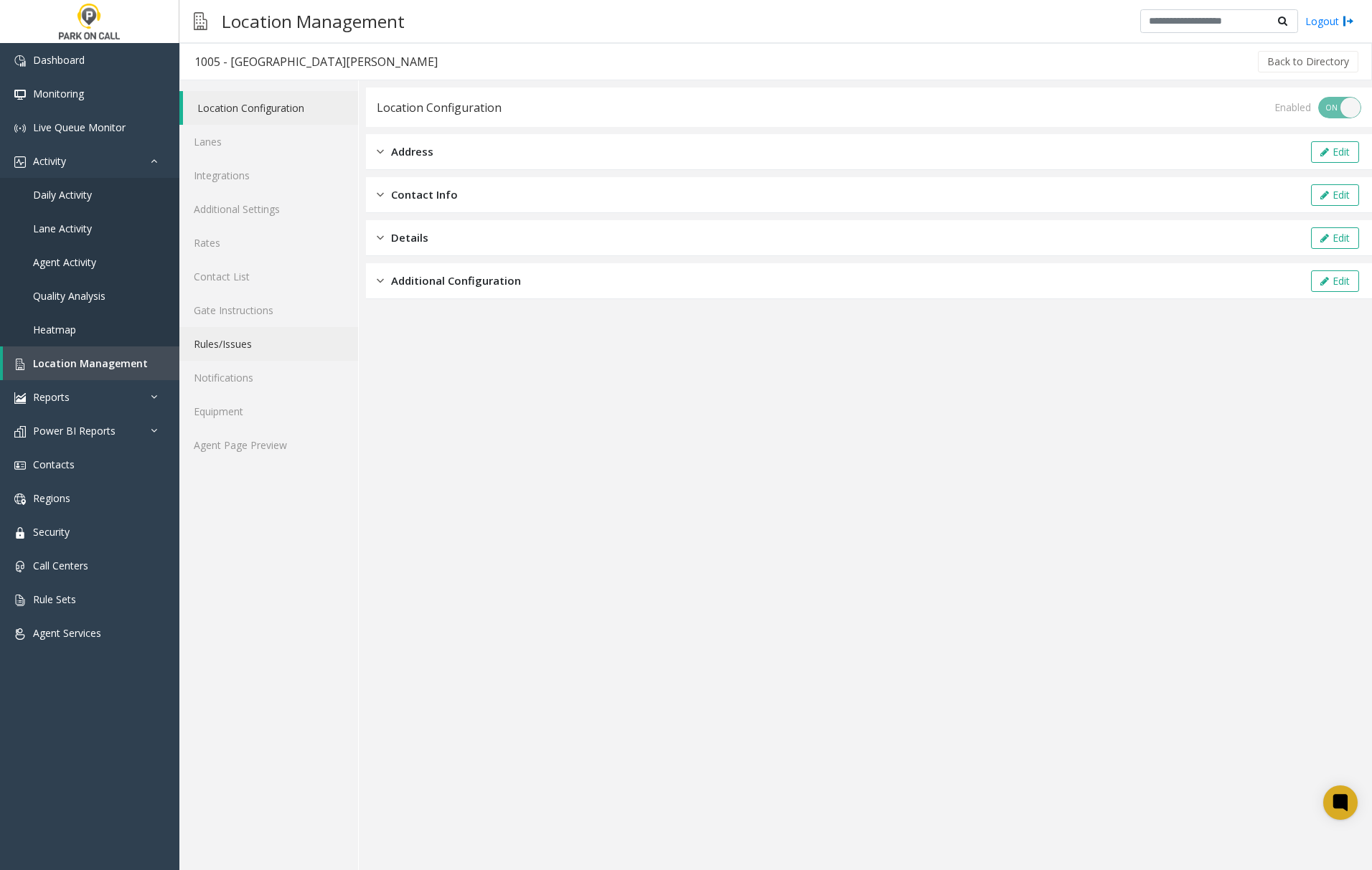
click at [221, 340] on link "Rules/Issues" at bounding box center [268, 344] width 178 height 34
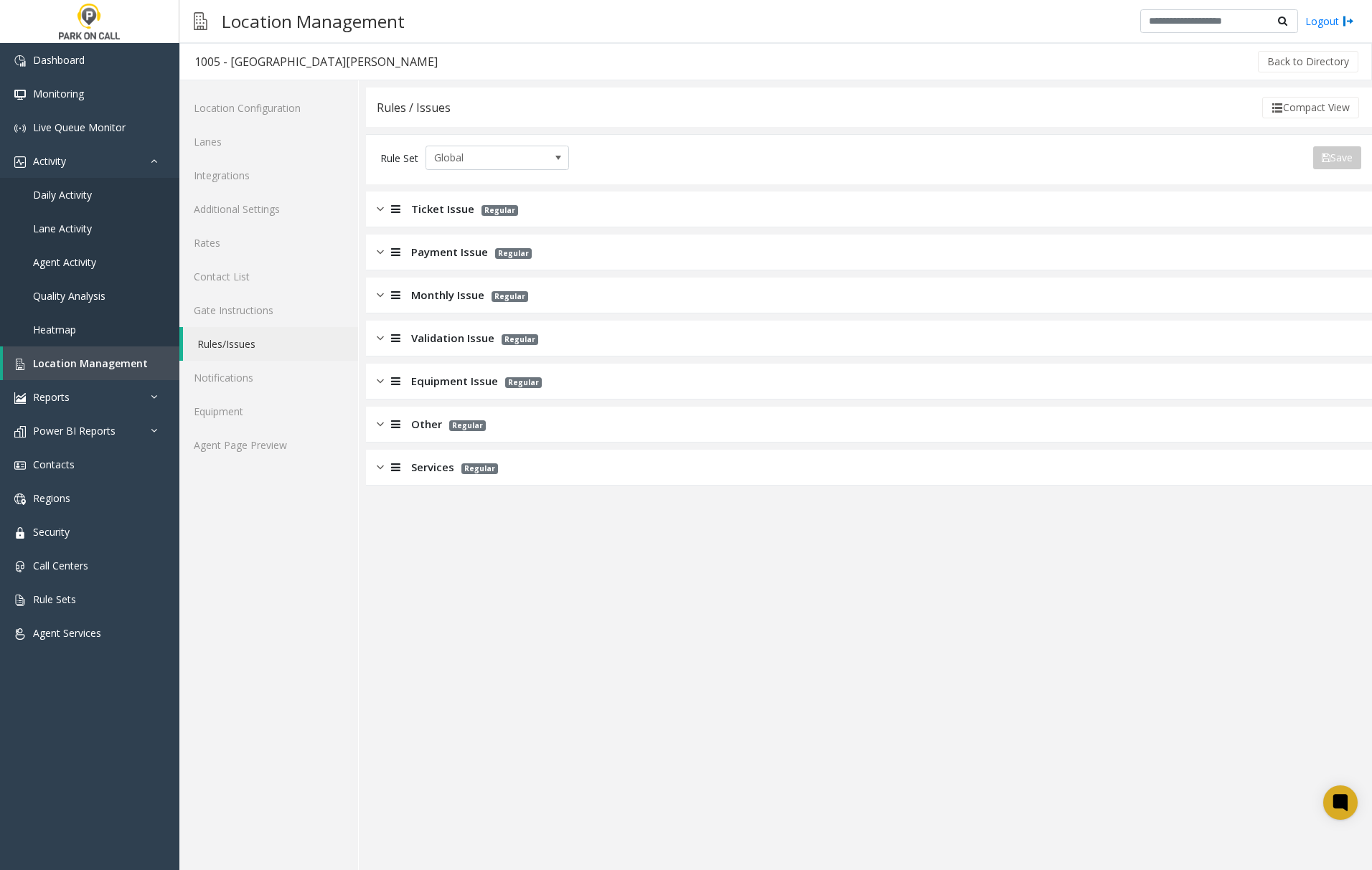
click at [382, 469] on img at bounding box center [380, 468] width 7 height 17
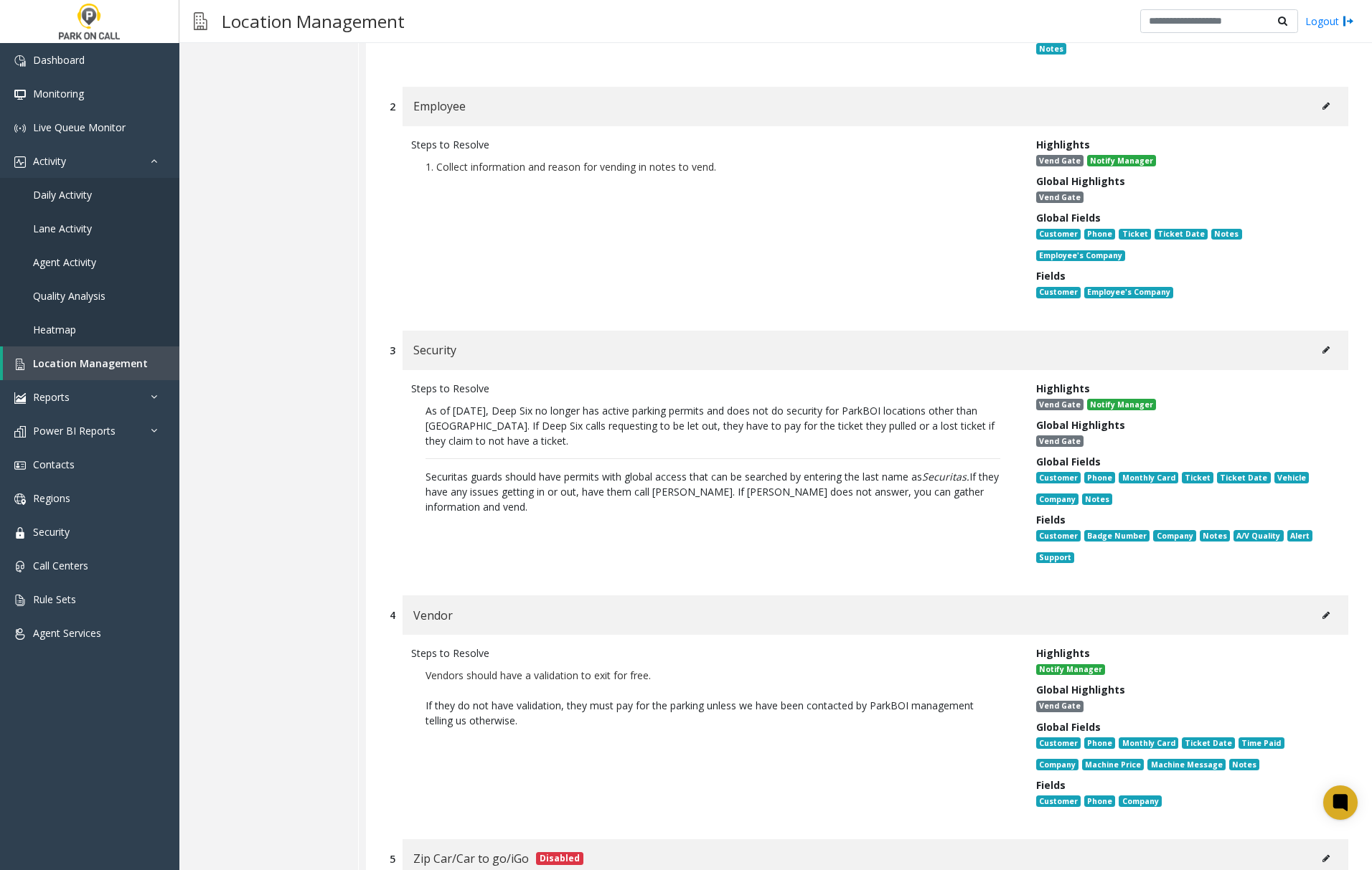
scroll to position [669, 0]
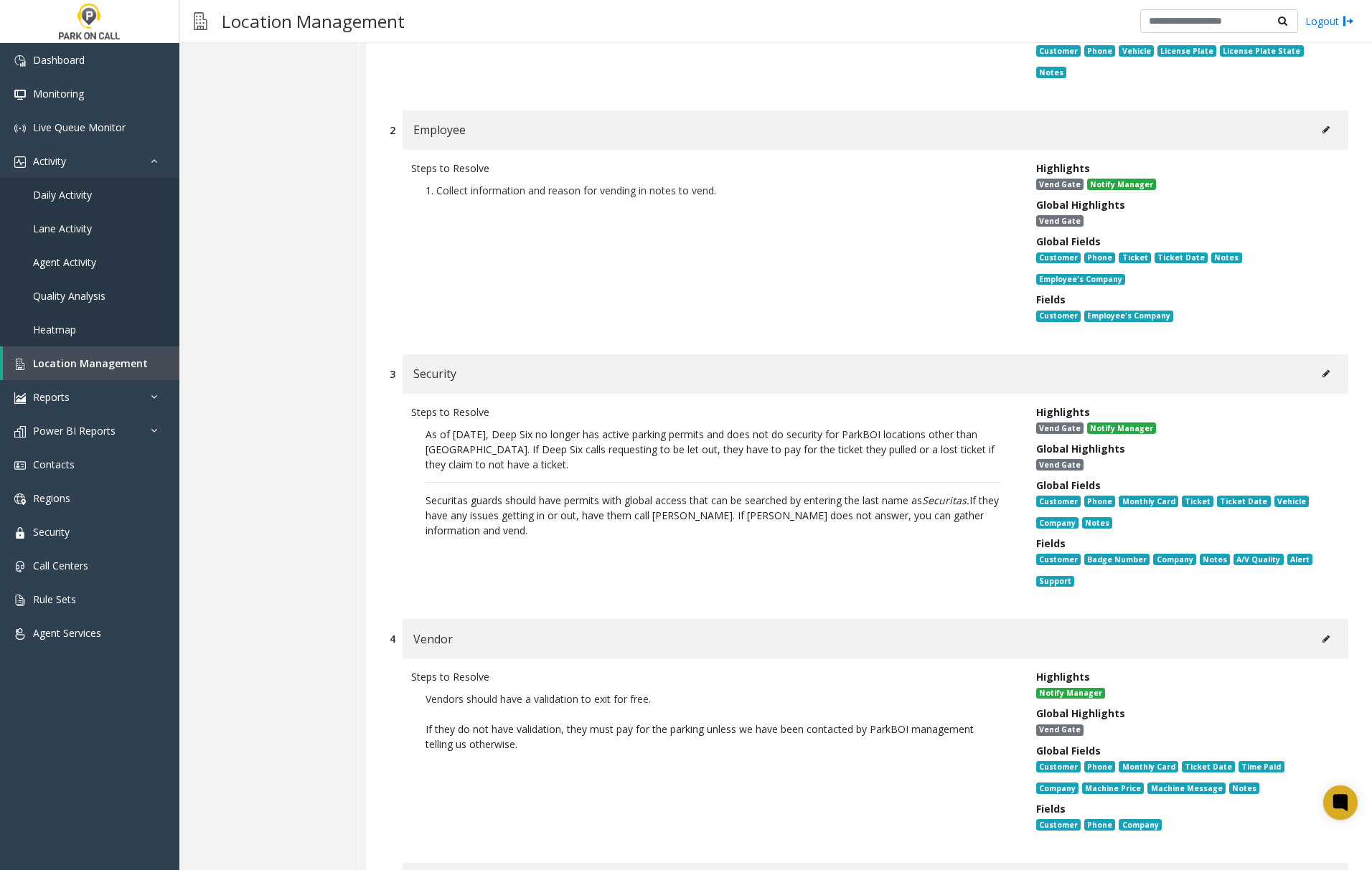
click at [1322, 370] on icon at bounding box center [1326, 373] width 7 height 8
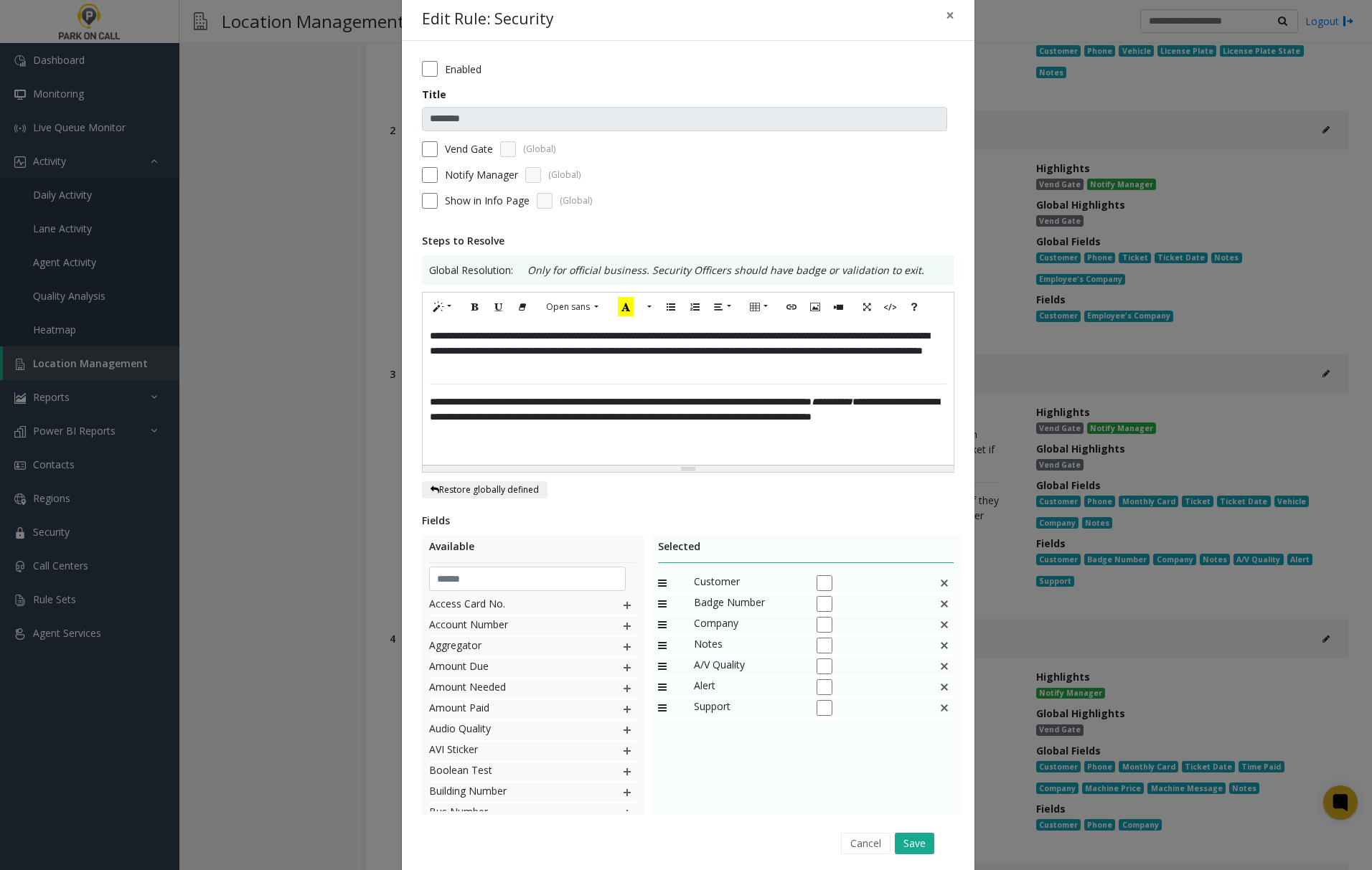
scroll to position [0, 0]
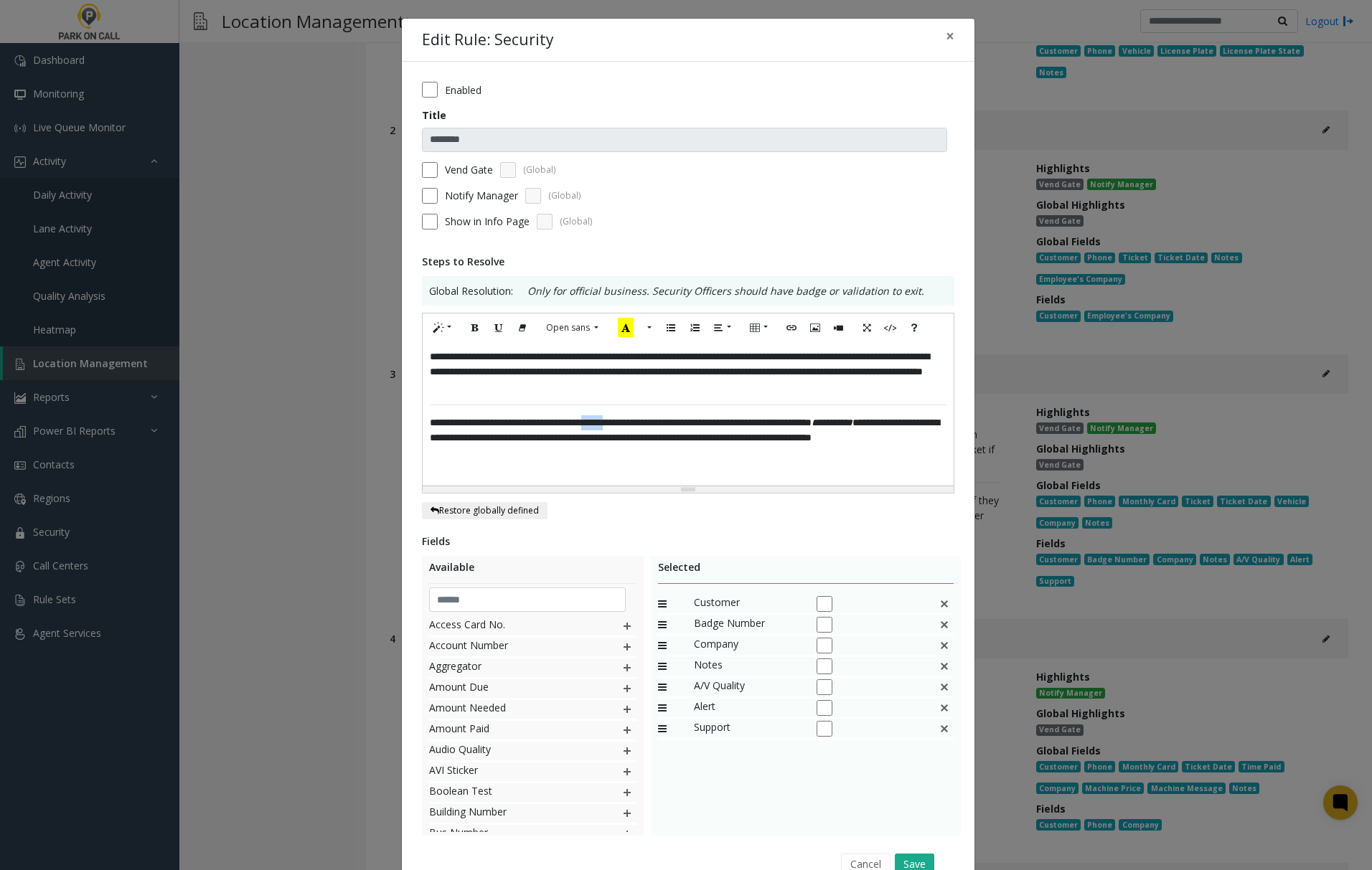
drag, startPoint x: 623, startPoint y: 425, endPoint x: 652, endPoint y: 428, distance: 29.2
click at [652, 428] on span "**********" at bounding box center [620, 422] width 382 height 10
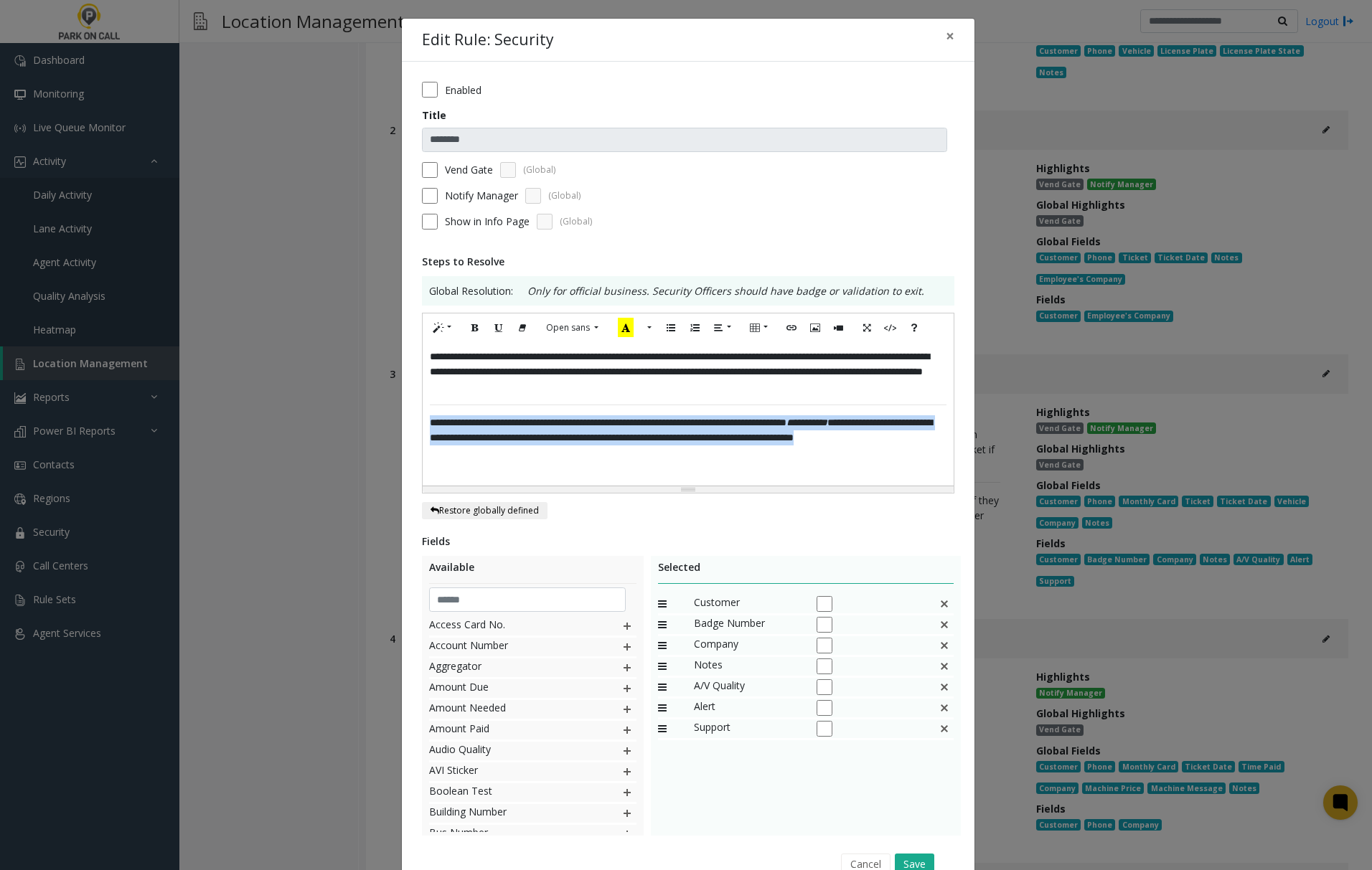
drag, startPoint x: 420, startPoint y: 425, endPoint x: 553, endPoint y: 466, distance: 139.2
click at [553, 466] on div "**********" at bounding box center [687, 414] width 530 height 144
click at [617, 329] on icon "Recent Color" at bounding box center [625, 327] width 16 height 20
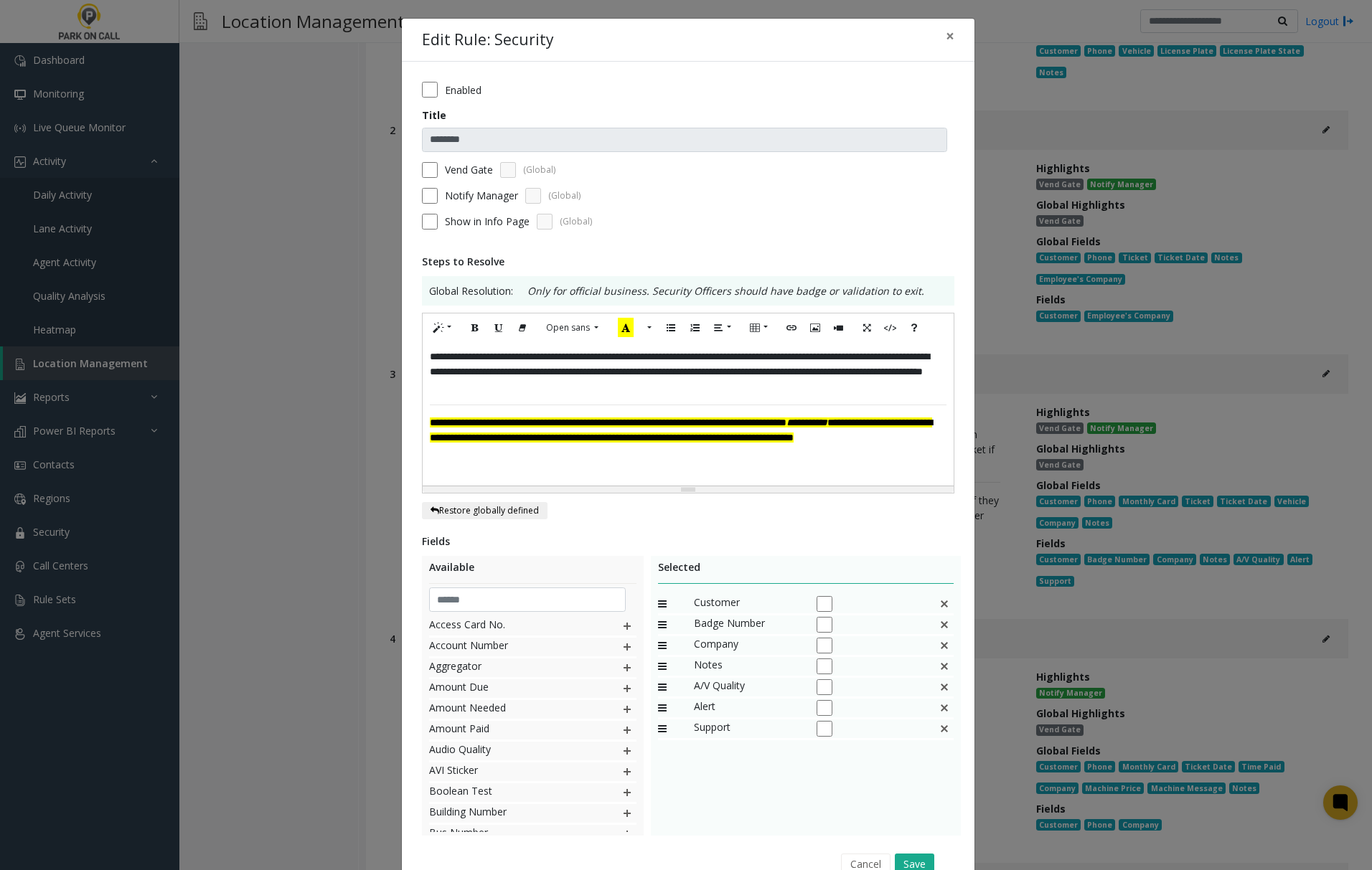
click at [663, 469] on div "**********" at bounding box center [687, 414] width 530 height 144
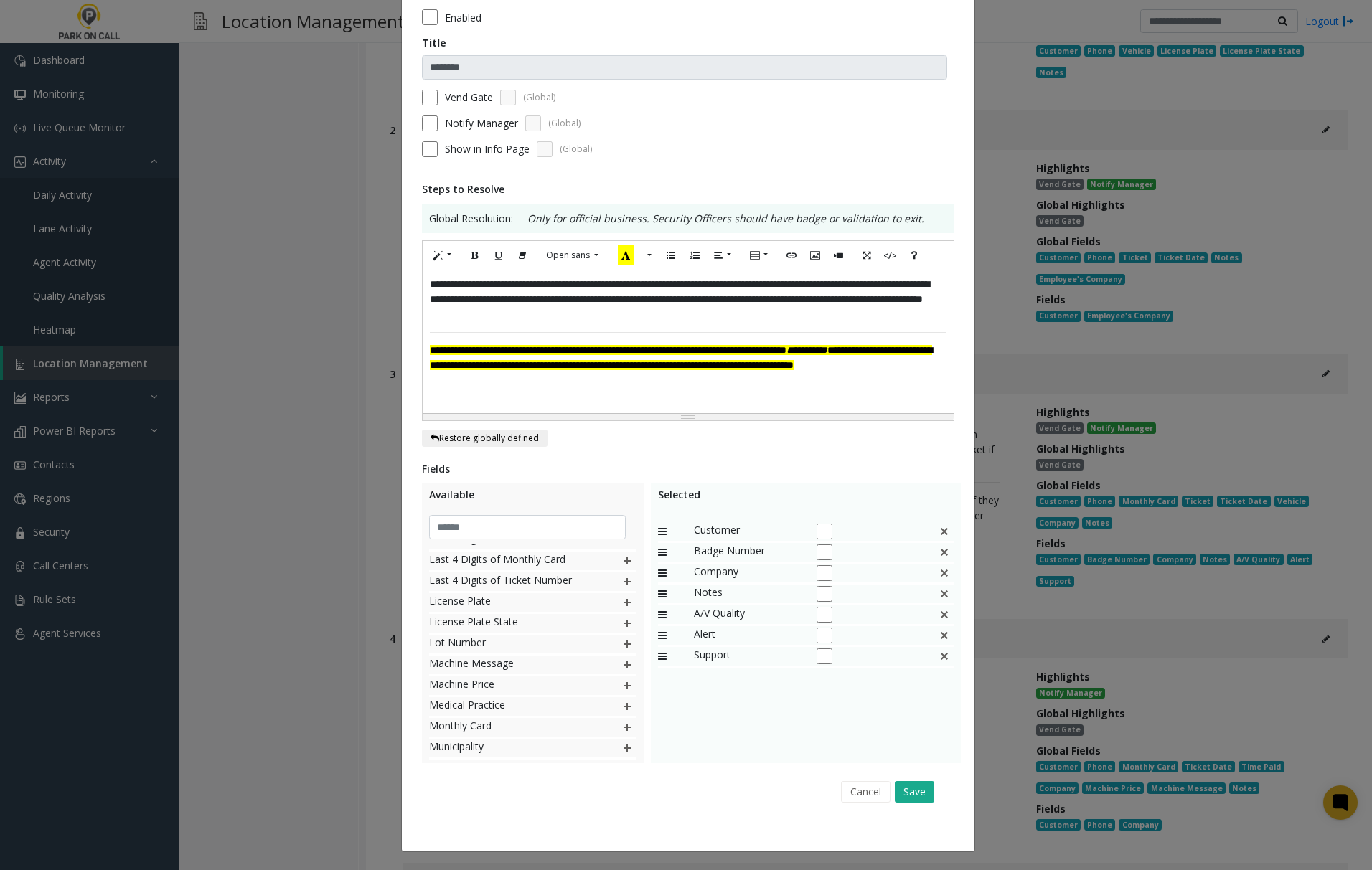
scroll to position [669, 0]
click at [621, 634] on img at bounding box center [627, 633] width 11 height 19
click at [906, 788] on button "Save" at bounding box center [914, 792] width 39 height 21
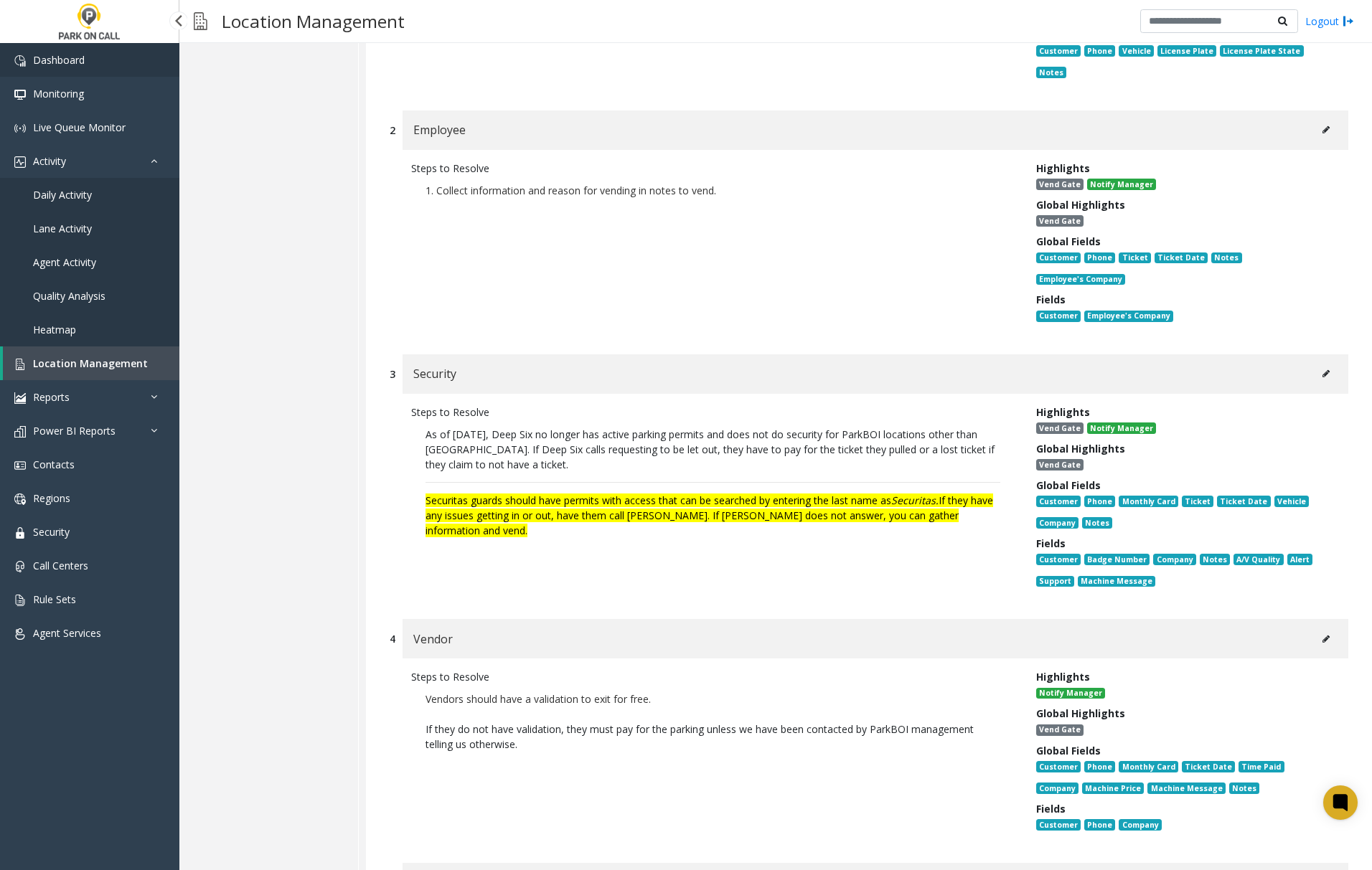
click at [51, 61] on span "Dashboard" at bounding box center [58, 60] width 51 height 14
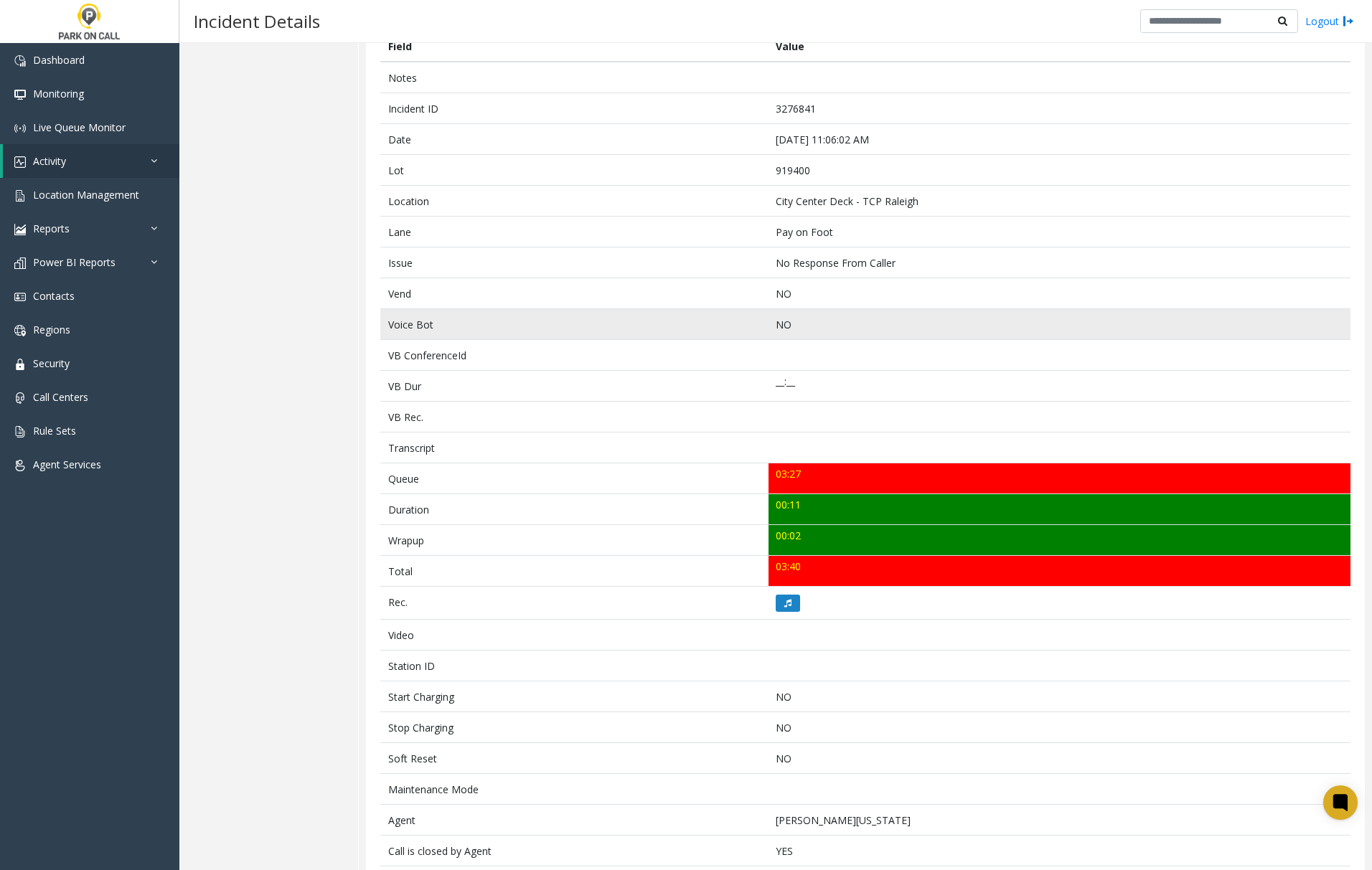
scroll to position [79, 0]
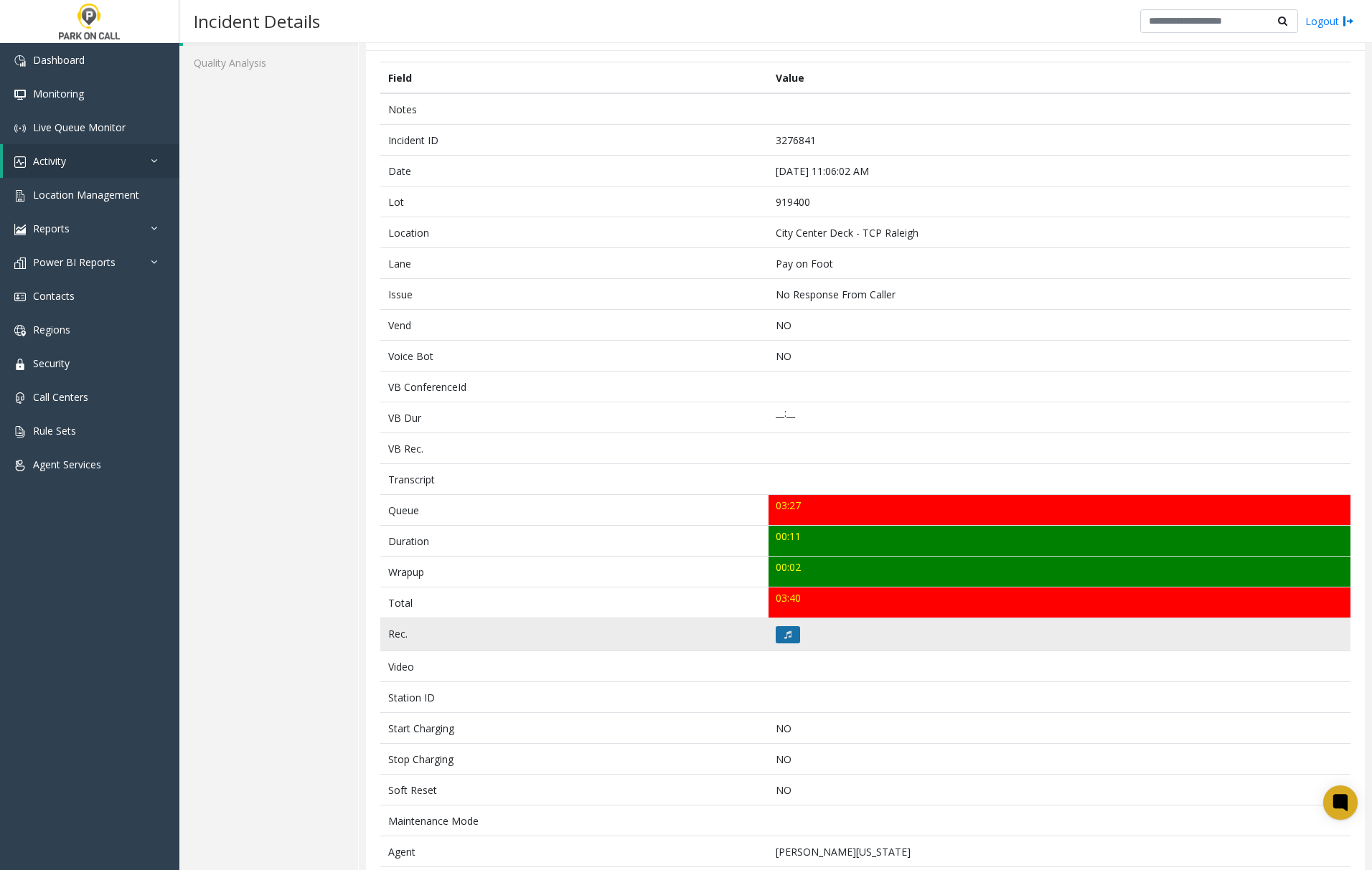
click at [785, 638] on icon at bounding box center [788, 634] width 7 height 8
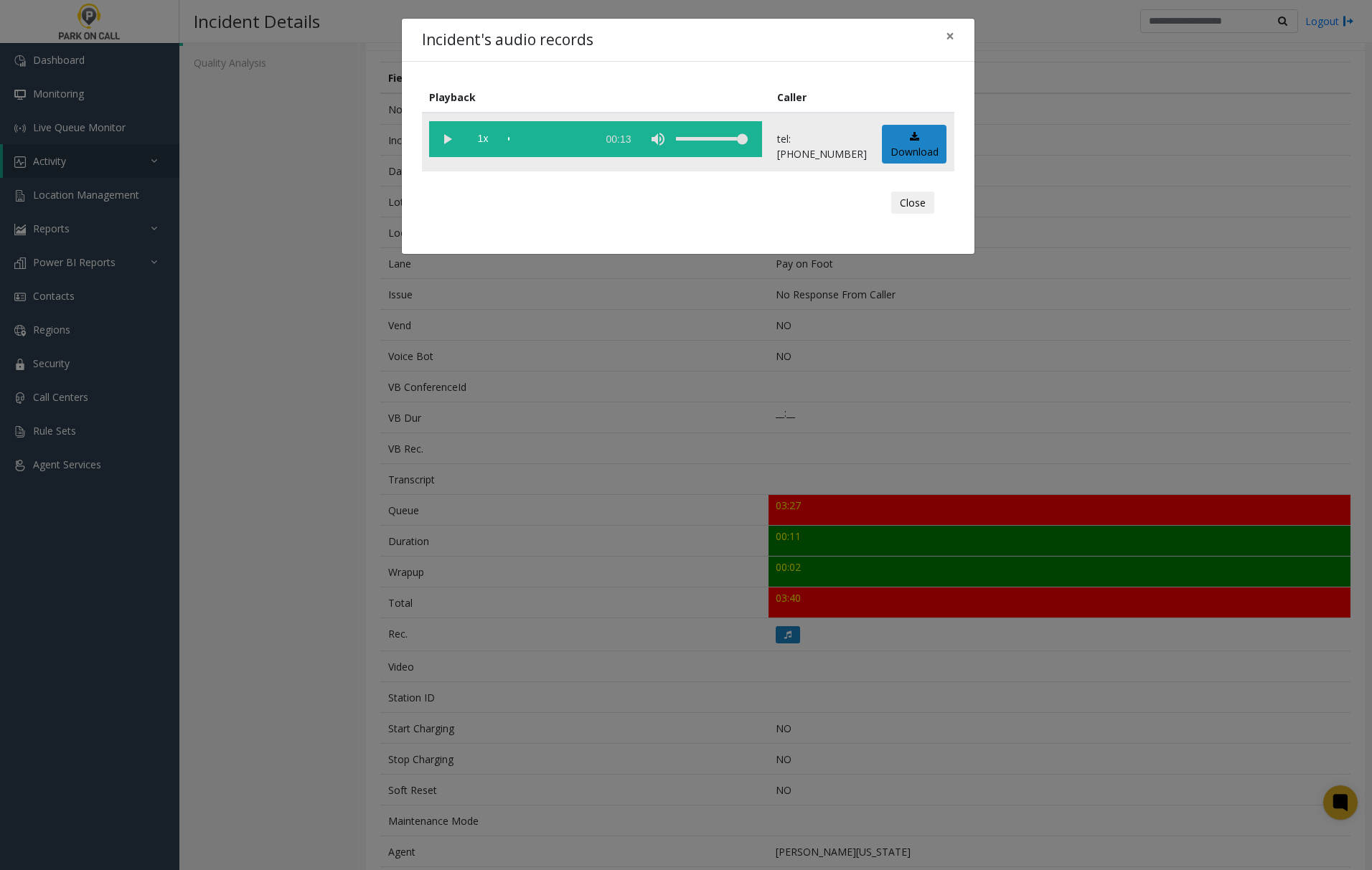
click at [448, 139] on vg-play-pause at bounding box center [446, 139] width 35 height 35
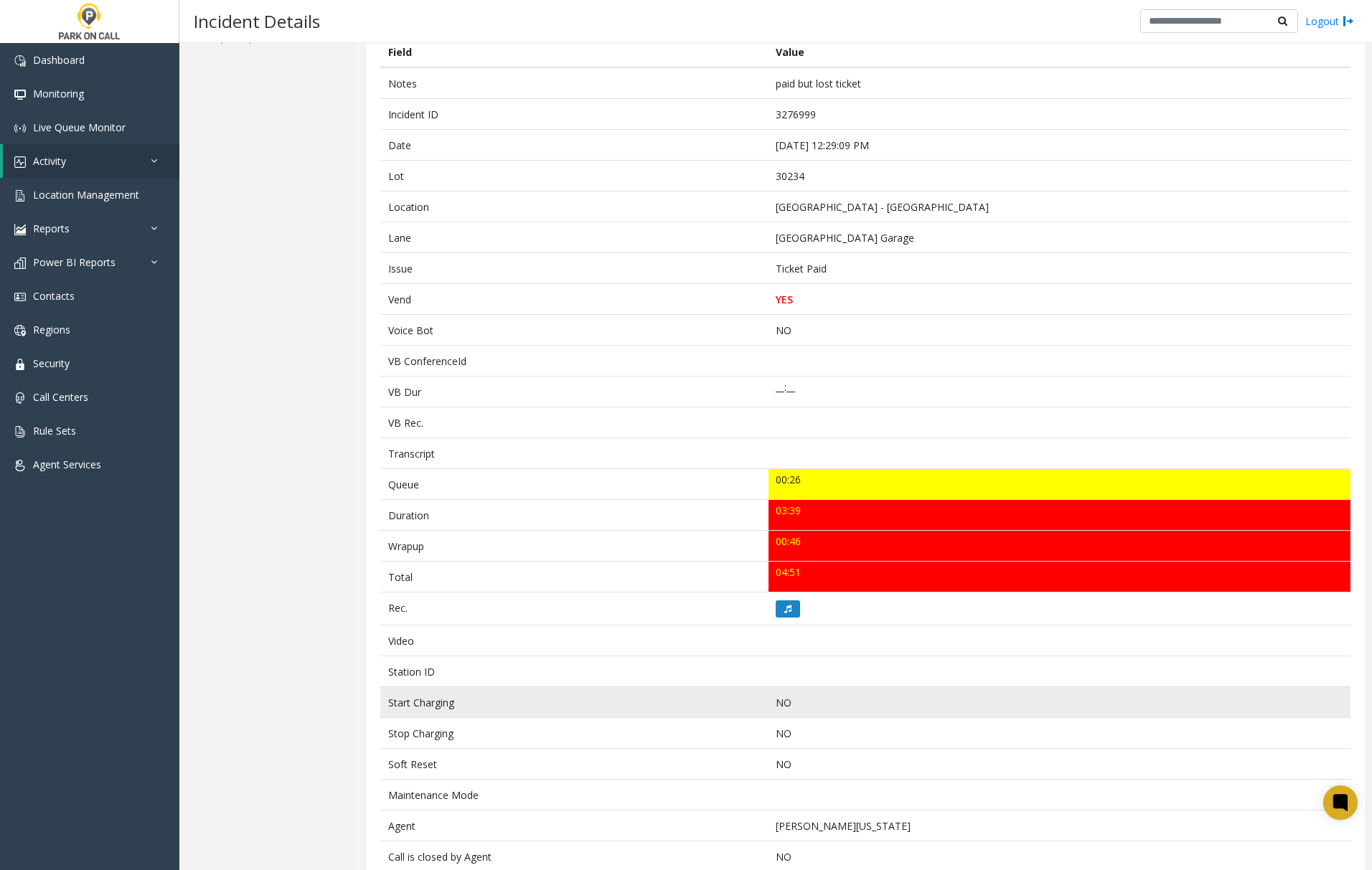
scroll to position [136, 0]
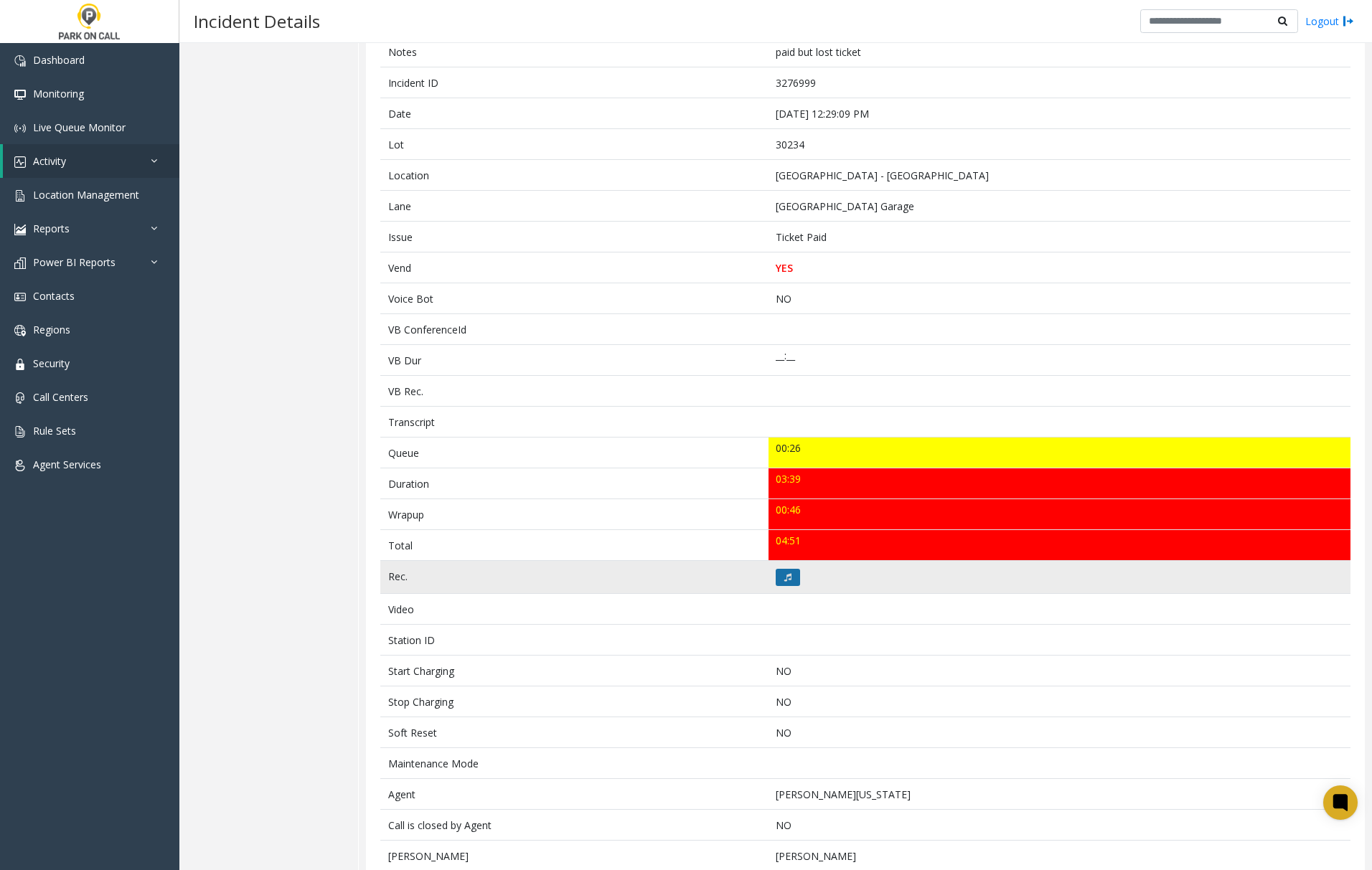
click at [787, 580] on button at bounding box center [787, 577] width 24 height 17
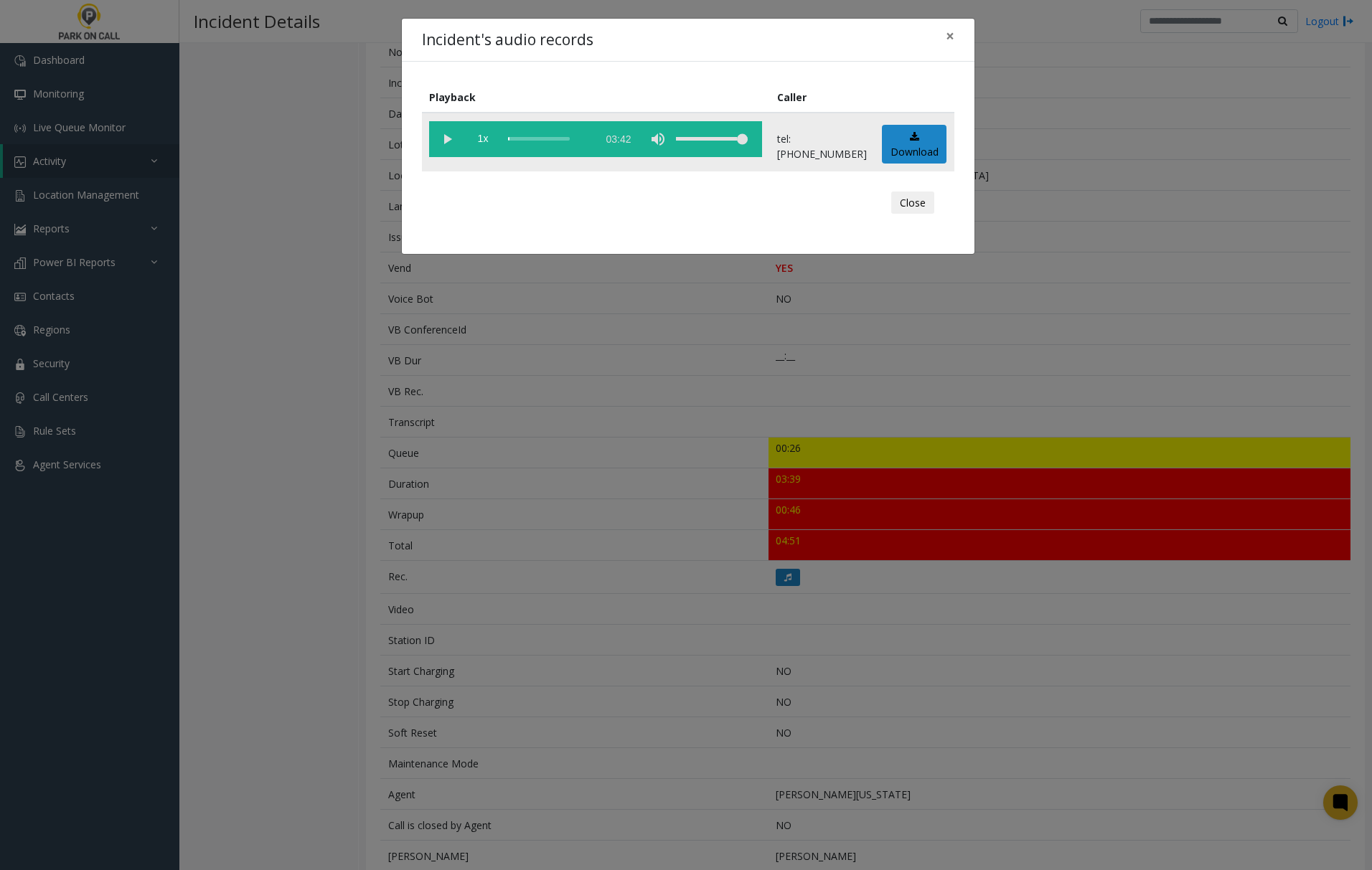
click at [444, 133] on vg-play-pause at bounding box center [446, 139] width 35 height 35
click at [452, 141] on vg-play-pause at bounding box center [446, 139] width 35 height 35
click at [946, 35] on span "×" at bounding box center [950, 36] width 8 height 21
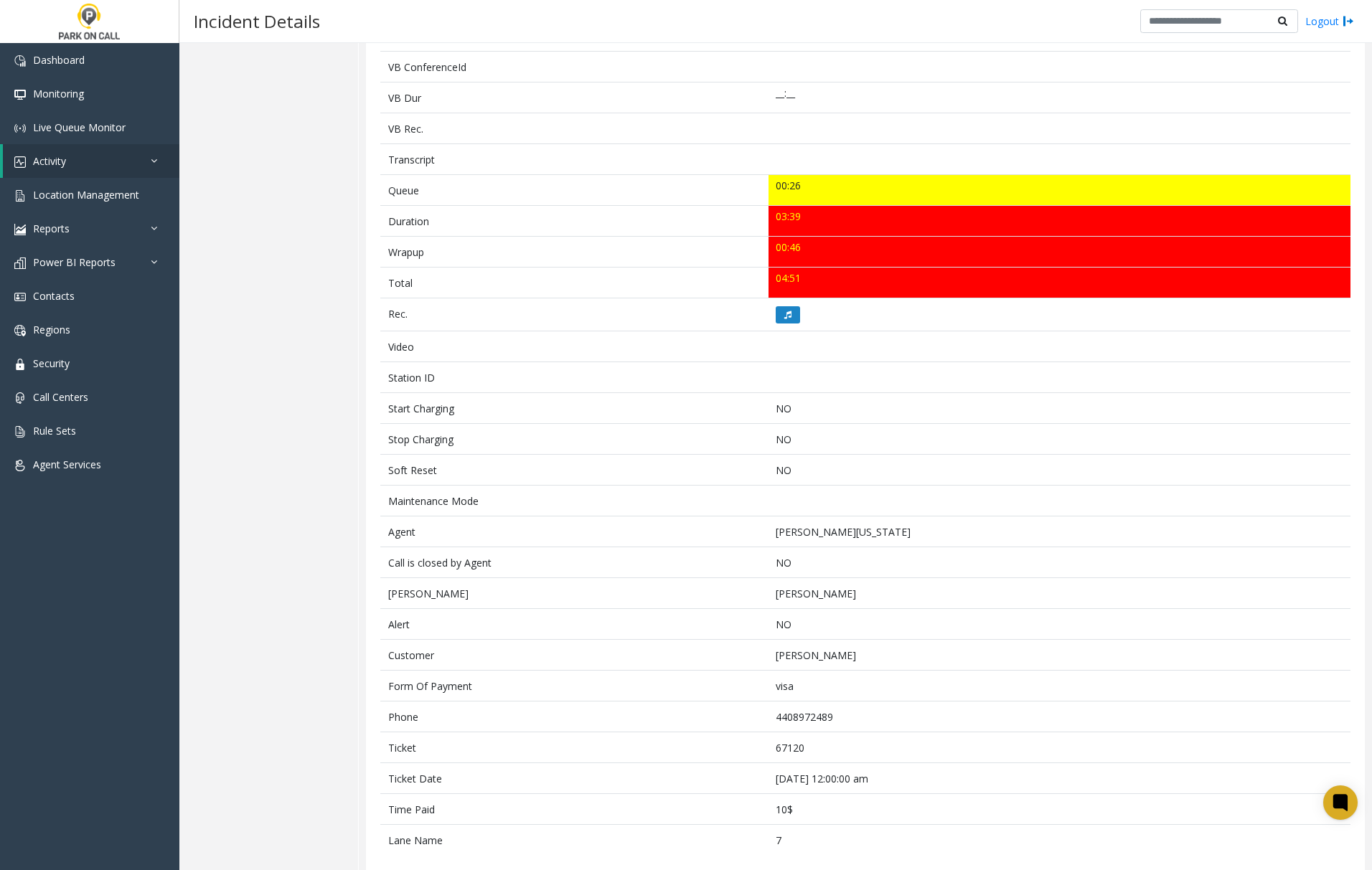
scroll to position [423, 0]
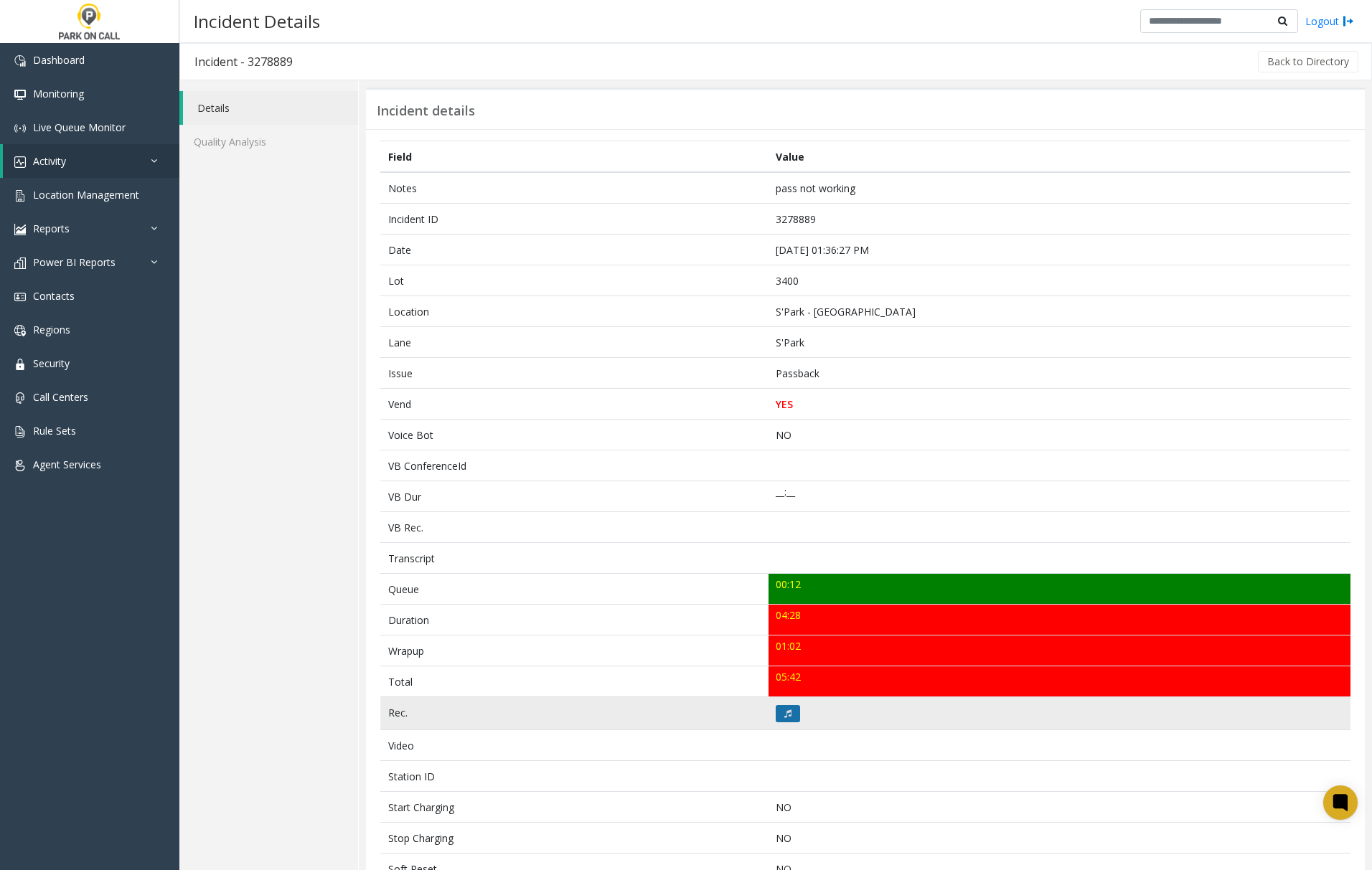
click at [775, 716] on button at bounding box center [787, 713] width 24 height 17
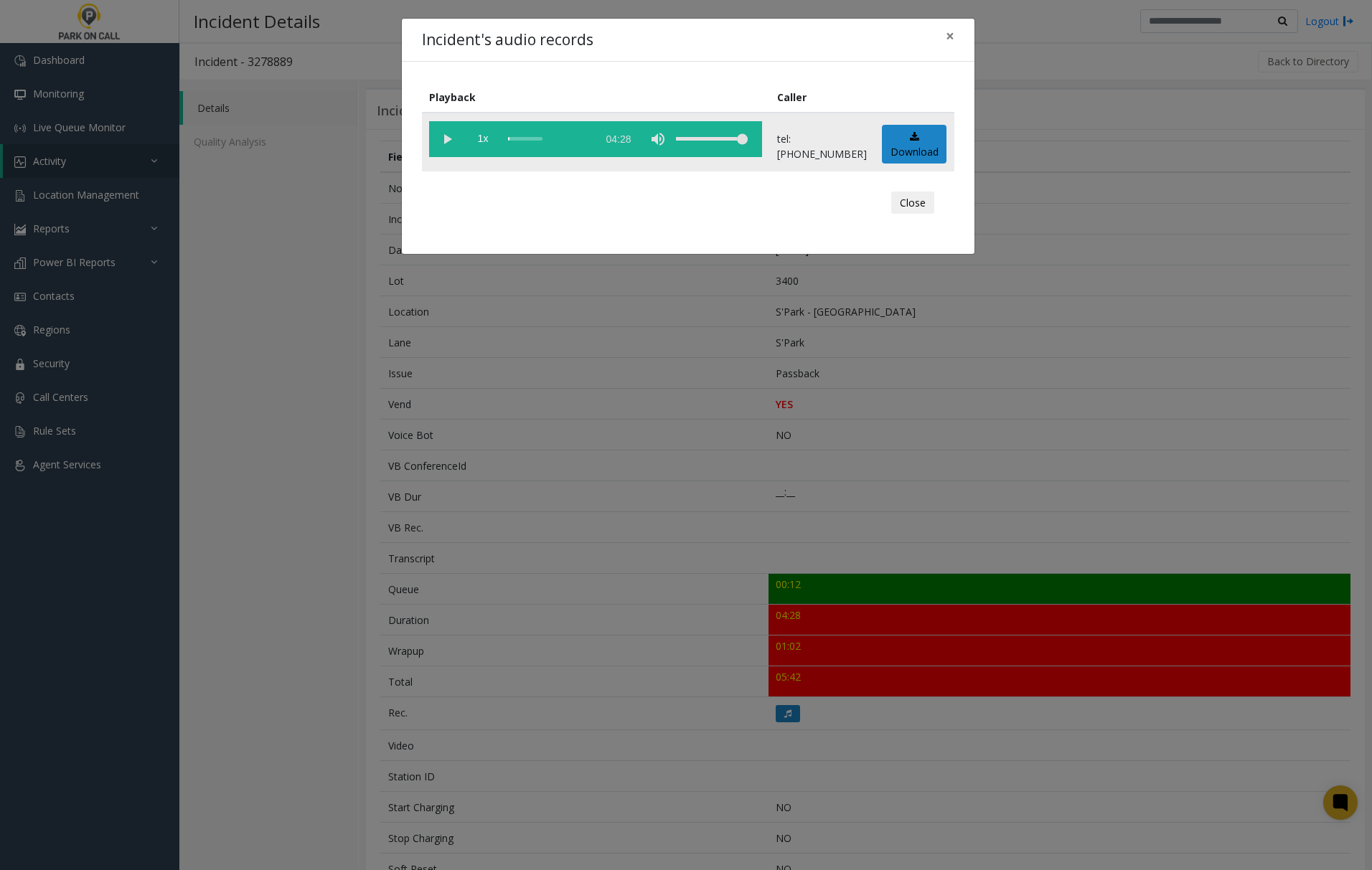
click at [446, 133] on vg-play-pause at bounding box center [446, 139] width 35 height 35
click at [951, 32] on span "×" at bounding box center [950, 36] width 8 height 21
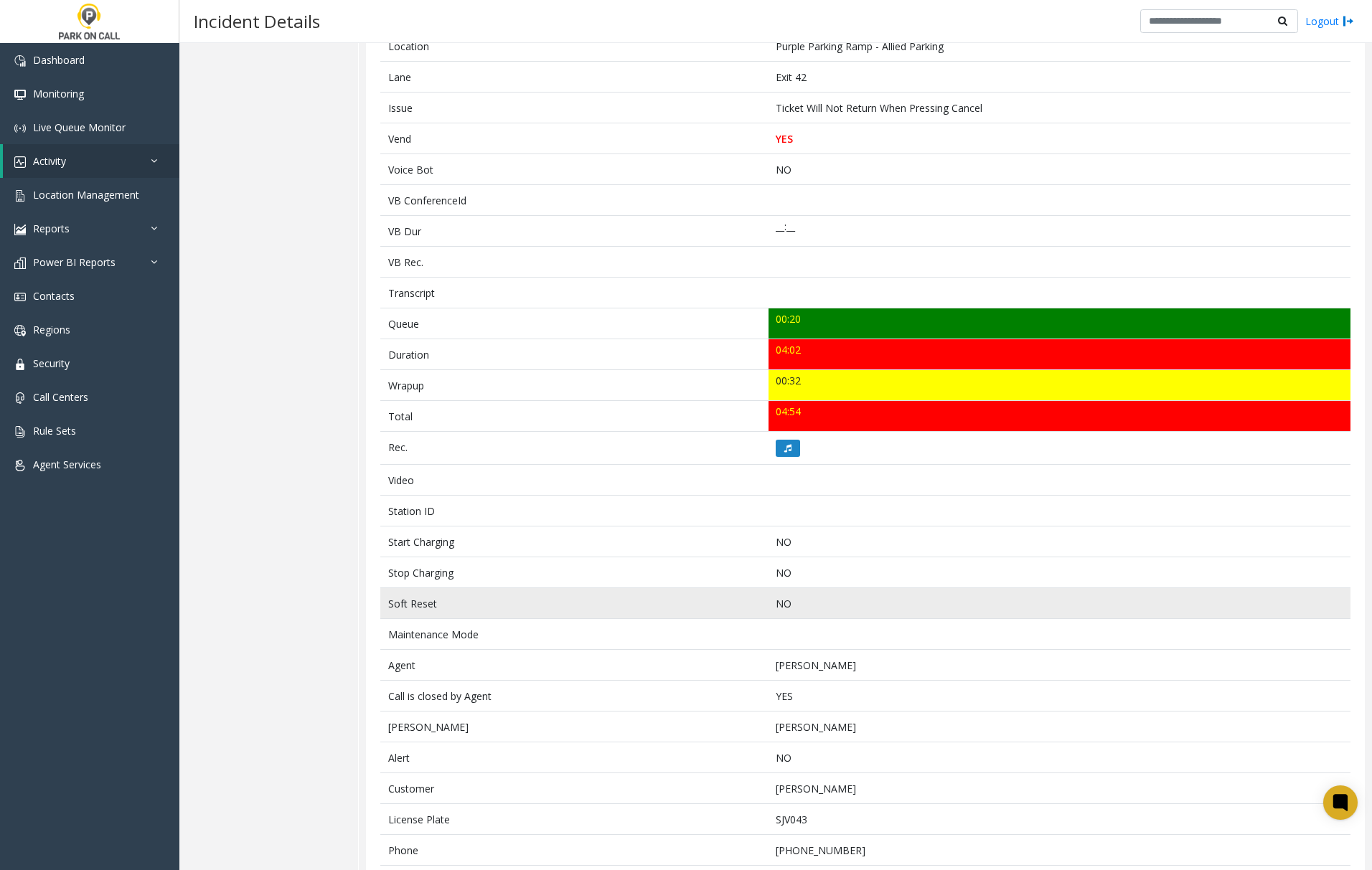
scroll to position [361, 0]
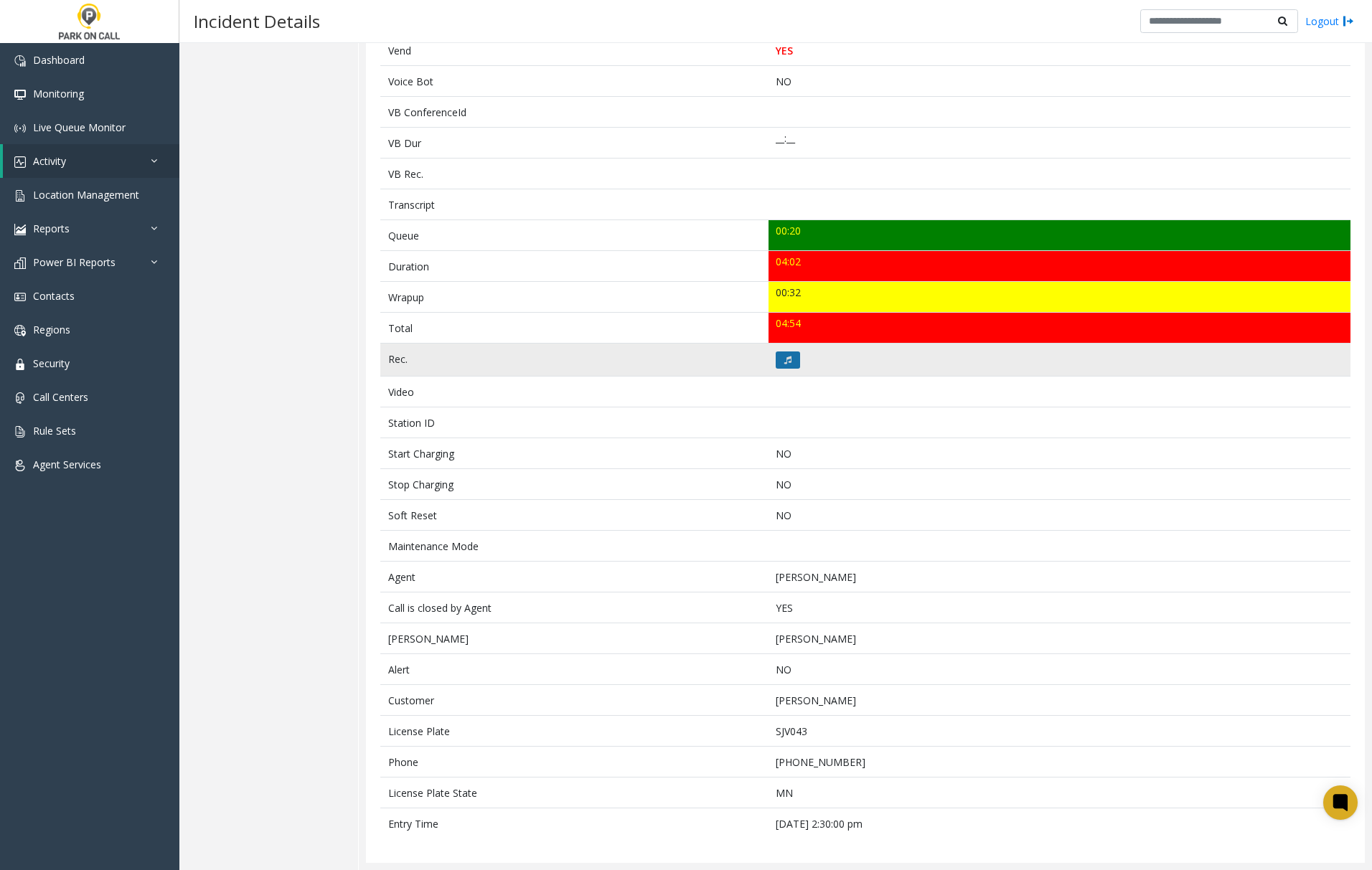
click at [794, 355] on button at bounding box center [787, 359] width 24 height 17
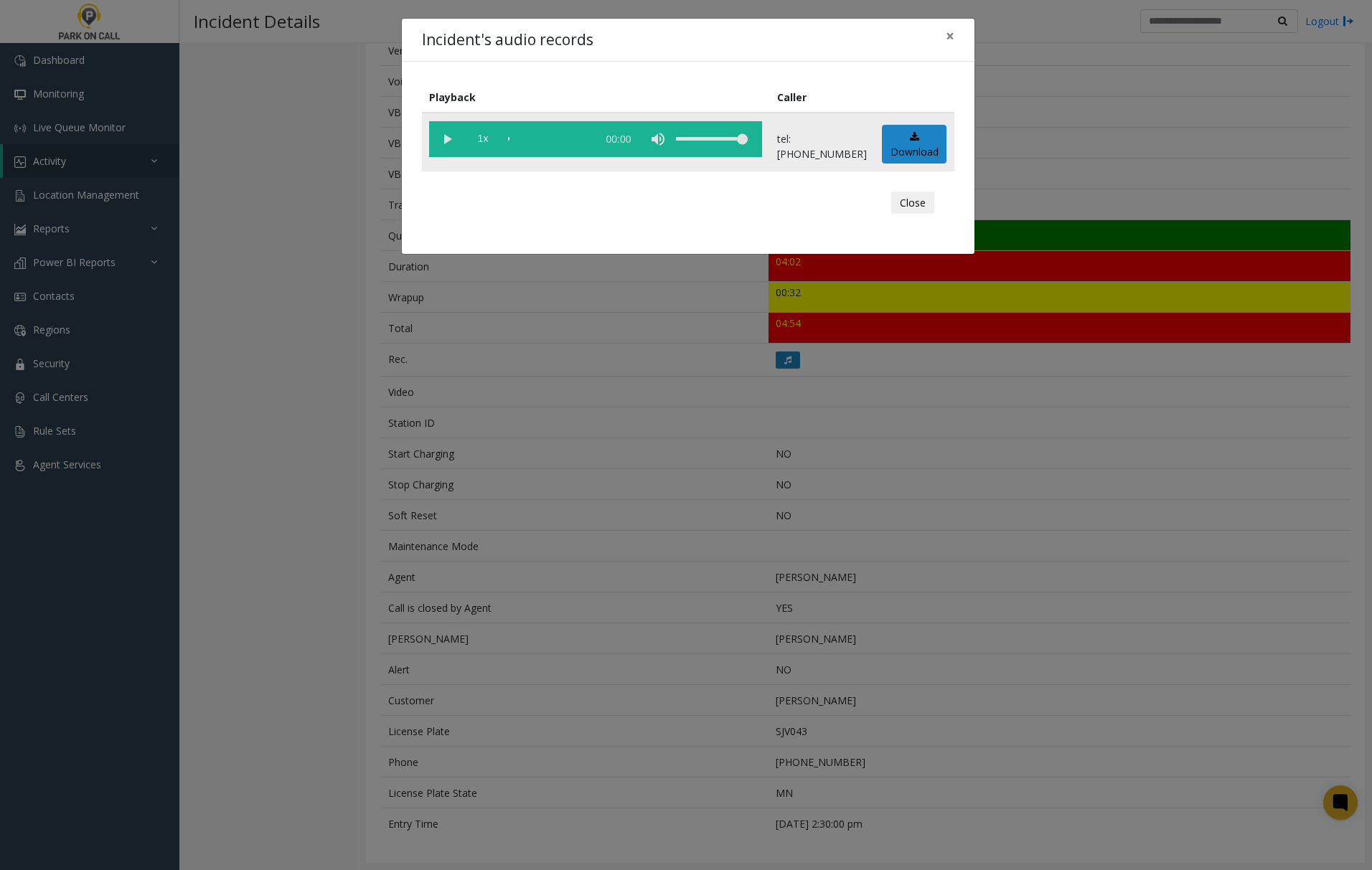
click at [446, 139] on vg-play-pause at bounding box center [446, 139] width 35 height 35
click at [444, 136] on vg-play-pause at bounding box center [446, 139] width 35 height 35
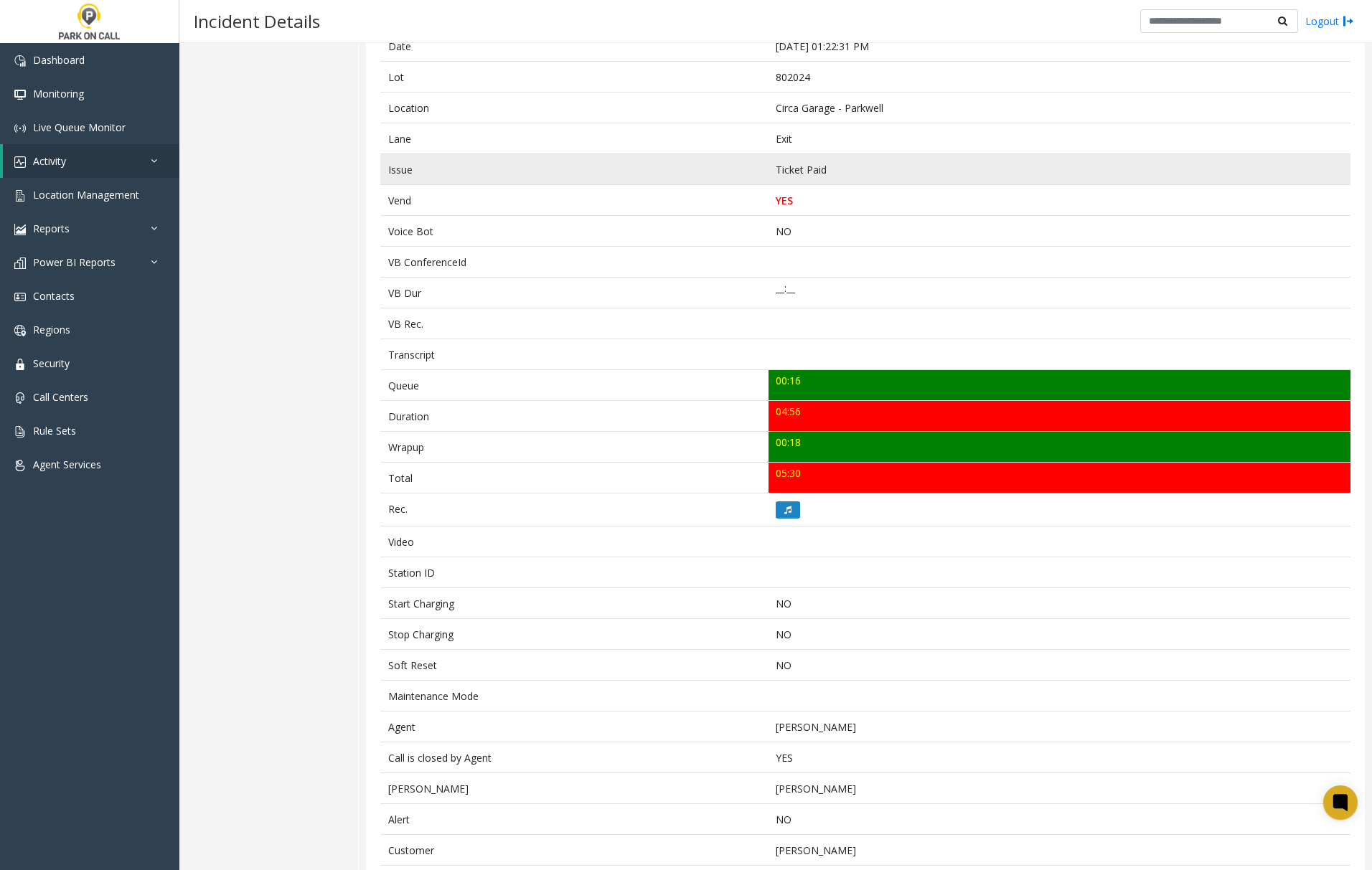
scroll to position [268, 0]
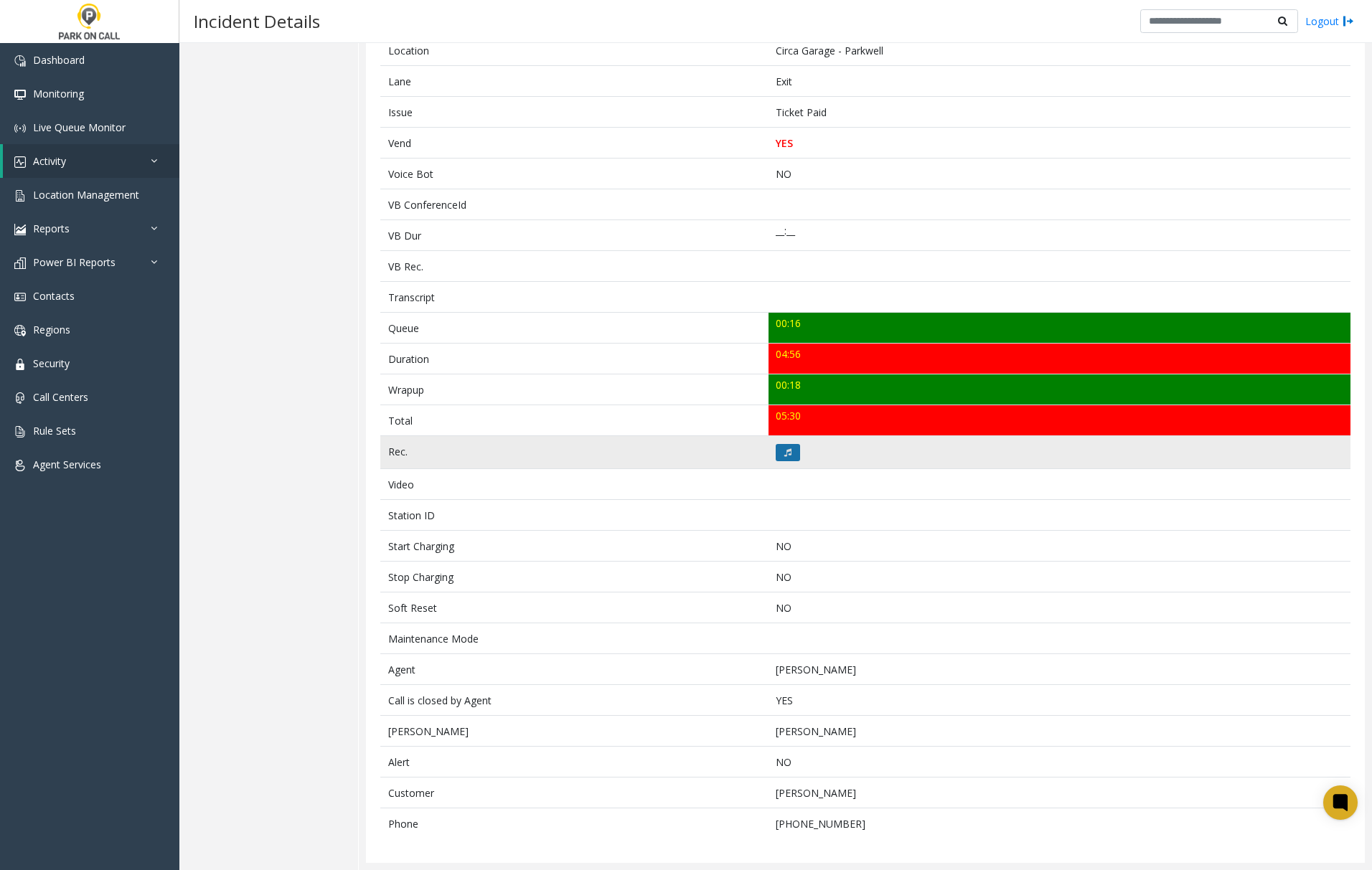
click at [775, 446] on button at bounding box center [787, 453] width 24 height 17
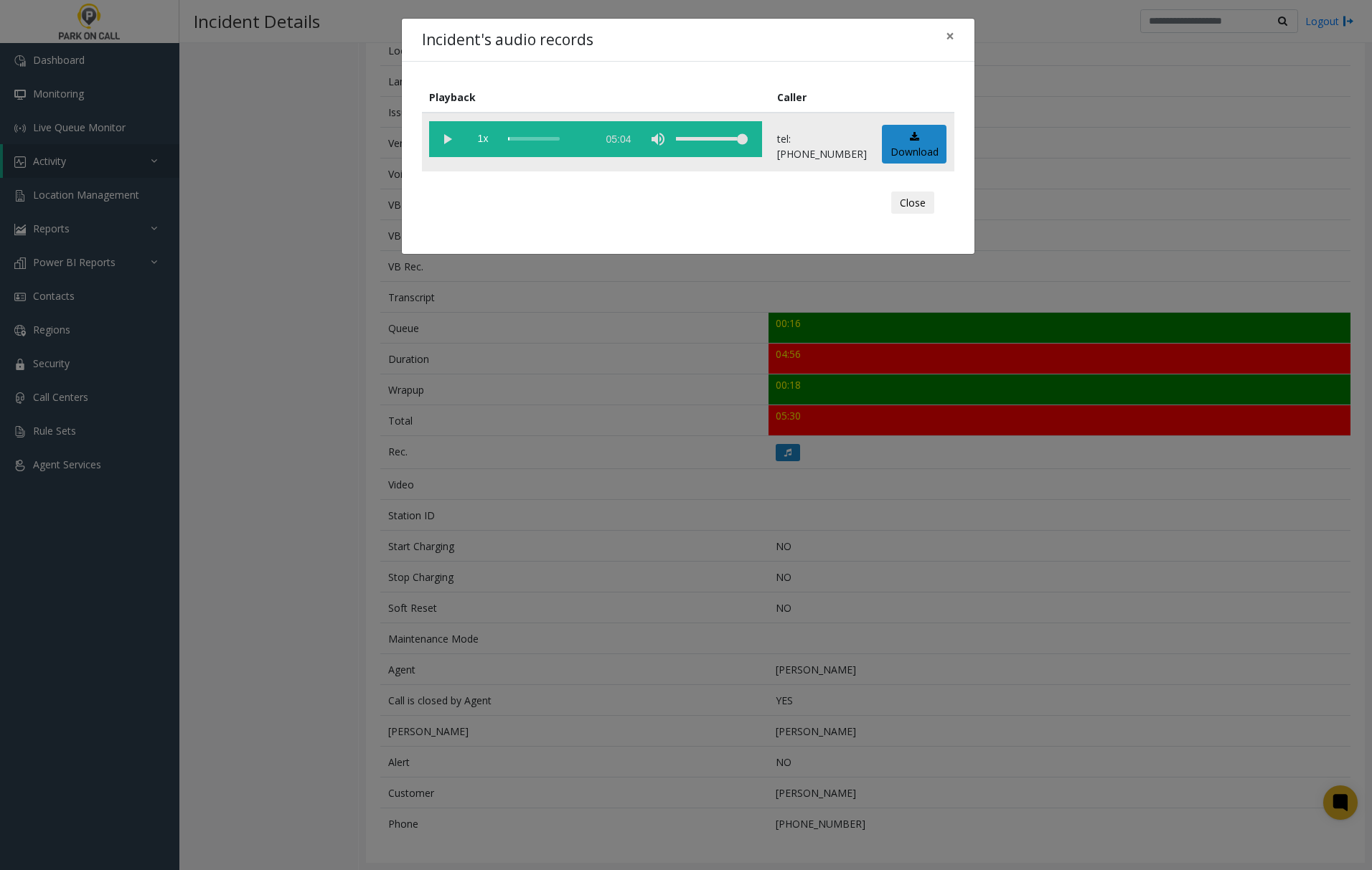
click at [450, 139] on vg-play-pause at bounding box center [446, 139] width 35 height 35
click at [952, 35] on span "×" at bounding box center [950, 36] width 8 height 21
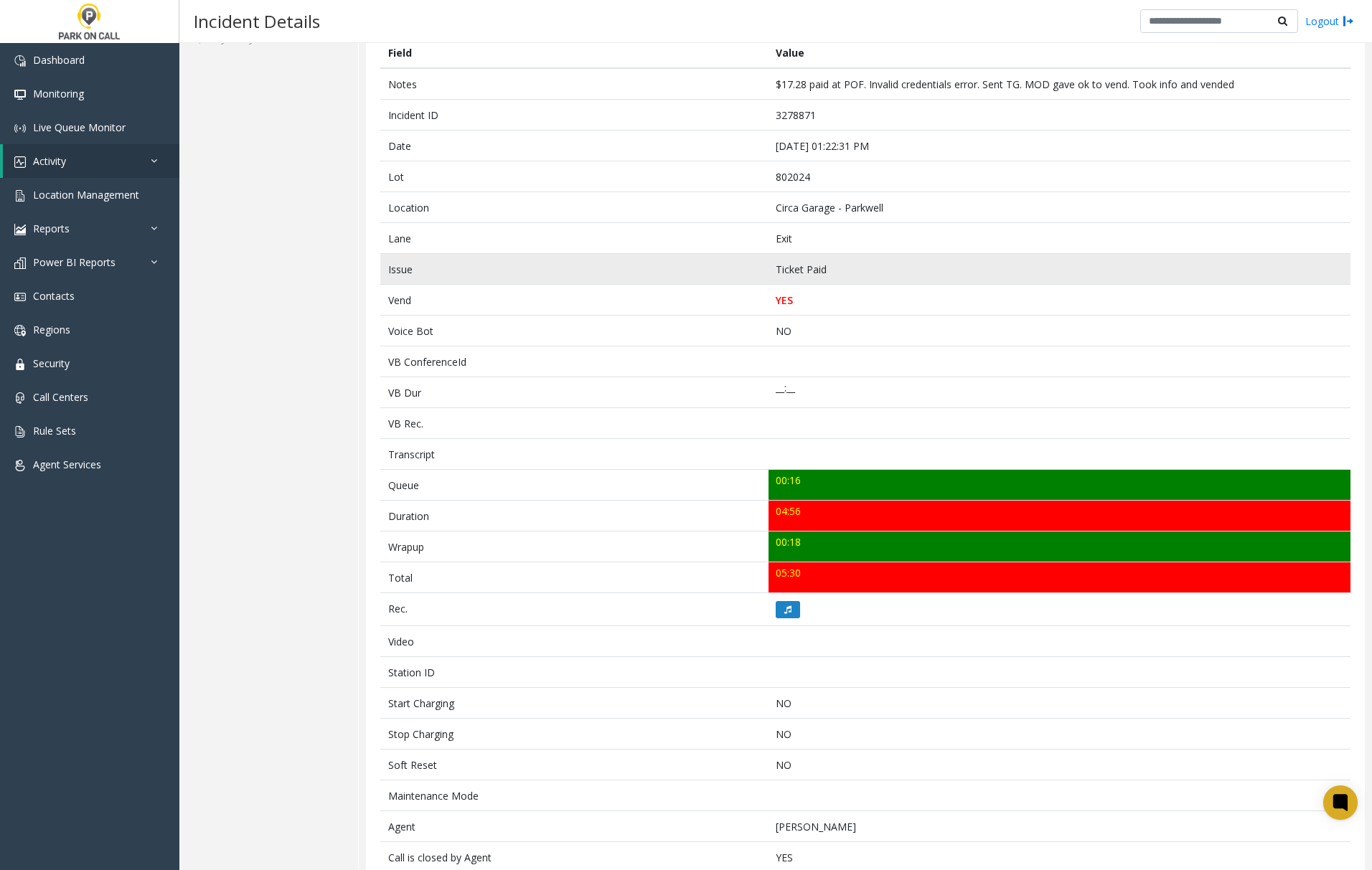
scroll to position [190, 0]
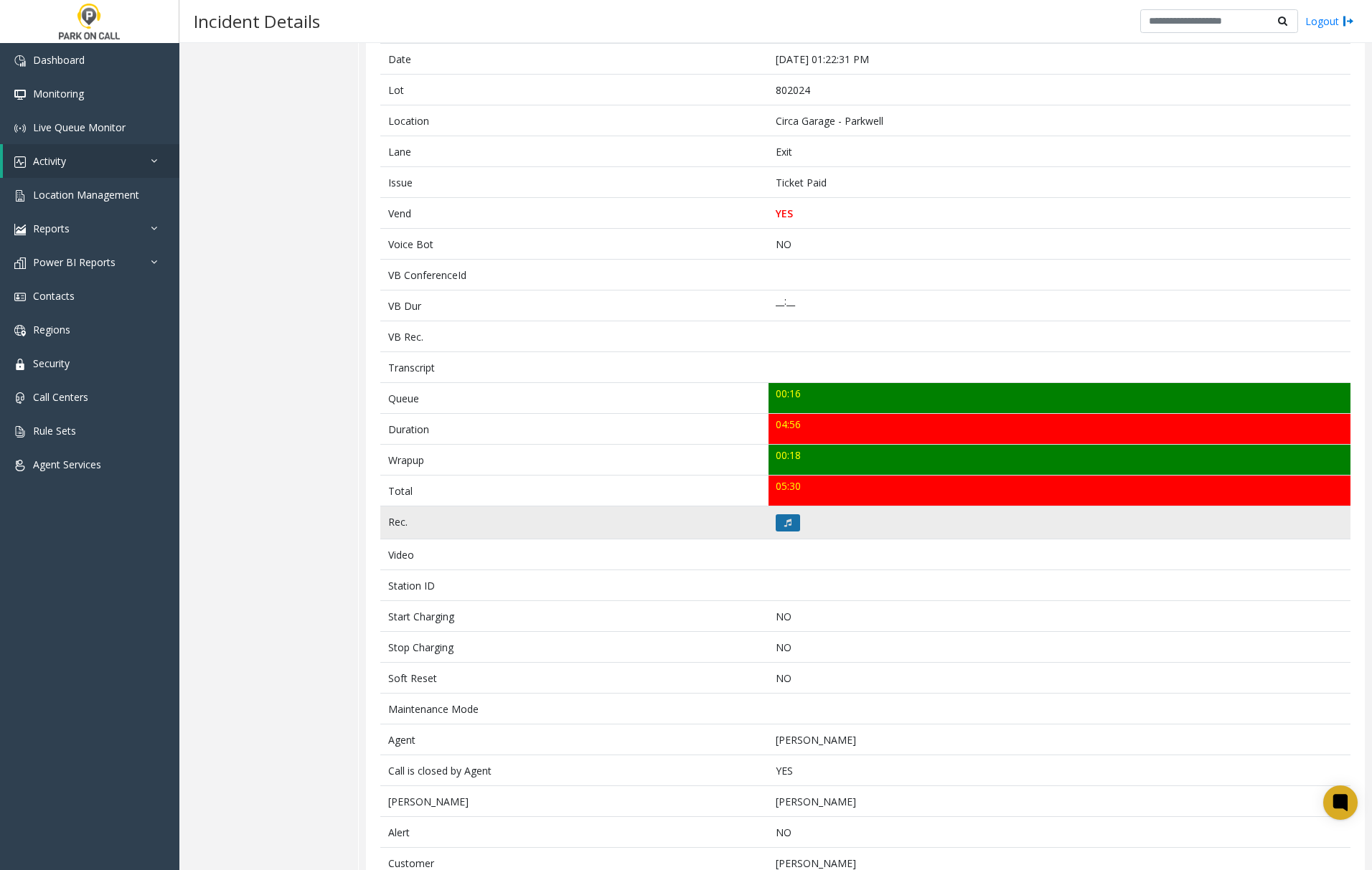
click at [785, 523] on icon at bounding box center [788, 522] width 7 height 8
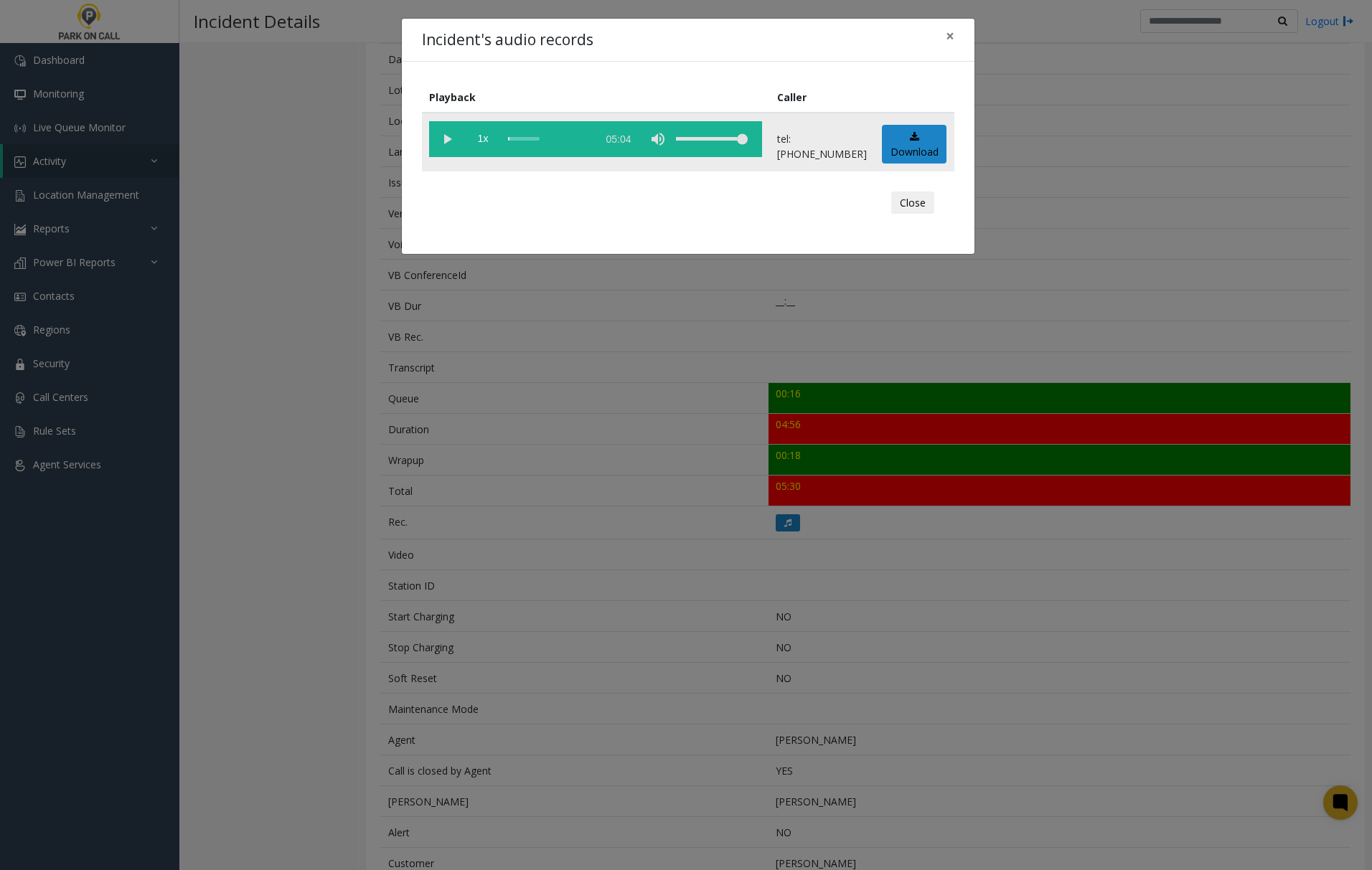
click at [447, 134] on vg-play-pause at bounding box center [446, 139] width 35 height 35
click at [566, 138] on div "scrub bar" at bounding box center [549, 139] width 82 height 35
click at [589, 138] on div "scrub bar" at bounding box center [549, 139] width 82 height 35
